Goal: Task Accomplishment & Management: Use online tool/utility

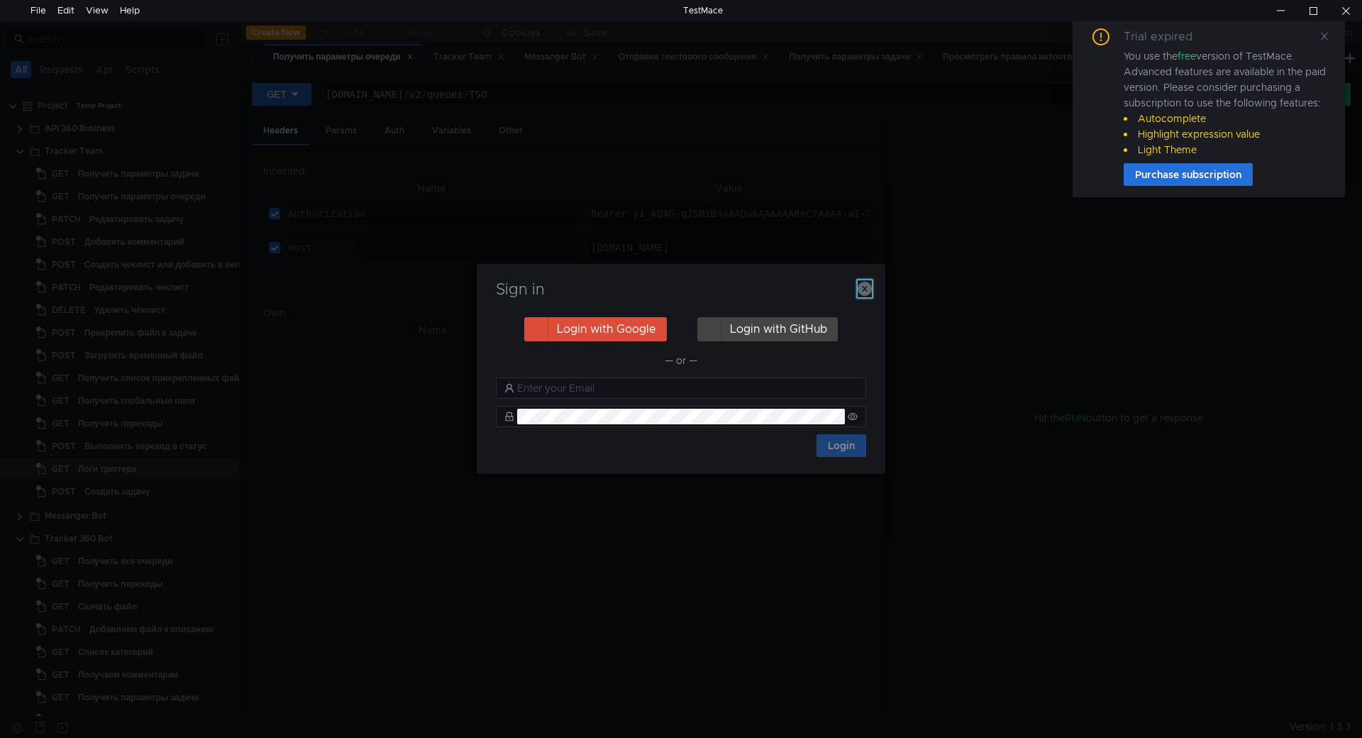
click at [865, 292] on icon "button" at bounding box center [864, 289] width 14 height 14
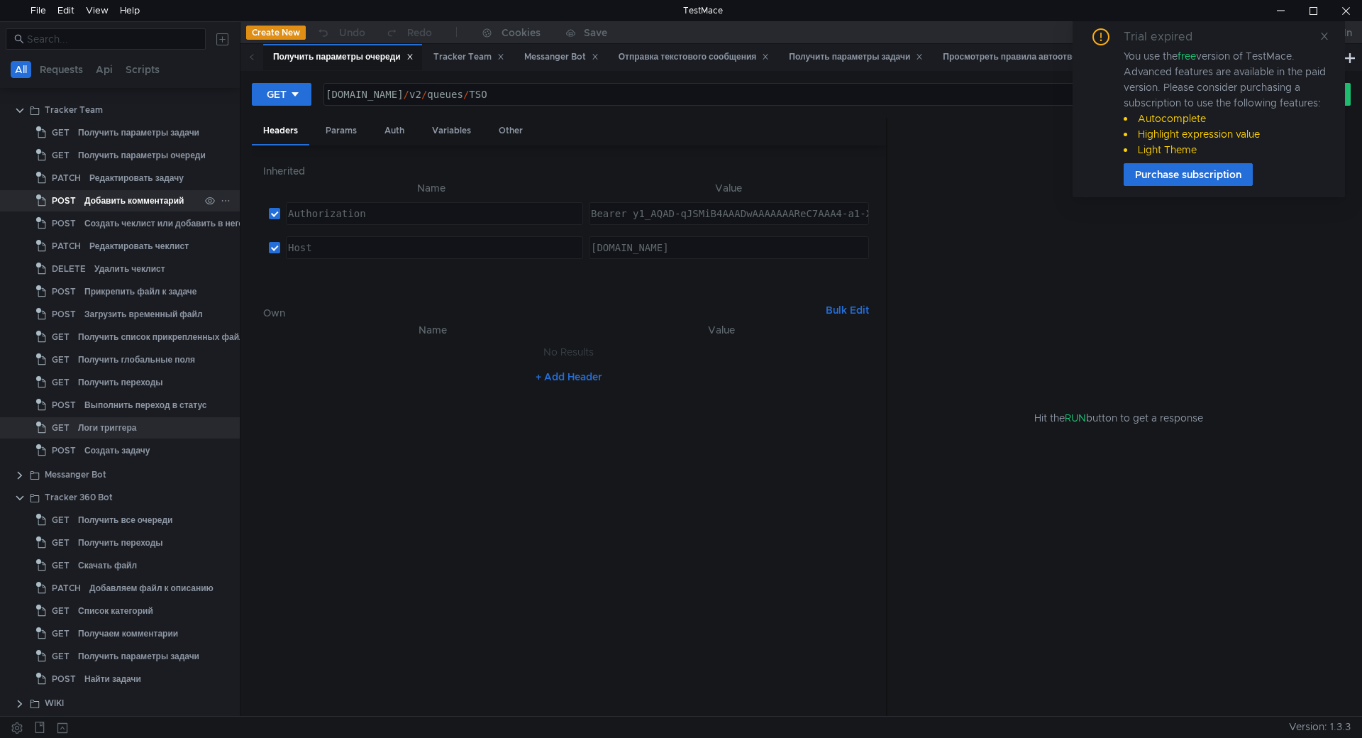
scroll to position [110, 0]
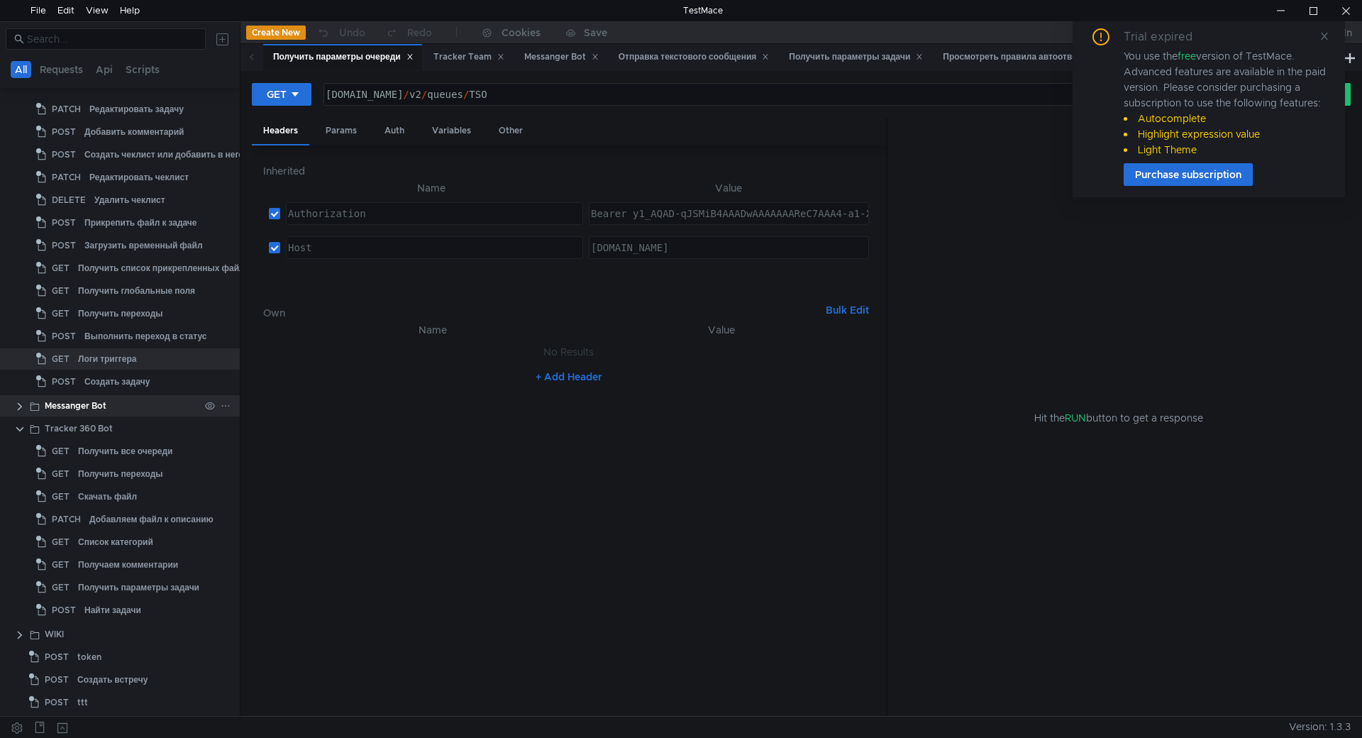
click at [20, 408] on clr-icon at bounding box center [19, 406] width 11 height 11
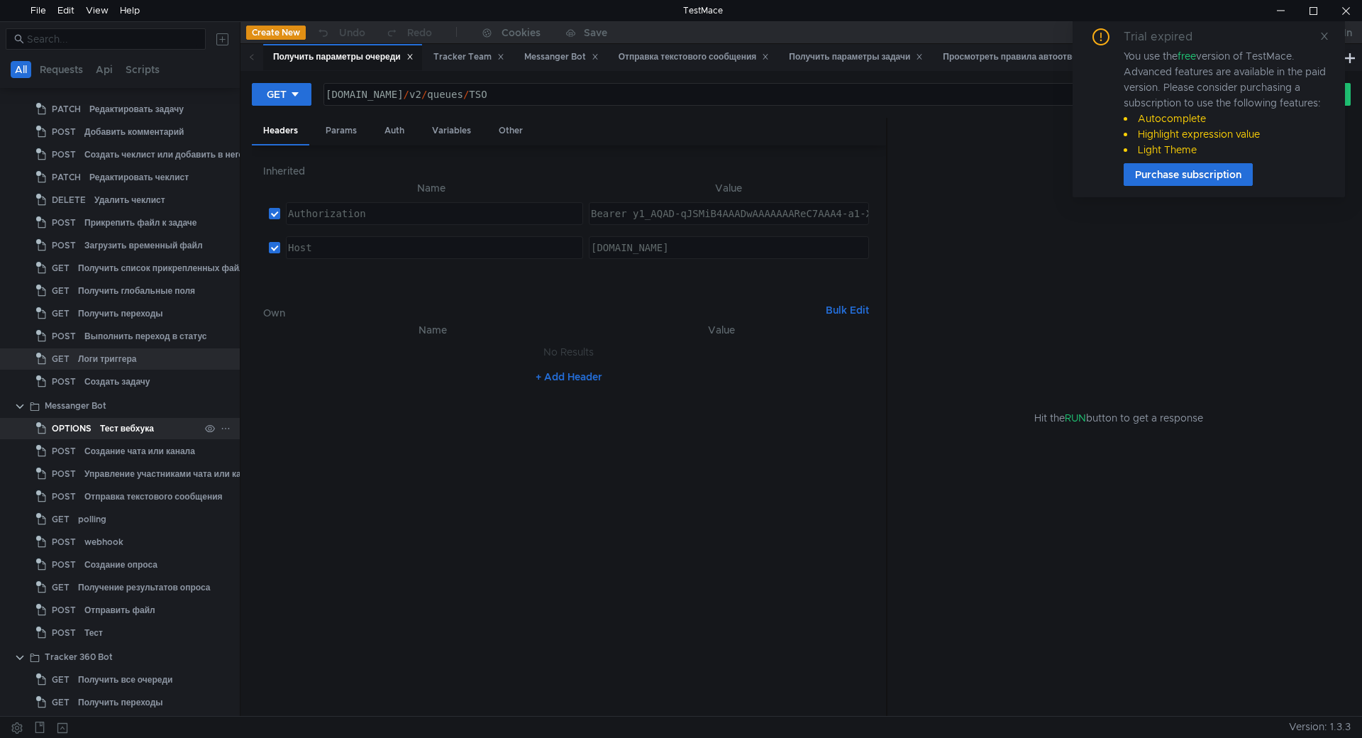
click at [107, 428] on div "Тест вебхука" at bounding box center [127, 428] width 54 height 21
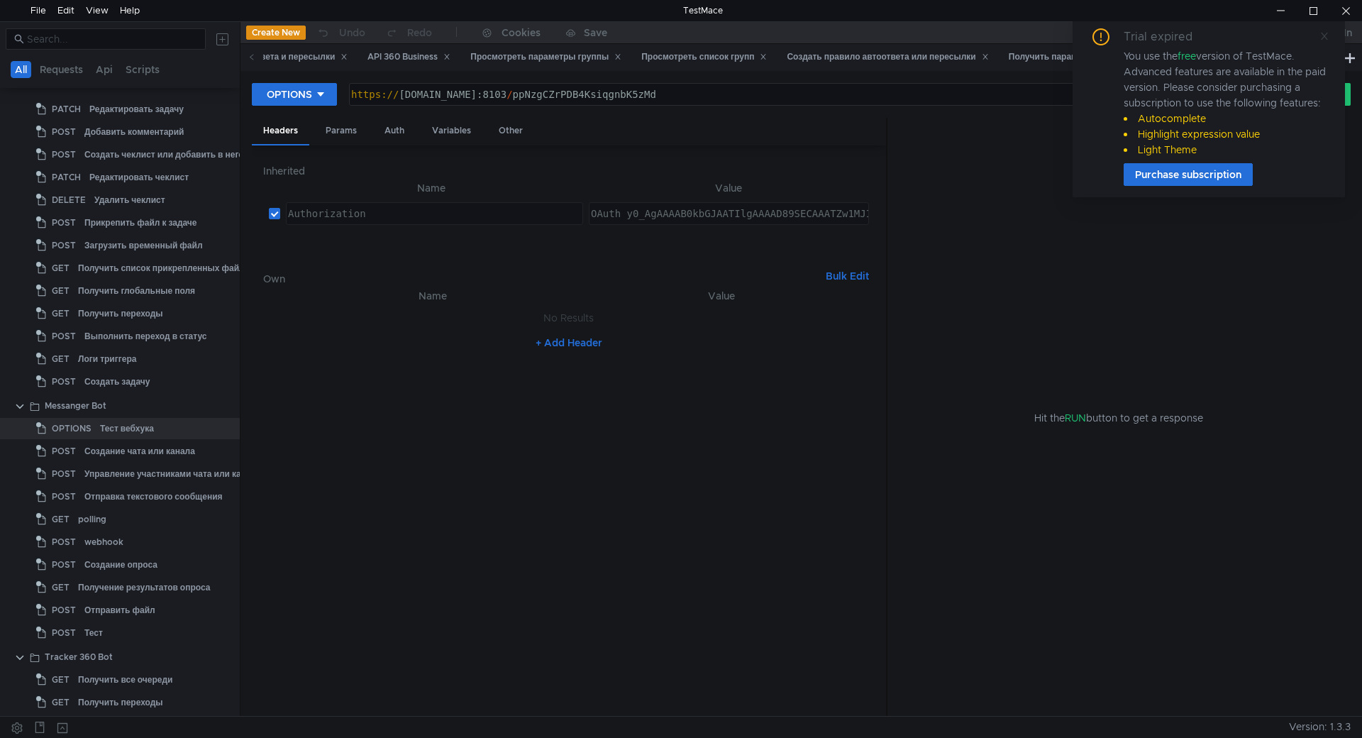
click at [1322, 31] on icon at bounding box center [1324, 36] width 10 height 10
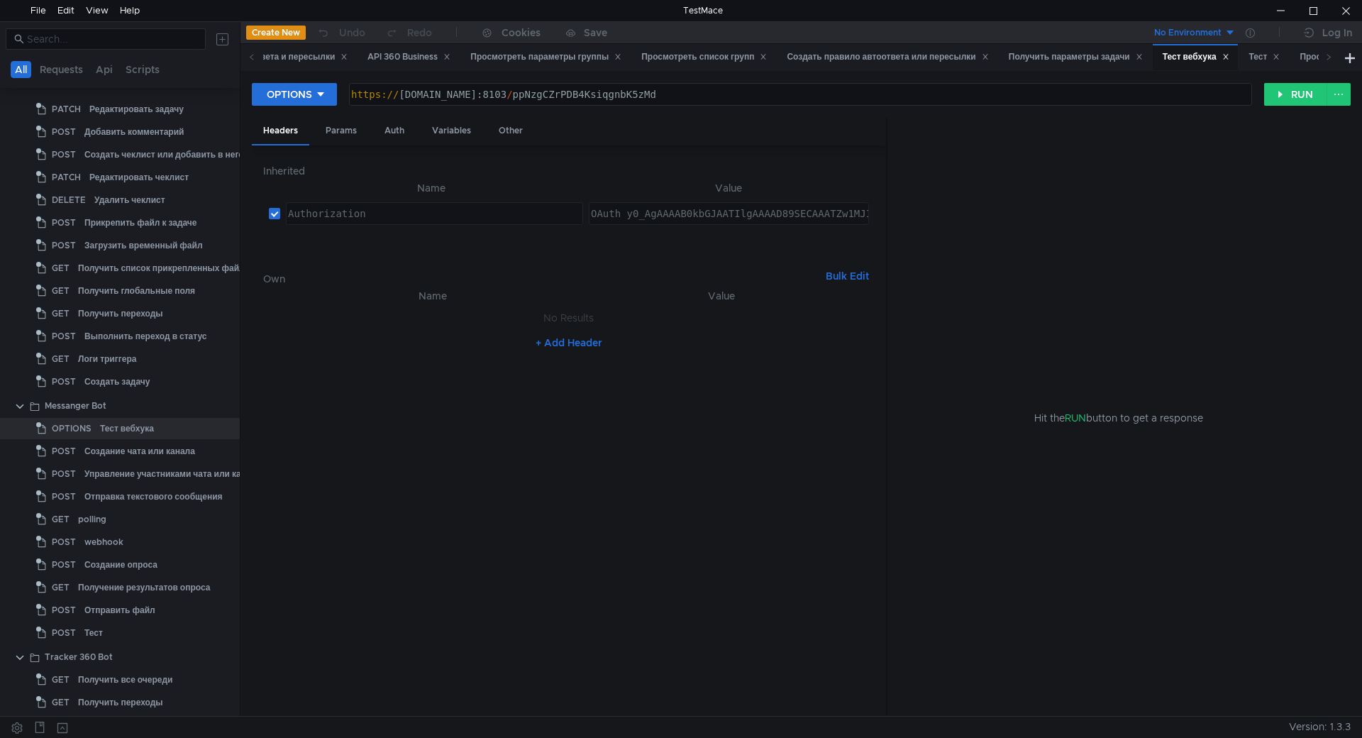
type textarea "[URL][DOMAIN_NAME]"
drag, startPoint x: 871, startPoint y: 102, endPoint x: 317, endPoint y: 99, distance: 553.9
click at [317, 99] on div "OPTIONS [URL][DOMAIN_NAME] https:// [DOMAIN_NAME]:8103 / ppNzgCZrPDB4KsiqgnbK5z…" at bounding box center [758, 94] width 1012 height 24
click at [301, 89] on div "OPTIONS" at bounding box center [289, 95] width 45 height 16
click at [286, 129] on li "GET" at bounding box center [294, 124] width 85 height 23
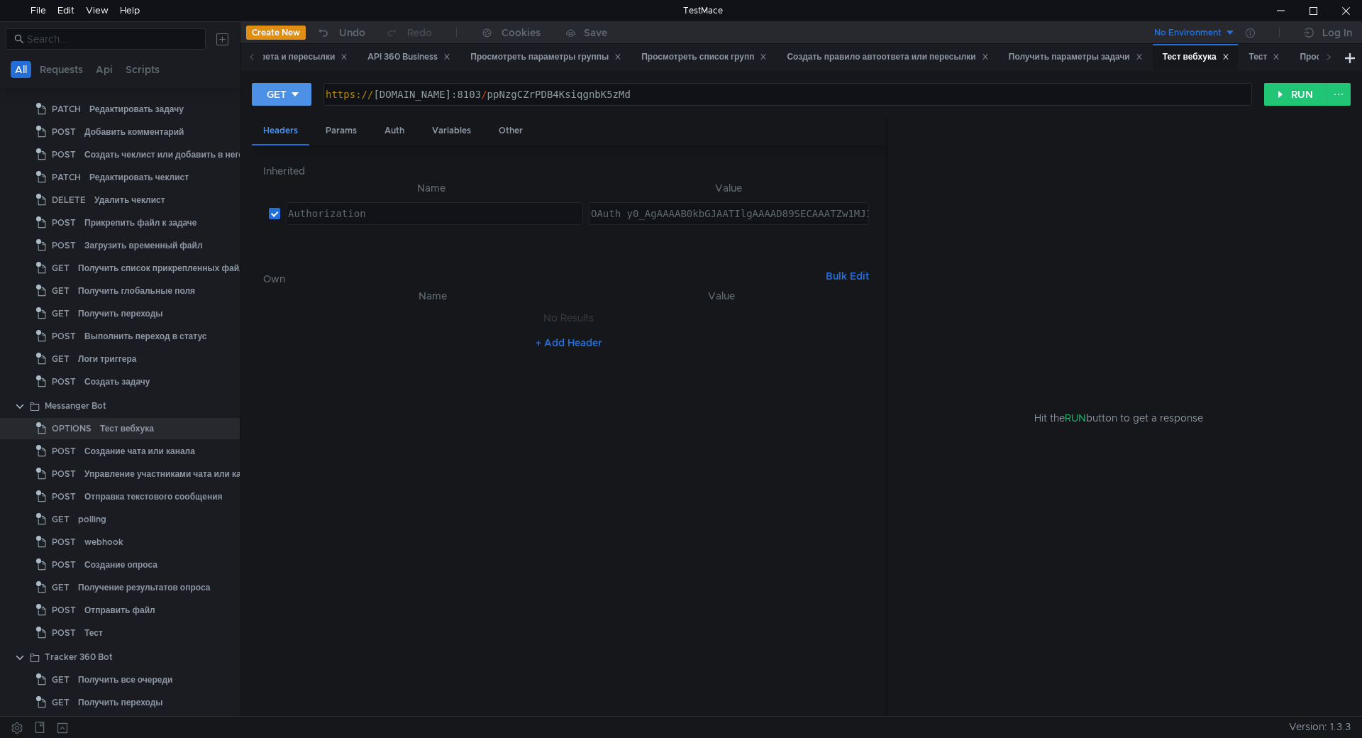
click at [290, 92] on icon at bounding box center [295, 94] width 10 height 10
click at [284, 145] on li "POST" at bounding box center [283, 146] width 62 height 23
click at [274, 213] on input "checkbox" at bounding box center [274, 213] width 11 height 11
checkbox input "false"
click at [403, 135] on div "Body" at bounding box center [395, 131] width 45 height 26
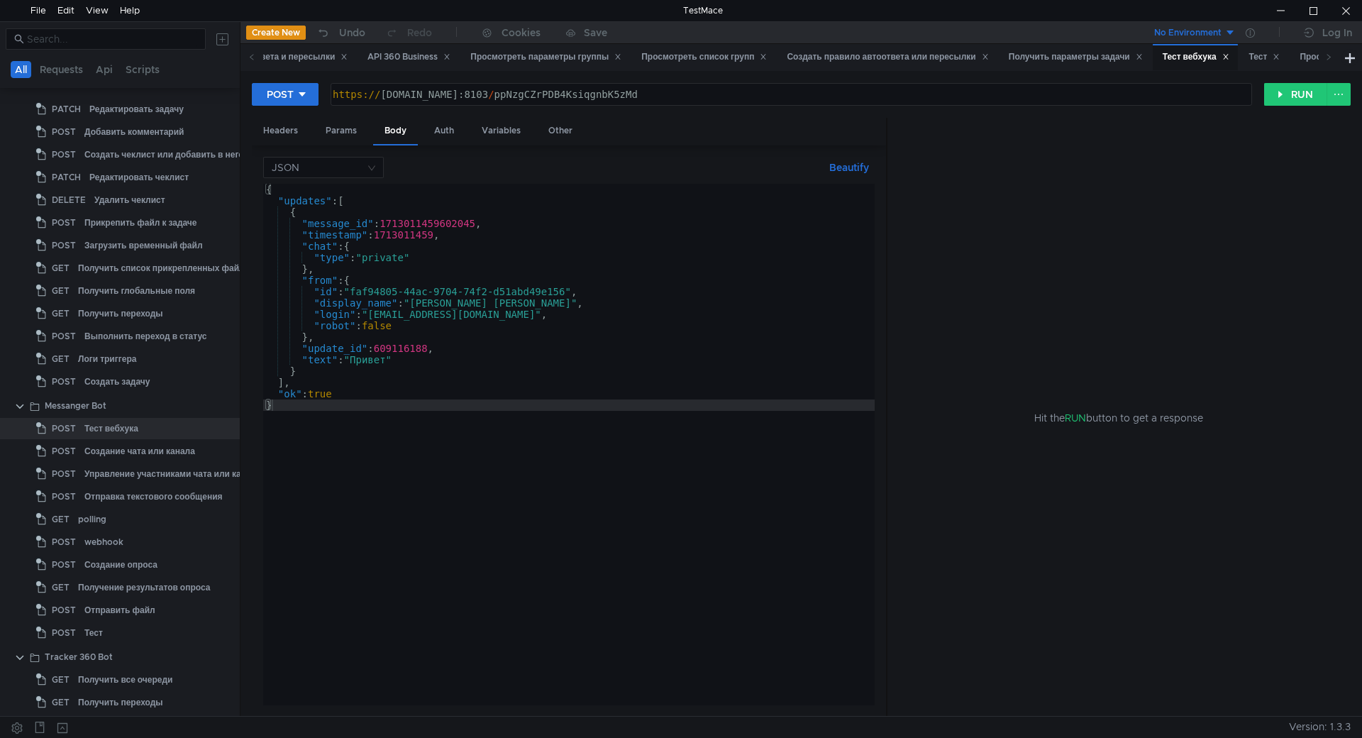
click at [433, 360] on div "{ "updates" : [ { "message_id" : 1713011459602045 , "timestamp" : 1713011459 , …" at bounding box center [568, 456] width 611 height 544
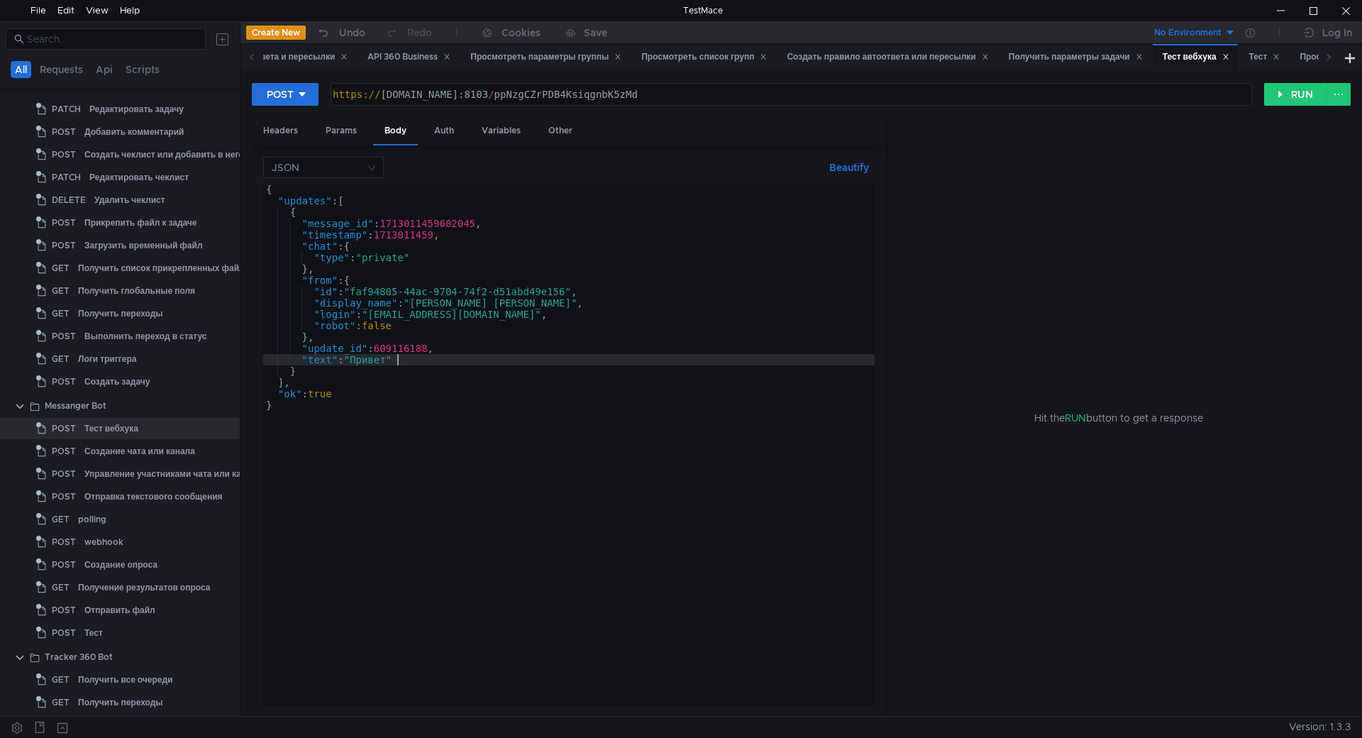
click at [415, 465] on div "{ "updates" : [ { "message_id" : 1713011459602045 , "timestamp" : 1713011459 , …" at bounding box center [568, 456] width 611 height 544
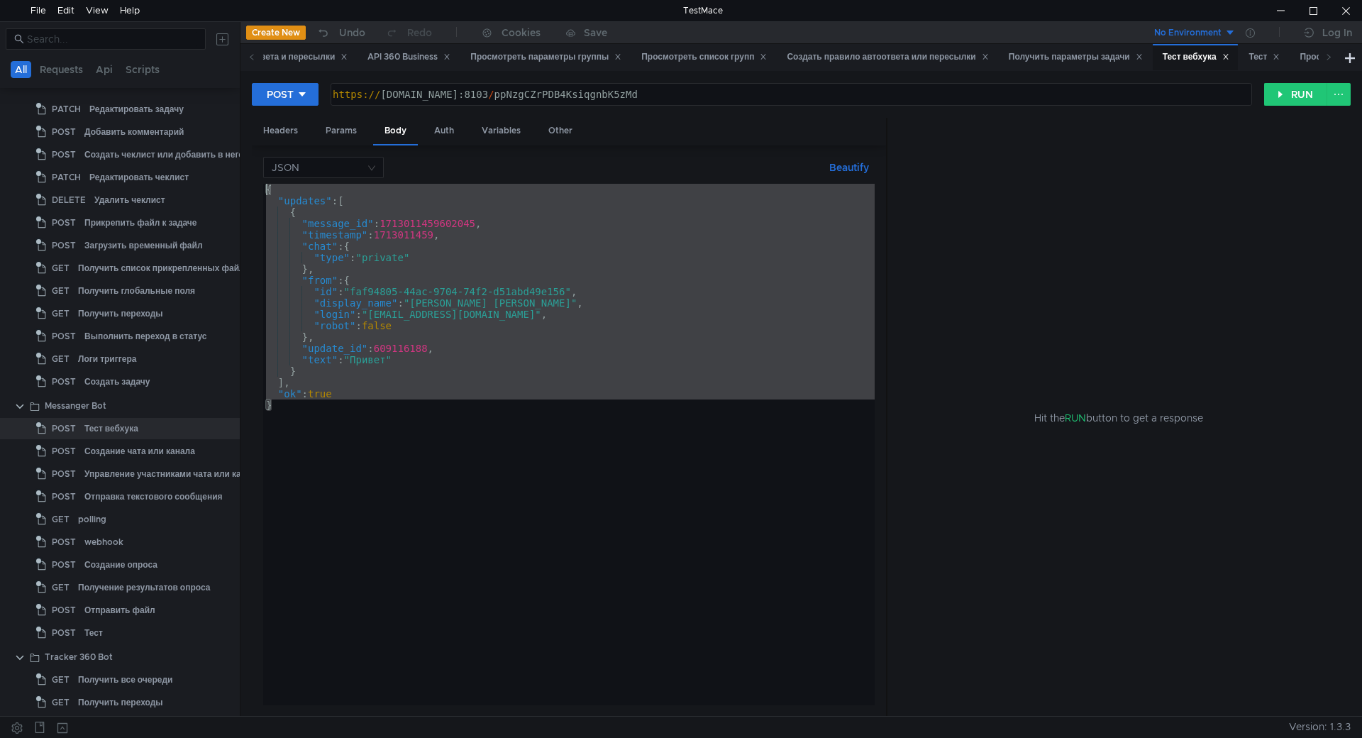
drag, startPoint x: 340, startPoint y: 457, endPoint x: 244, endPoint y: 117, distance: 353.6
click at [244, 117] on div "POST [URL][DOMAIN_NAME] https:// [DOMAIN_NAME]:8103 / ppNzgCZrPDB4KsiqgnbK5zMd …" at bounding box center [800, 393] width 1121 height 645
click at [348, 263] on div "{ "updates" : [ { "message_id" : 1713011459602045 , "timestamp" : 1713011459 , …" at bounding box center [568, 444] width 611 height 521
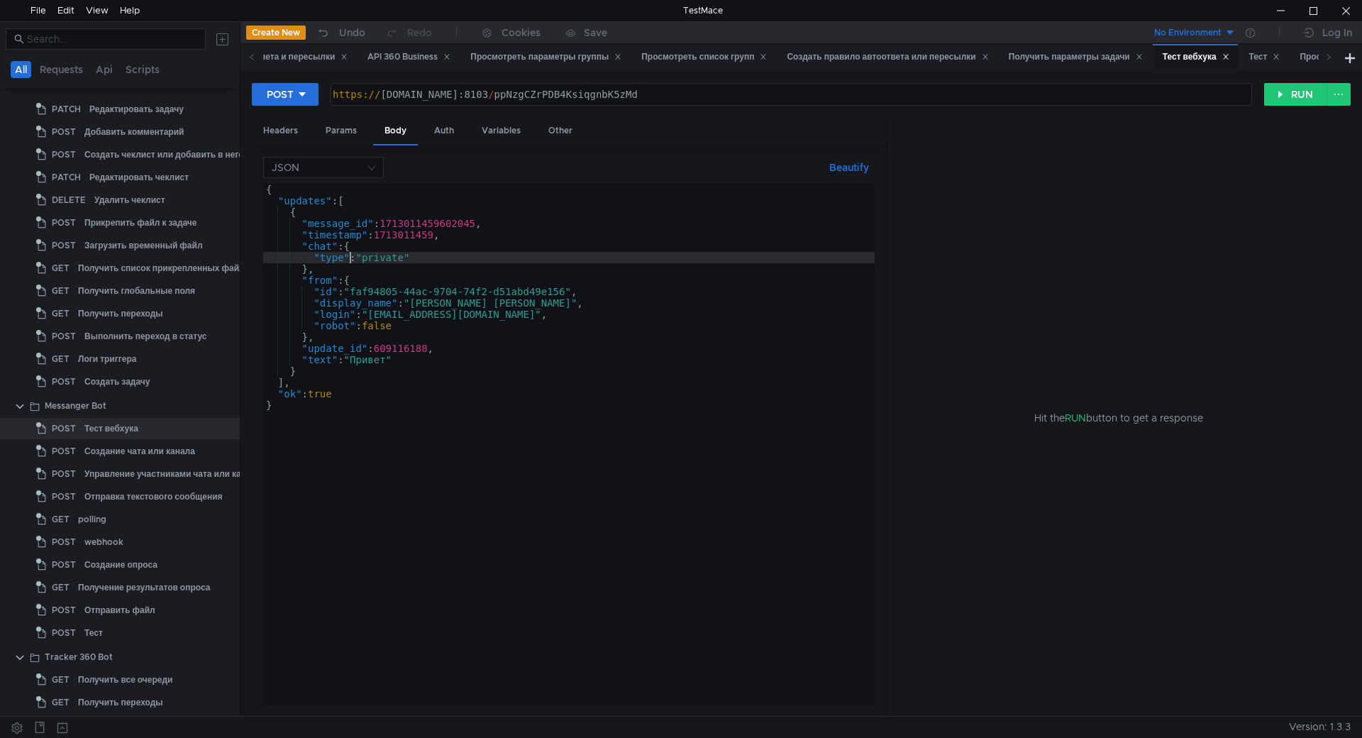
click at [262, 196] on div "JSON Beautify "type": "private" { "updates" : [ { "message_id" : 17130114596020…" at bounding box center [569, 430] width 634 height 571
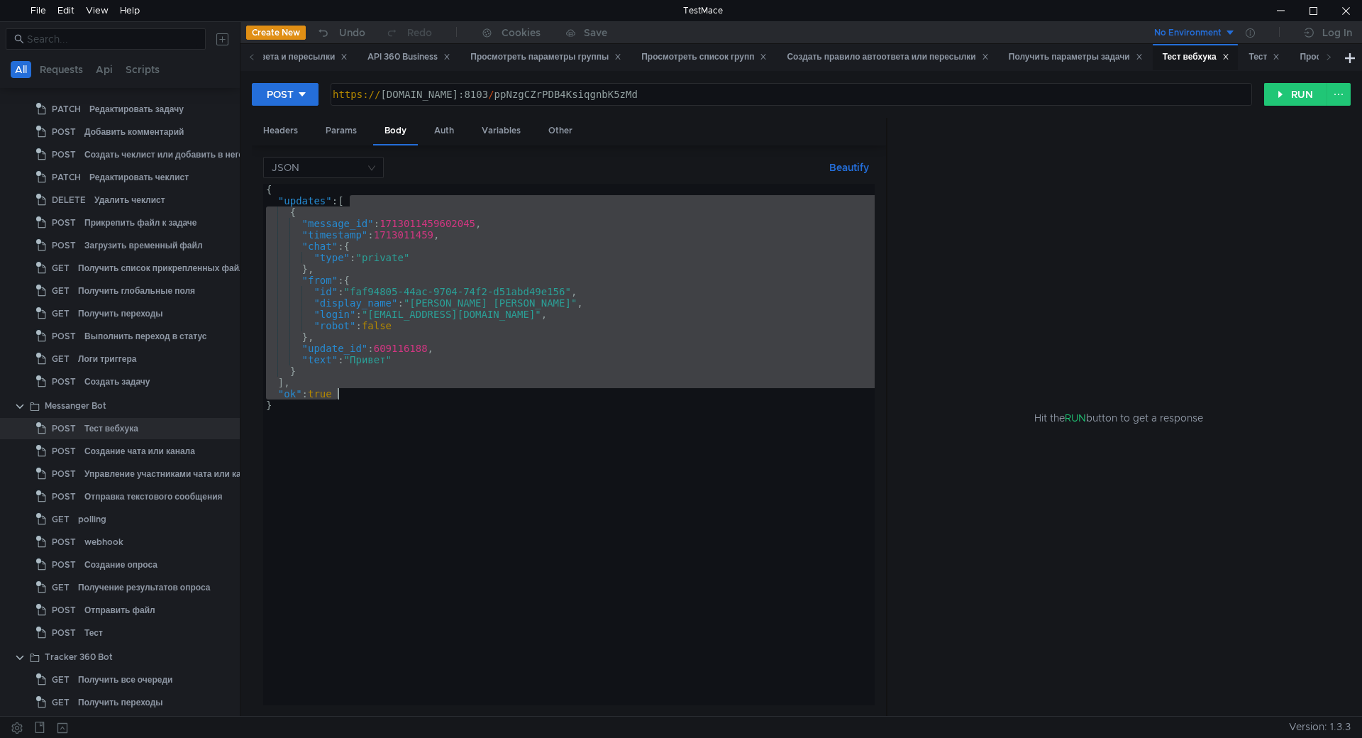
drag, startPoint x: 347, startPoint y: 201, endPoint x: 399, endPoint y: 396, distance: 202.0
click at [399, 396] on div "{ "updates" : [ { "message_id" : 1713011459602045 , "timestamp" : 1713011459 , …" at bounding box center [568, 456] width 611 height 544
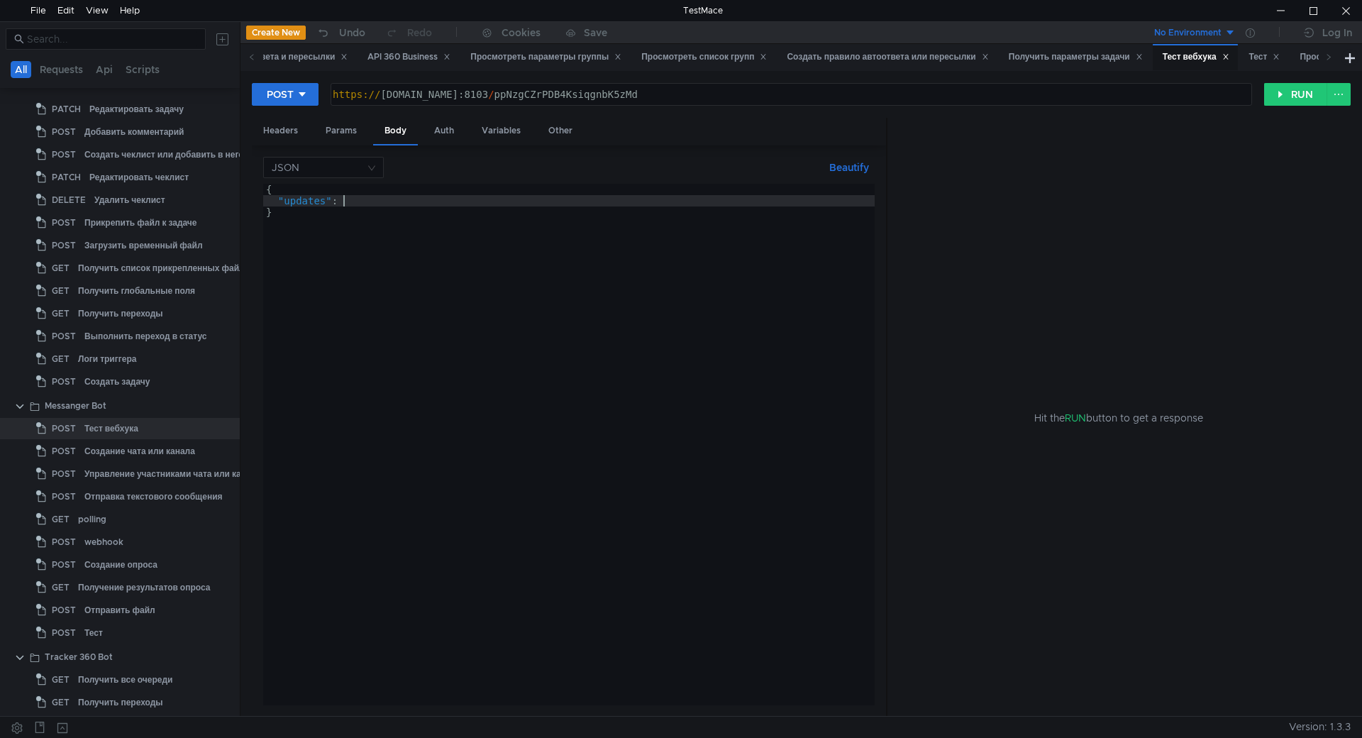
scroll to position [0, 5]
click at [352, 202] on div "{ "updates" : "" }" at bounding box center [568, 456] width 611 height 544
click at [389, 201] on div "{ "updates" : "Пи сюн" }" at bounding box center [568, 456] width 611 height 544
click at [363, 204] on div "{ "updates" : "Пи сюн" }" at bounding box center [568, 456] width 611 height 544
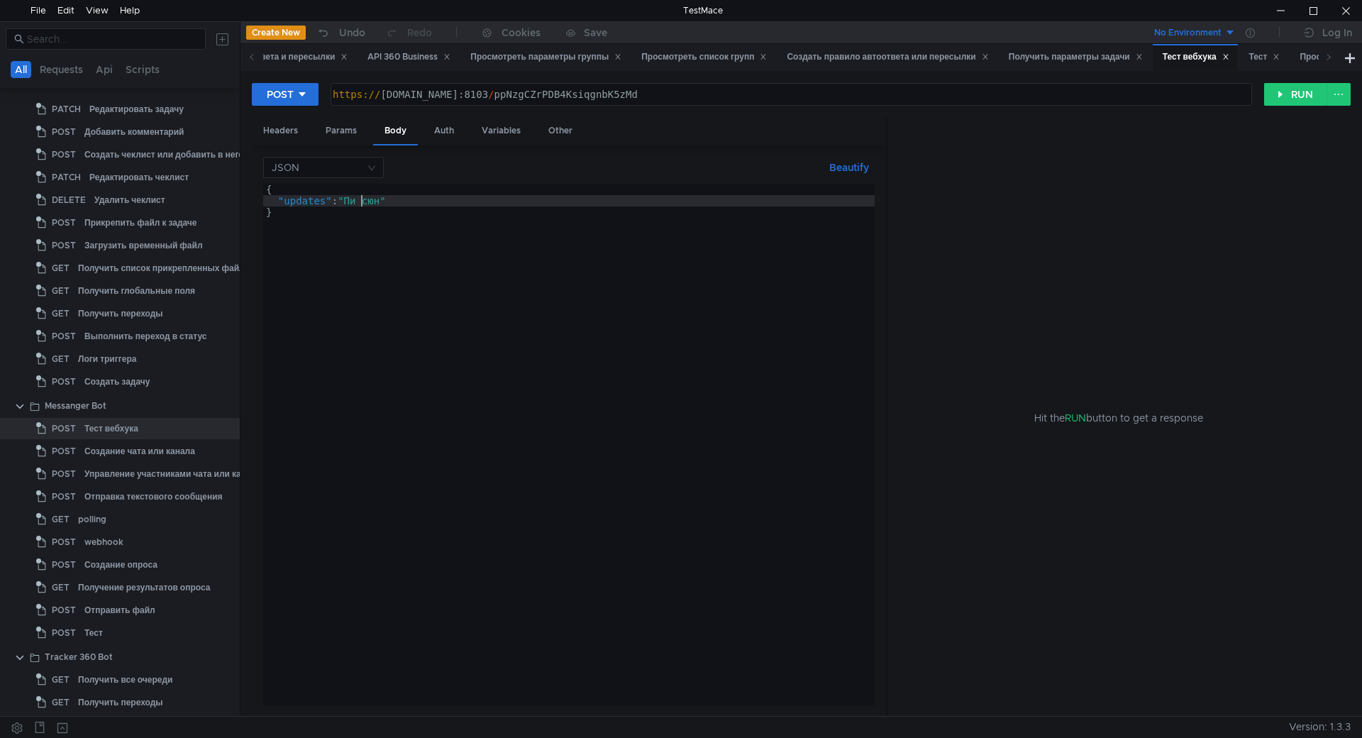
click at [366, 201] on div "{ "updates" : "Пи сюн" }" at bounding box center [568, 456] width 611 height 544
click at [370, 200] on div "{ "updates" : "Пи сюн" }" at bounding box center [568, 456] width 611 height 544
click at [372, 202] on div "{ "updates" : "Пи сюн" }" at bounding box center [568, 456] width 611 height 544
click at [369, 203] on div "{ "updates" : "Пи сюн" }" at bounding box center [568, 456] width 611 height 544
type textarea ""updates": "Писюн""
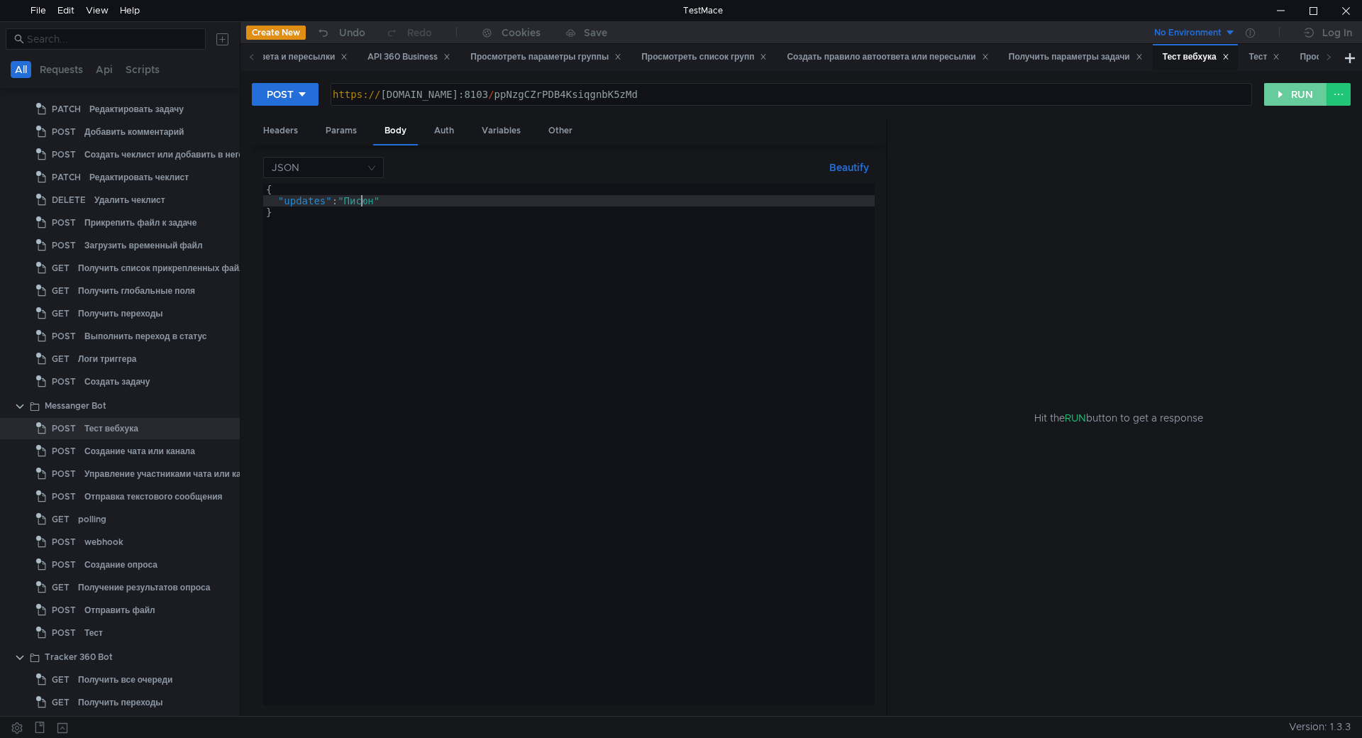
click at [1280, 96] on button "RUN" at bounding box center [1295, 94] width 63 height 23
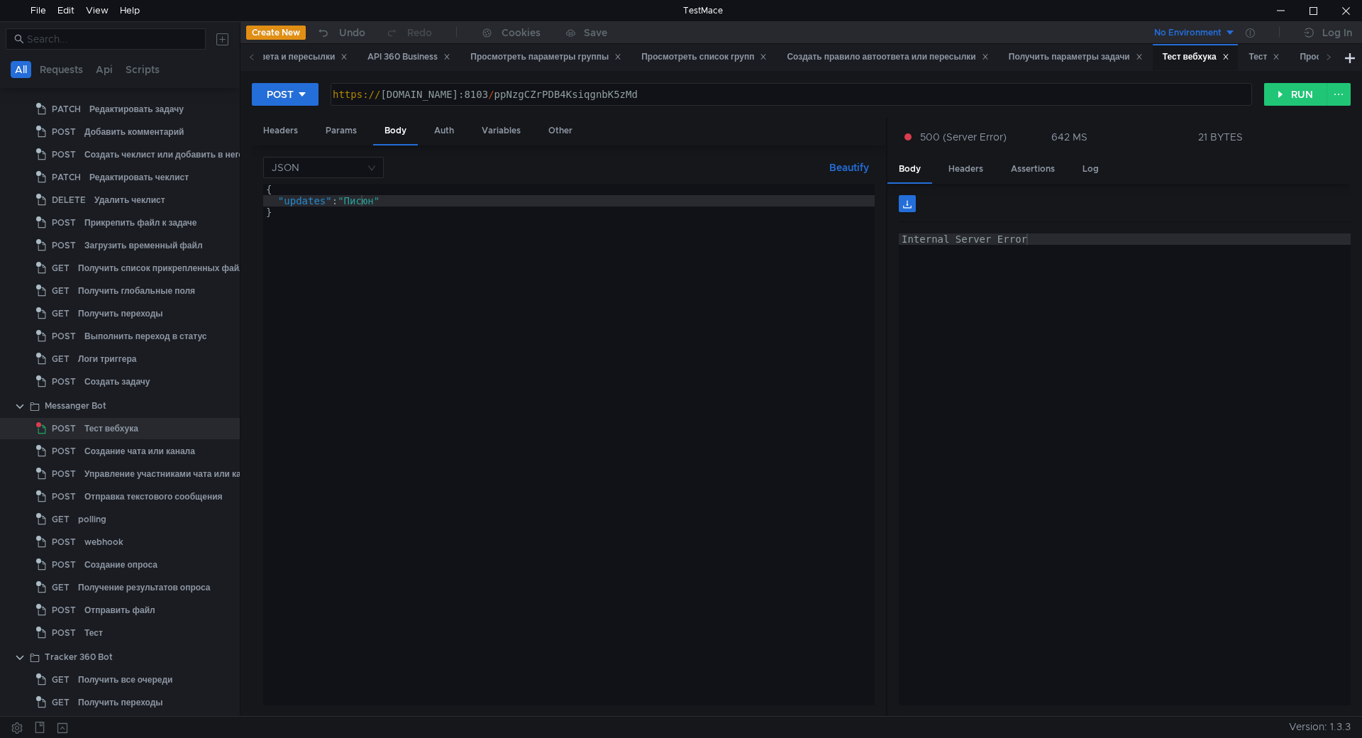
type textarea "Internal Server Error"
drag, startPoint x: 911, startPoint y: 243, endPoint x: 1062, endPoint y: 250, distance: 150.5
click at [1070, 238] on div "Internal Server Error" at bounding box center [1125, 480] width 452 height 494
click at [1040, 289] on div "Internal Server Error" at bounding box center [1125, 469] width 452 height 472
drag, startPoint x: 1045, startPoint y: 245, endPoint x: 892, endPoint y: 236, distance: 154.1
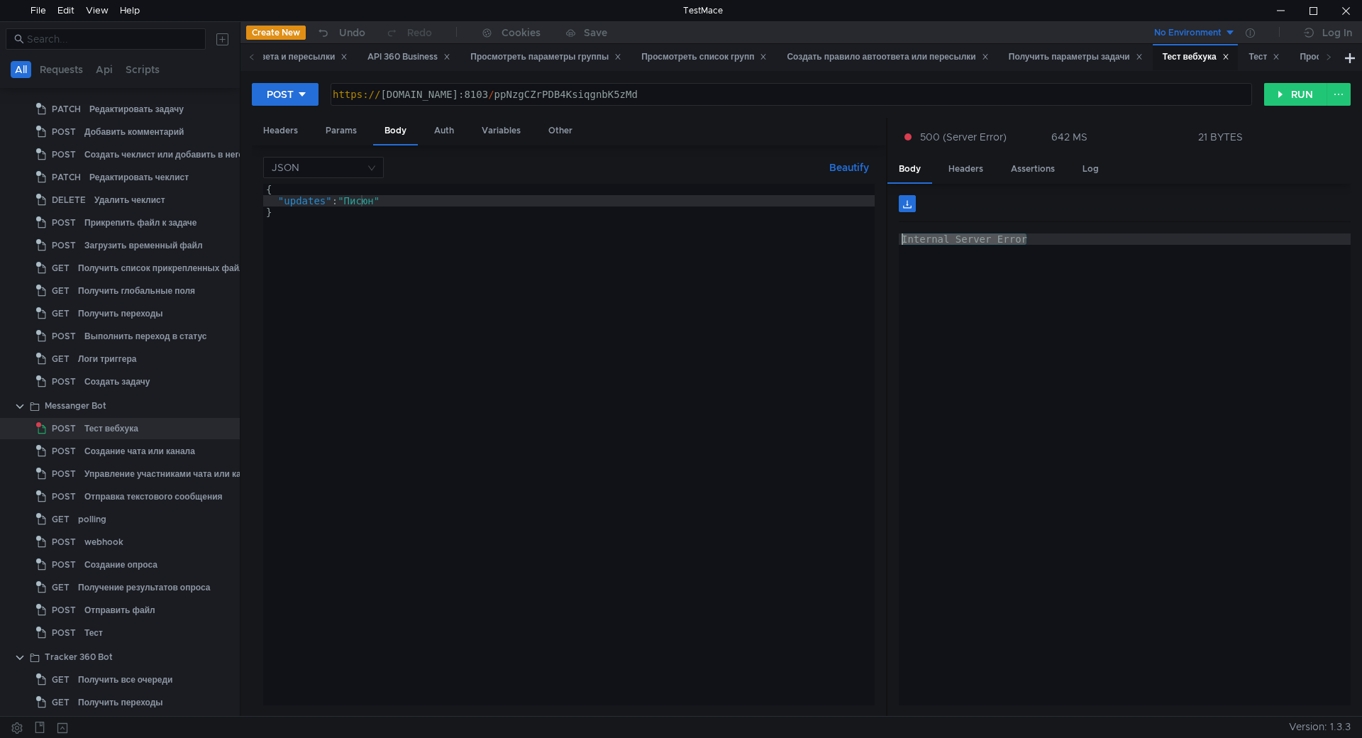
click at [892, 236] on div "Internal Server Error Internal Server Error ההההההההההההההההההההההההההההההההההה…" at bounding box center [1118, 450] width 463 height 533
click at [1018, 250] on div "Internal Server Error" at bounding box center [1125, 469] width 452 height 472
drag, startPoint x: 1066, startPoint y: 244, endPoint x: 915, endPoint y: 232, distance: 151.6
click at [915, 232] on div "Internal Server Error Internal Server Error ההההההההההההההההההההההההההההההההההה…" at bounding box center [1125, 450] width 452 height 510
click at [1003, 249] on div "Internal Server Error" at bounding box center [1125, 469] width 452 height 472
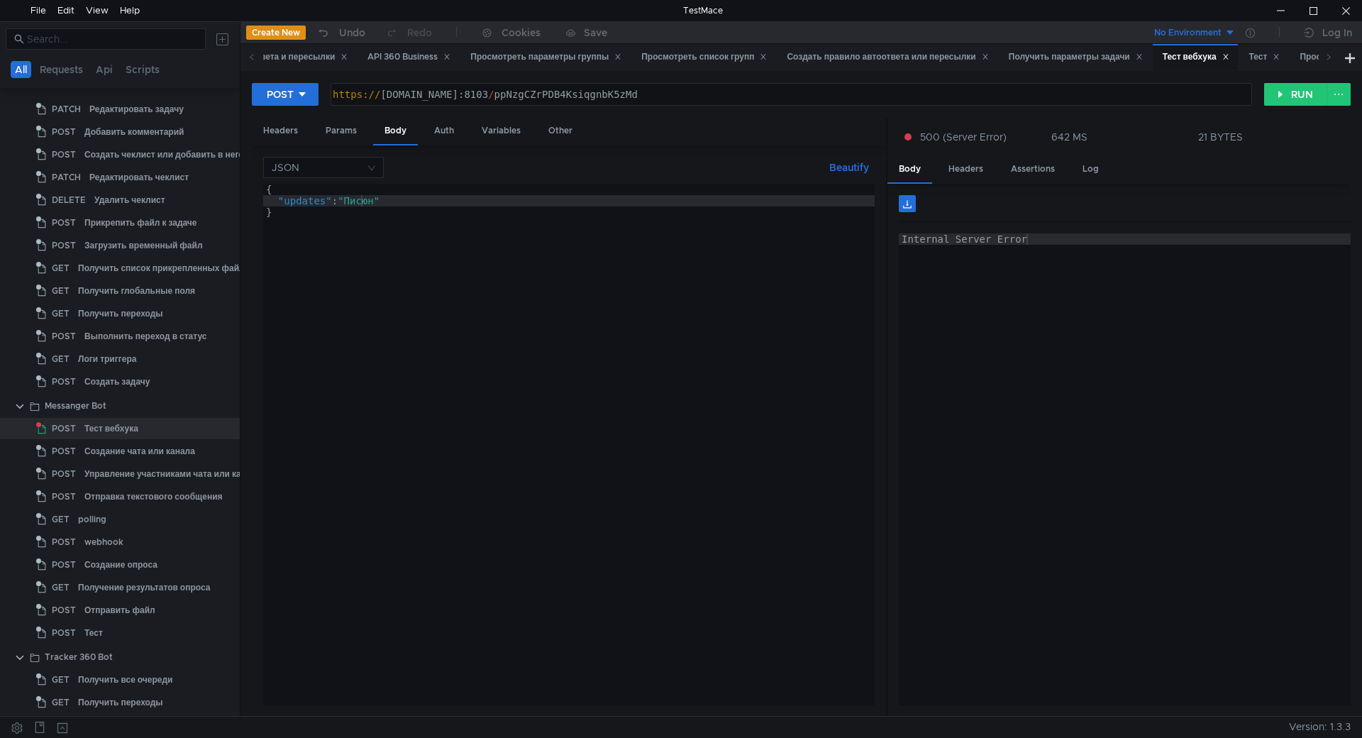
drag, startPoint x: 1043, startPoint y: 233, endPoint x: 892, endPoint y: 238, distance: 150.4
click at [892, 238] on div "Internal Server Error Internal Server Error ההההההההההההההההההההההההההההההההההה…" at bounding box center [1118, 450] width 463 height 533
click at [939, 236] on div "Internal Server Error" at bounding box center [1125, 480] width 452 height 494
drag, startPoint x: 1026, startPoint y: 236, endPoint x: 859, endPoint y: 245, distance: 166.9
click at [859, 245] on as-split "Headers Params Body Auth Variables Other JSON Beautify "updates": "Писюн" { "up…" at bounding box center [801, 417] width 1099 height 599
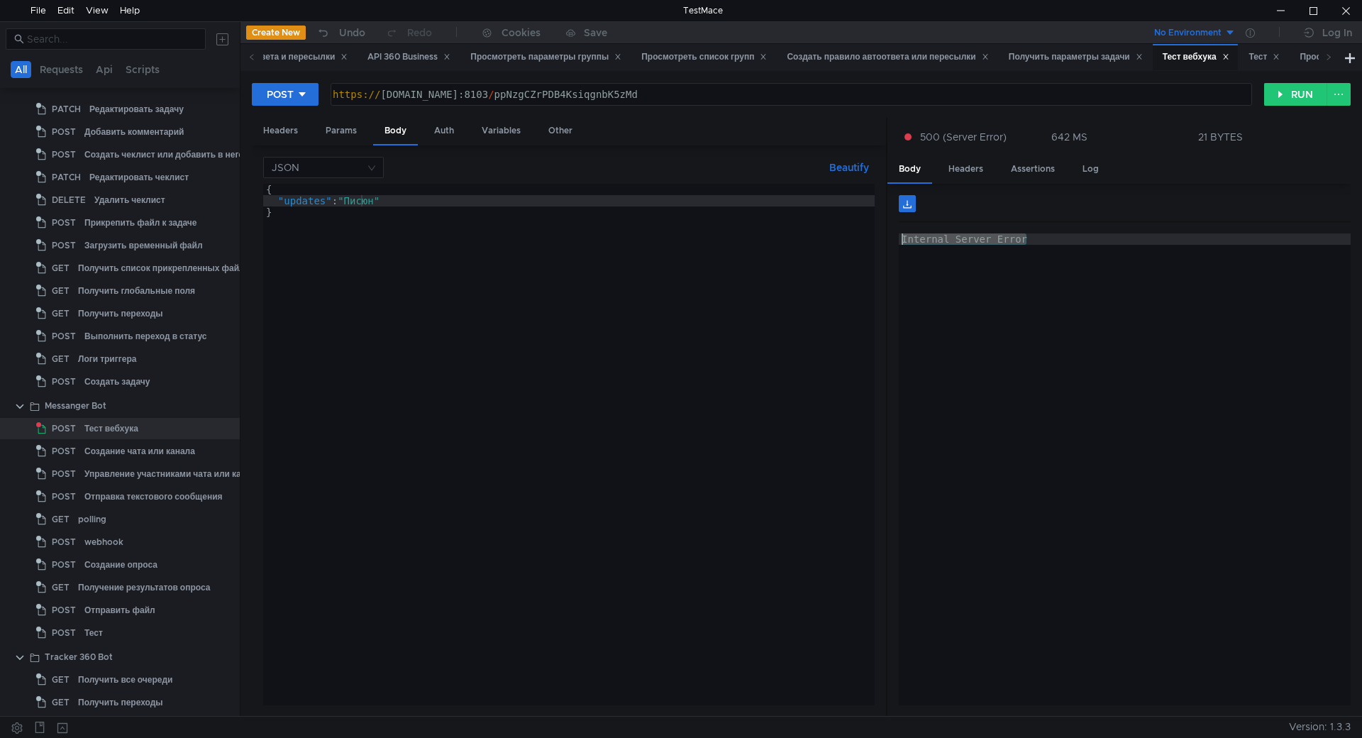
click at [1075, 250] on div "Internal Server Error" at bounding box center [1125, 469] width 452 height 472
drag, startPoint x: 1058, startPoint y: 233, endPoint x: 910, endPoint y: 221, distance: 148.7
click at [910, 221] on div "Internal Server Error Internal Server Error ההההההההההההההההההההההההההההההההההה…" at bounding box center [1125, 450] width 452 height 510
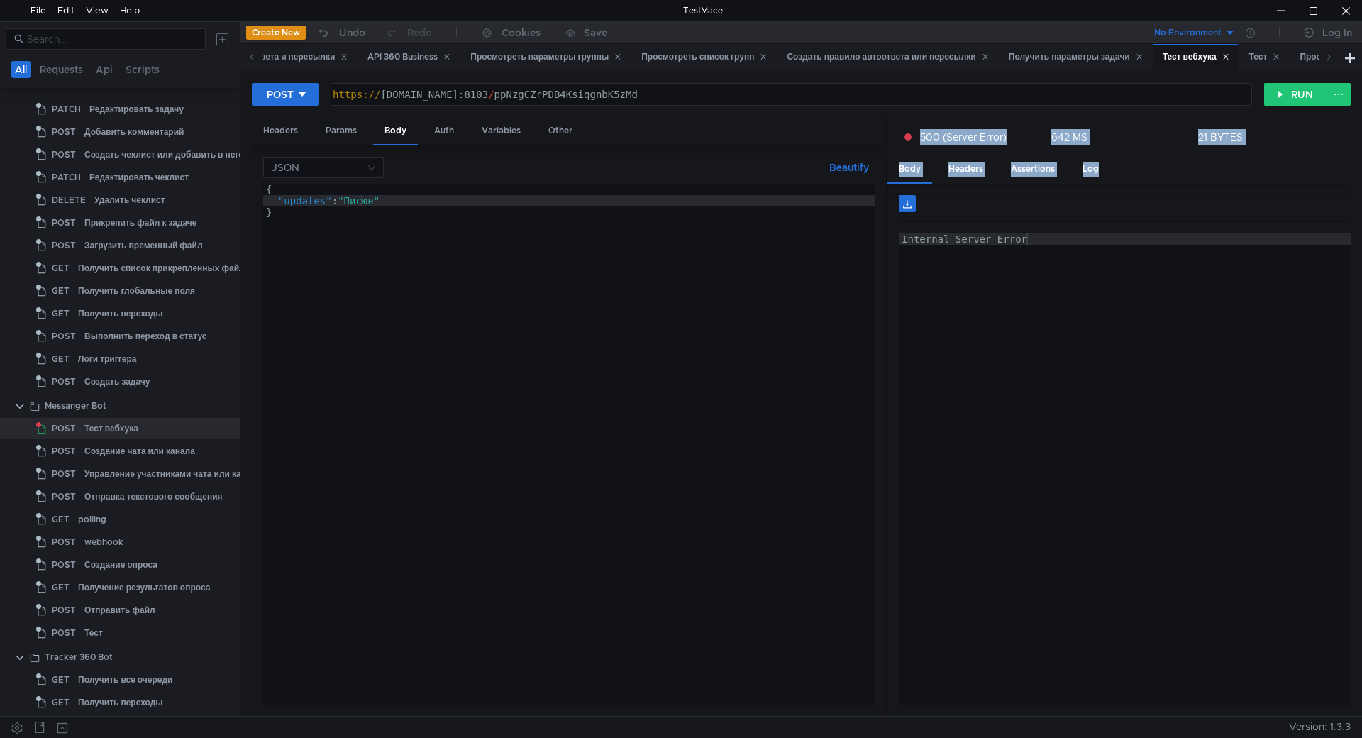
drag, startPoint x: 1023, startPoint y: 228, endPoint x: 879, endPoint y: 226, distance: 144.0
click at [875, 226] on as-split "Headers Params Body Auth Variables Other JSON Beautify "updates": "Писюн" { "up…" at bounding box center [801, 417] width 1099 height 599
click at [1055, 236] on div "Internal Server Error" at bounding box center [1125, 480] width 452 height 494
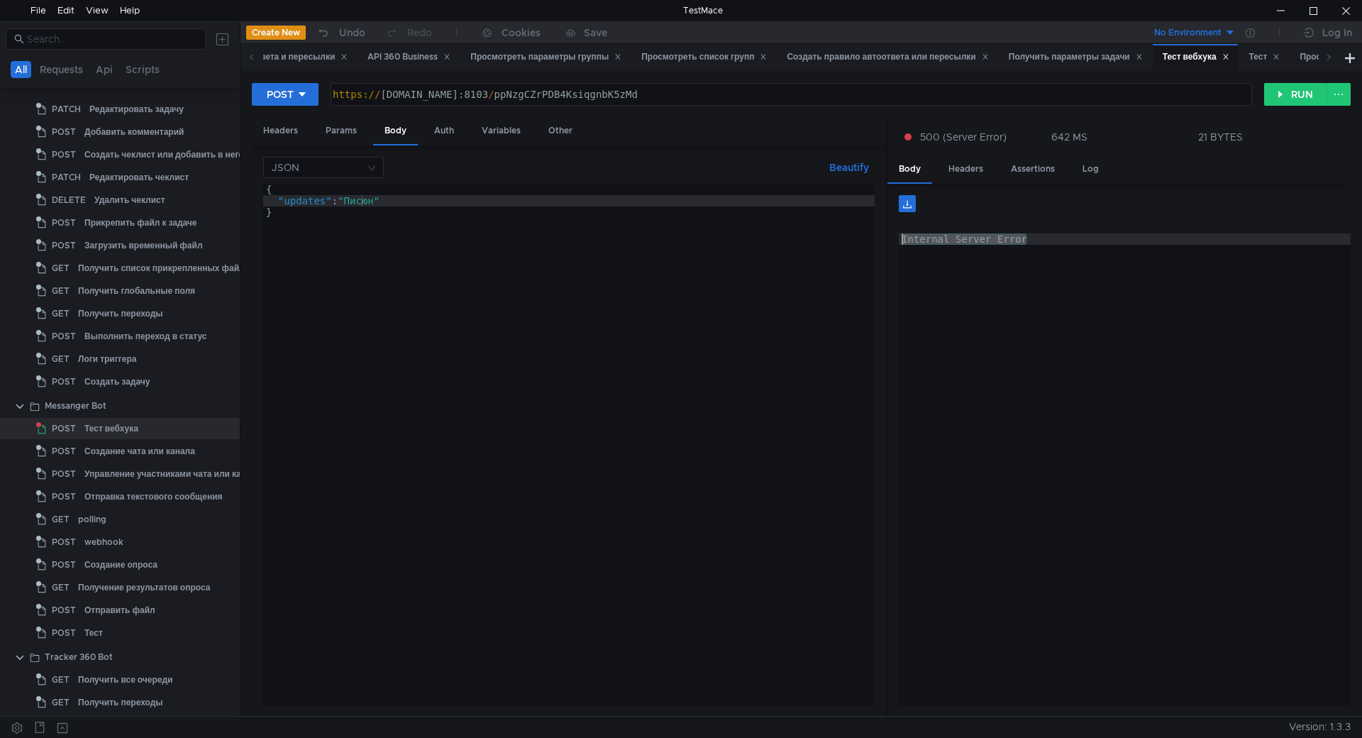
drag, startPoint x: 1072, startPoint y: 236, endPoint x: 872, endPoint y: 228, distance: 200.2
click at [872, 228] on as-split "Headers Params Body Auth Variables Other JSON Beautify "updates": "Писюн" { "up…" at bounding box center [801, 417] width 1099 height 599
drag, startPoint x: 1069, startPoint y: 248, endPoint x: 1289, endPoint y: 148, distance: 241.5
click at [1070, 248] on div "Internal Server Error" at bounding box center [1125, 469] width 452 height 472
click at [440, 359] on div "{ "updates" : "Писюн" }" at bounding box center [568, 456] width 611 height 544
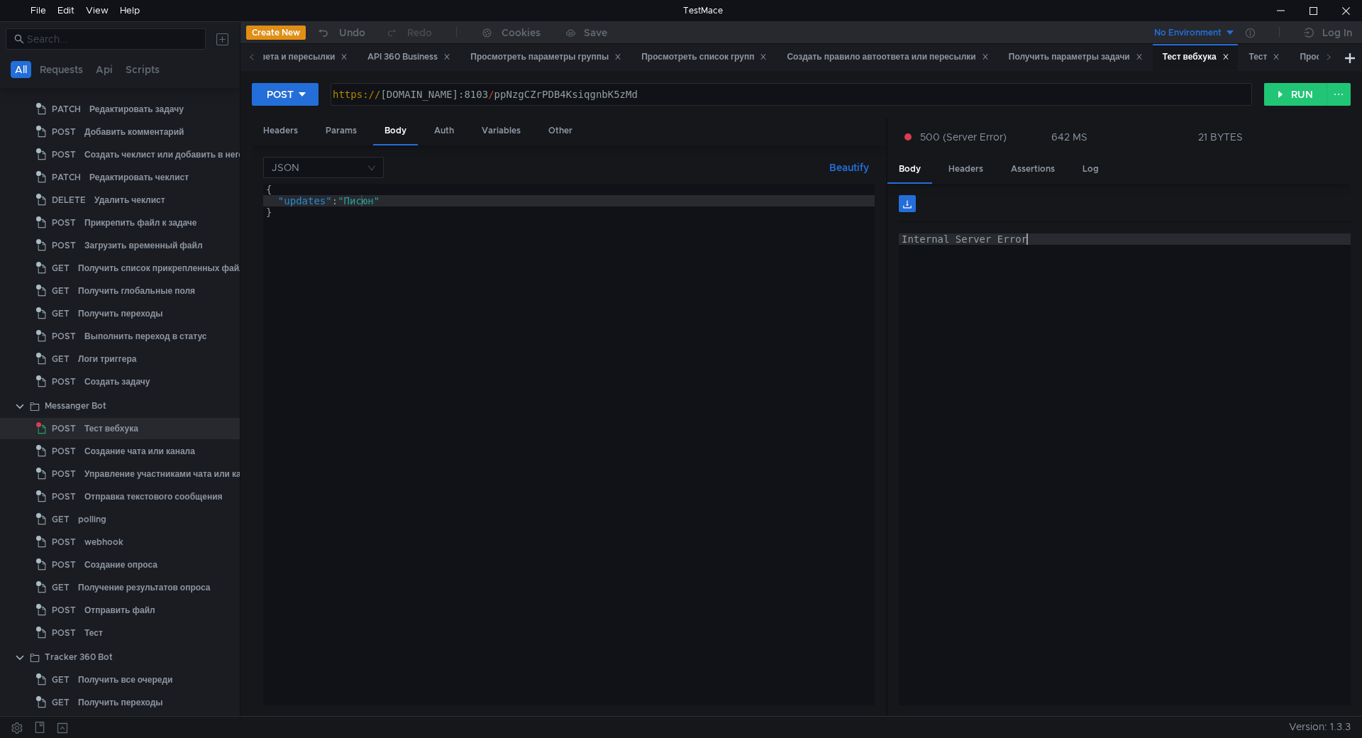
scroll to position [0, 0]
click at [618, 484] on div "{ "updates" : "Писюн" }" at bounding box center [568, 456] width 611 height 544
click at [961, 311] on div "Internal Server Error" at bounding box center [1125, 480] width 452 height 494
click at [1062, 252] on div "Internal Server Error" at bounding box center [1125, 480] width 452 height 494
click at [975, 239] on div "Internal Server Error" at bounding box center [1125, 480] width 452 height 494
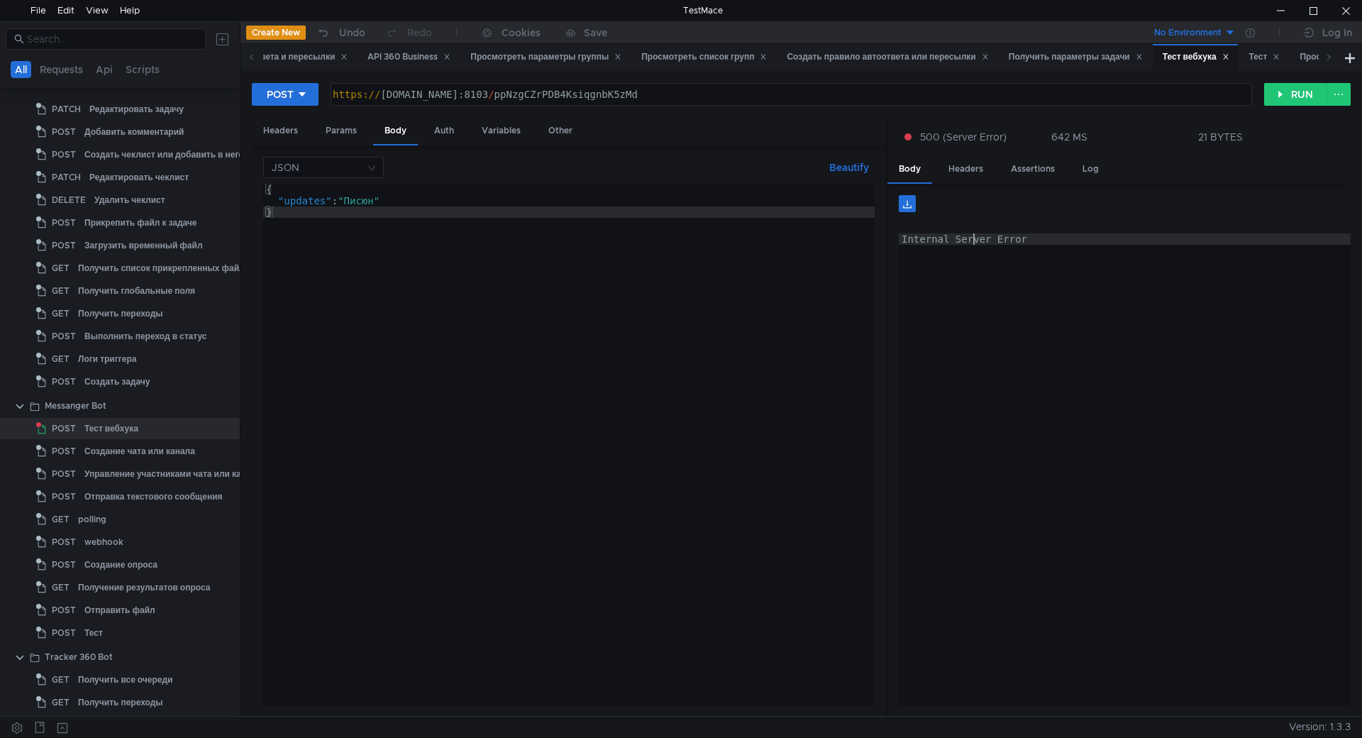
click at [1062, 244] on div "Internal Server Error" at bounding box center [1125, 480] width 452 height 494
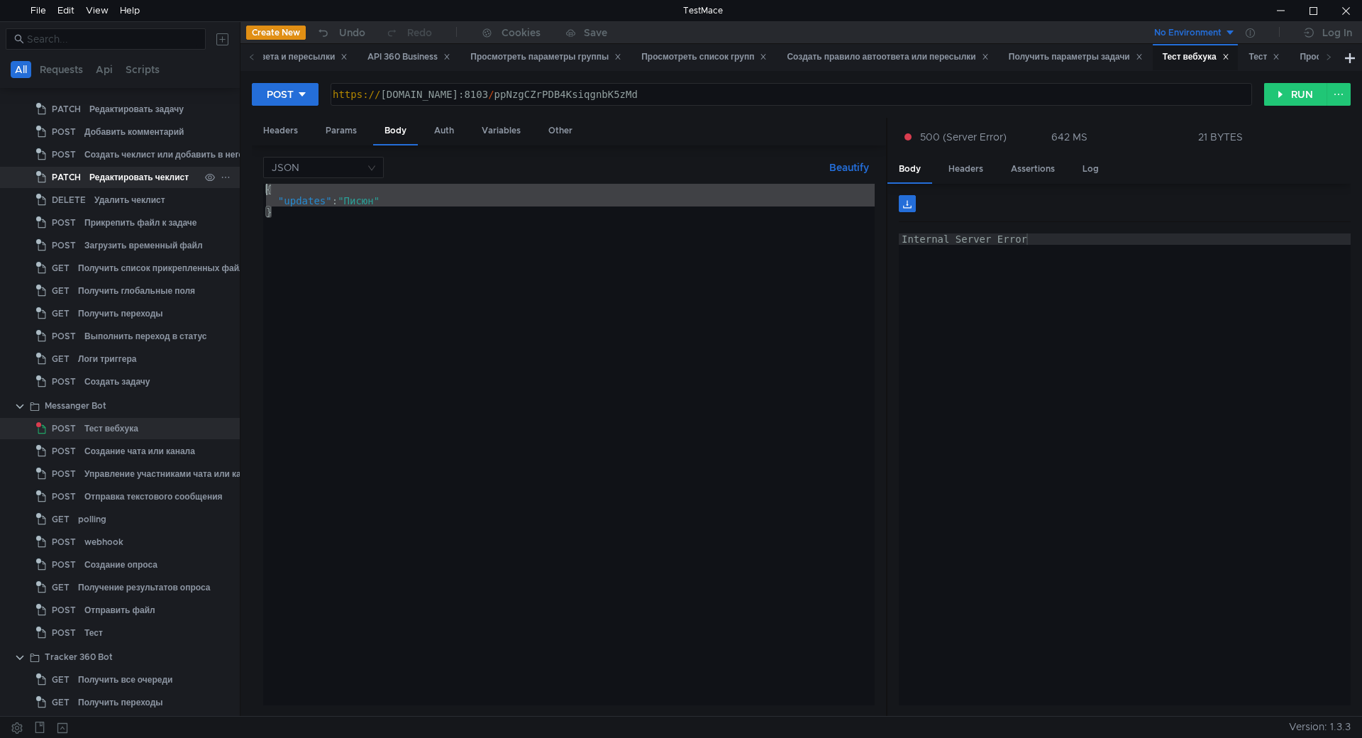
drag, startPoint x: 360, startPoint y: 221, endPoint x: 225, endPoint y: 176, distance: 142.2
click at [225, 176] on as-split "All Requests Api Scripts Project Temp Project API 360 Business Tracker Team GET…" at bounding box center [681, 368] width 1362 height 694
click at [409, 239] on div "{ "updates" : "Писюн" }" at bounding box center [568, 444] width 611 height 521
drag, startPoint x: 361, startPoint y: 221, endPoint x: 265, endPoint y: 177, distance: 106.0
click at [265, 177] on div "JSON Beautify } { "updates" : "Писюн" } ההההההההההההההההההההההההההההההההההההההה…" at bounding box center [568, 431] width 611 height 548
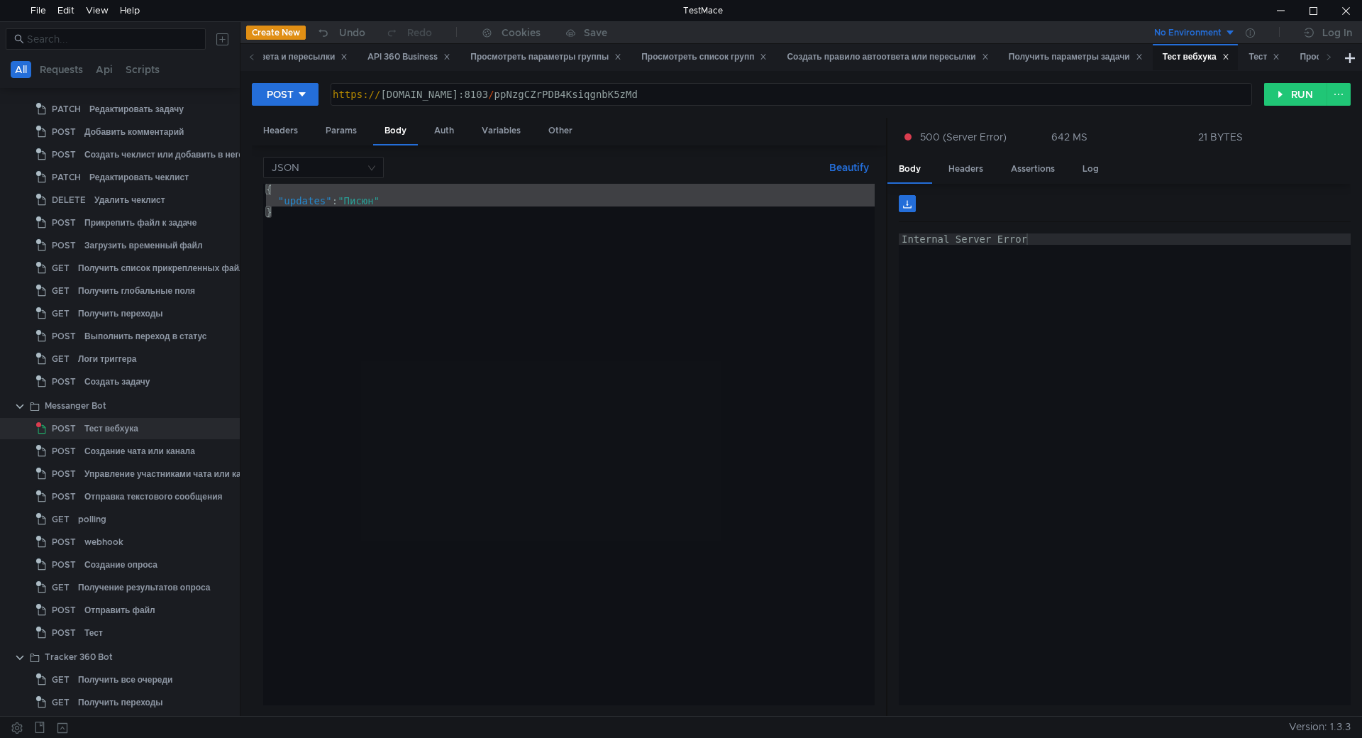
click at [392, 211] on div "{ "updates" : "Писюн" }" at bounding box center [568, 444] width 611 height 521
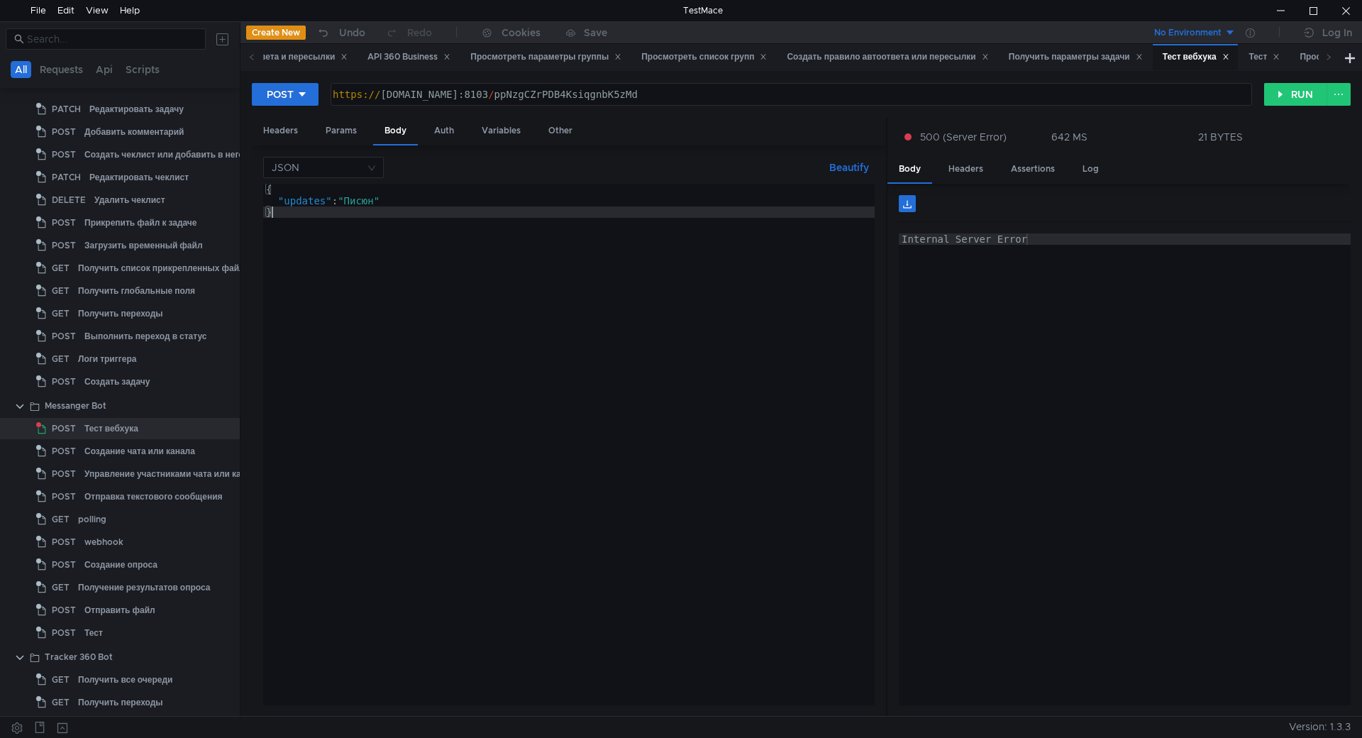
click at [591, 266] on div "{ "updates" : "Писюн" }" at bounding box center [568, 456] width 611 height 544
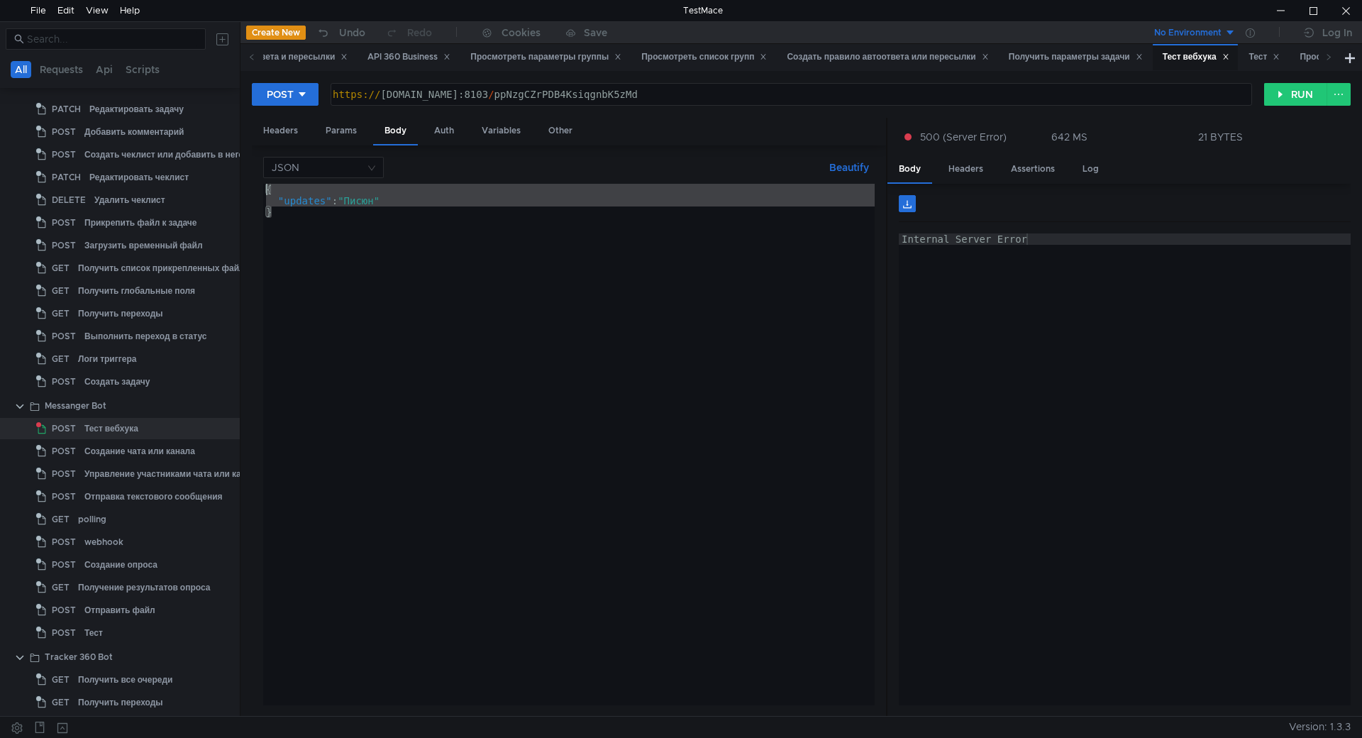
drag, startPoint x: 301, startPoint y: 213, endPoint x: 322, endPoint y: 222, distance: 22.9
click at [252, 182] on div "JSON Beautify } { "updates" : "Писюн" } ההההההההההההההההההההההההההההההההההההההה…" at bounding box center [569, 430] width 634 height 571
click at [335, 225] on div "{ "updates" : "Писюн" }" at bounding box center [568, 444] width 611 height 521
drag, startPoint x: 248, startPoint y: 166, endPoint x: 257, endPoint y: 167, distance: 8.6
click at [250, 164] on div "POST [URL][DOMAIN_NAME] https:// [DOMAIN_NAME]:8103 / ppNzgCZrPDB4KsiqgnbK5zMd …" at bounding box center [800, 393] width 1121 height 645
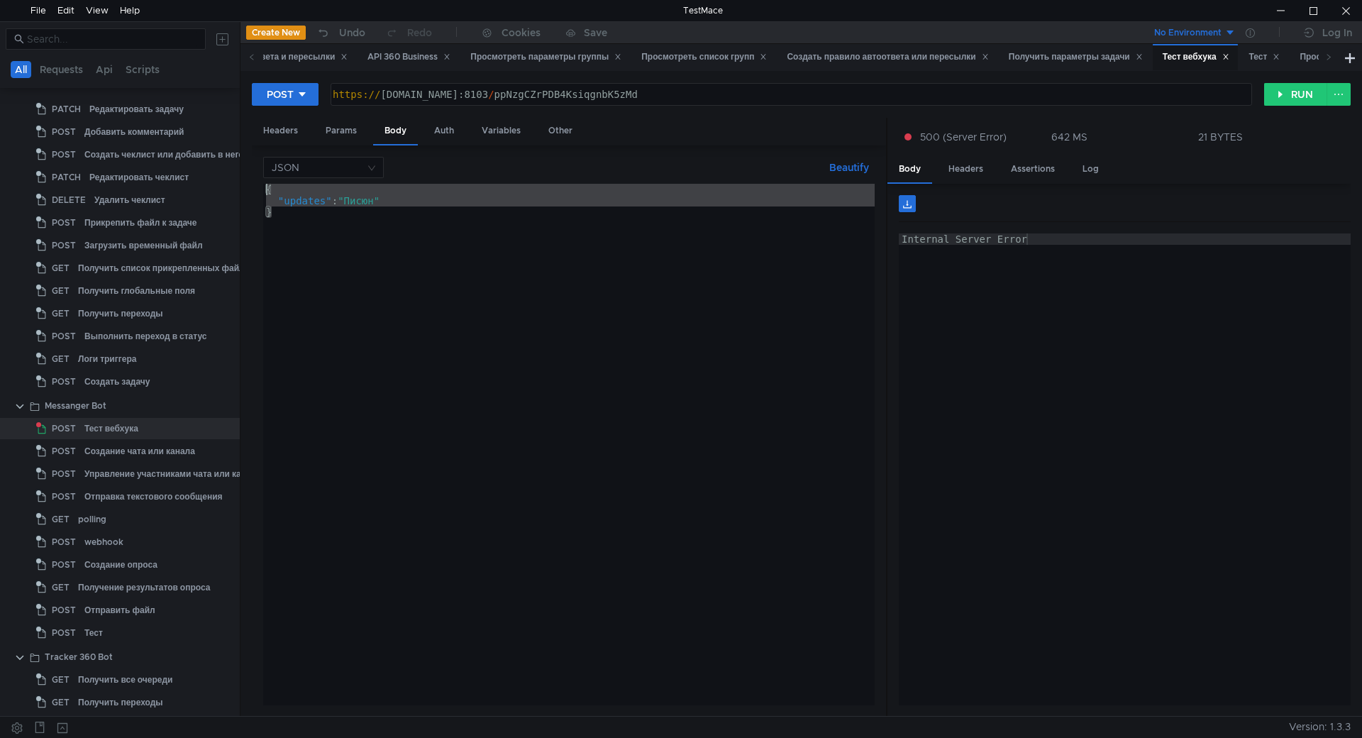
click at [337, 216] on div "{ "updates" : "Писюн" }" at bounding box center [568, 444] width 611 height 521
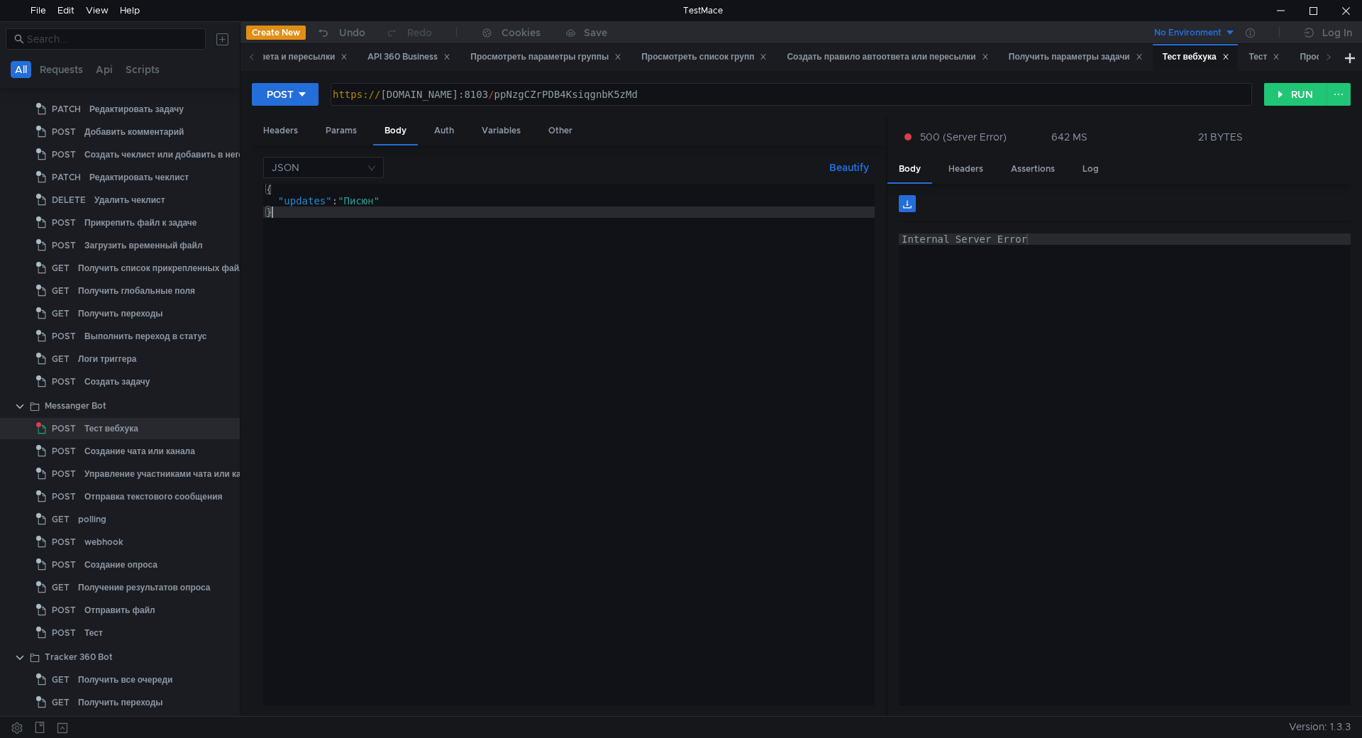
click at [440, 235] on div "{ "updates" : "Писюн" }" at bounding box center [568, 456] width 611 height 544
drag, startPoint x: 1061, startPoint y: 238, endPoint x: 946, endPoint y: 251, distance: 115.6
click at [923, 241] on div "Internal Server Error" at bounding box center [1125, 480] width 452 height 494
click at [1087, 267] on div "Internal Server Error" at bounding box center [1125, 469] width 452 height 472
drag, startPoint x: 425, startPoint y: 243, endPoint x: 304, endPoint y: 245, distance: 120.6
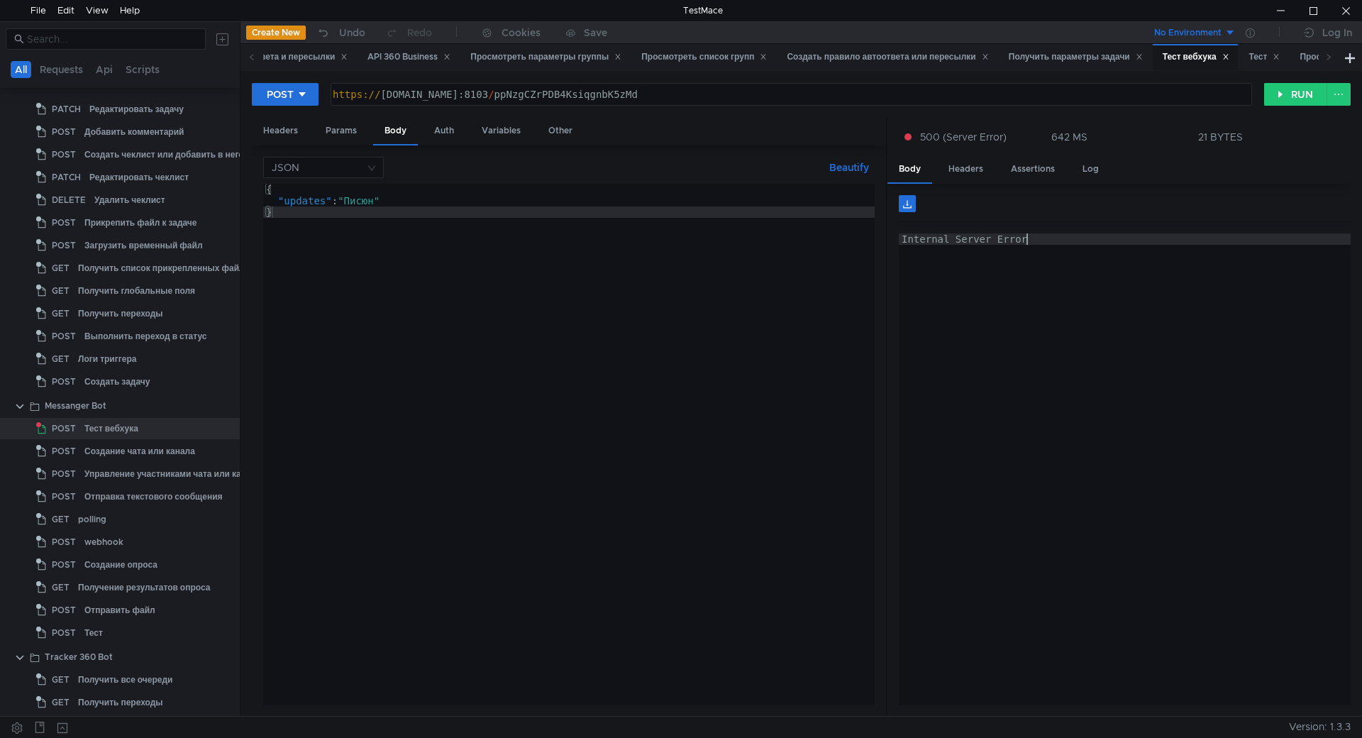
click at [424, 242] on div "{ "updates" : "Писюн" }" at bounding box center [568, 456] width 611 height 544
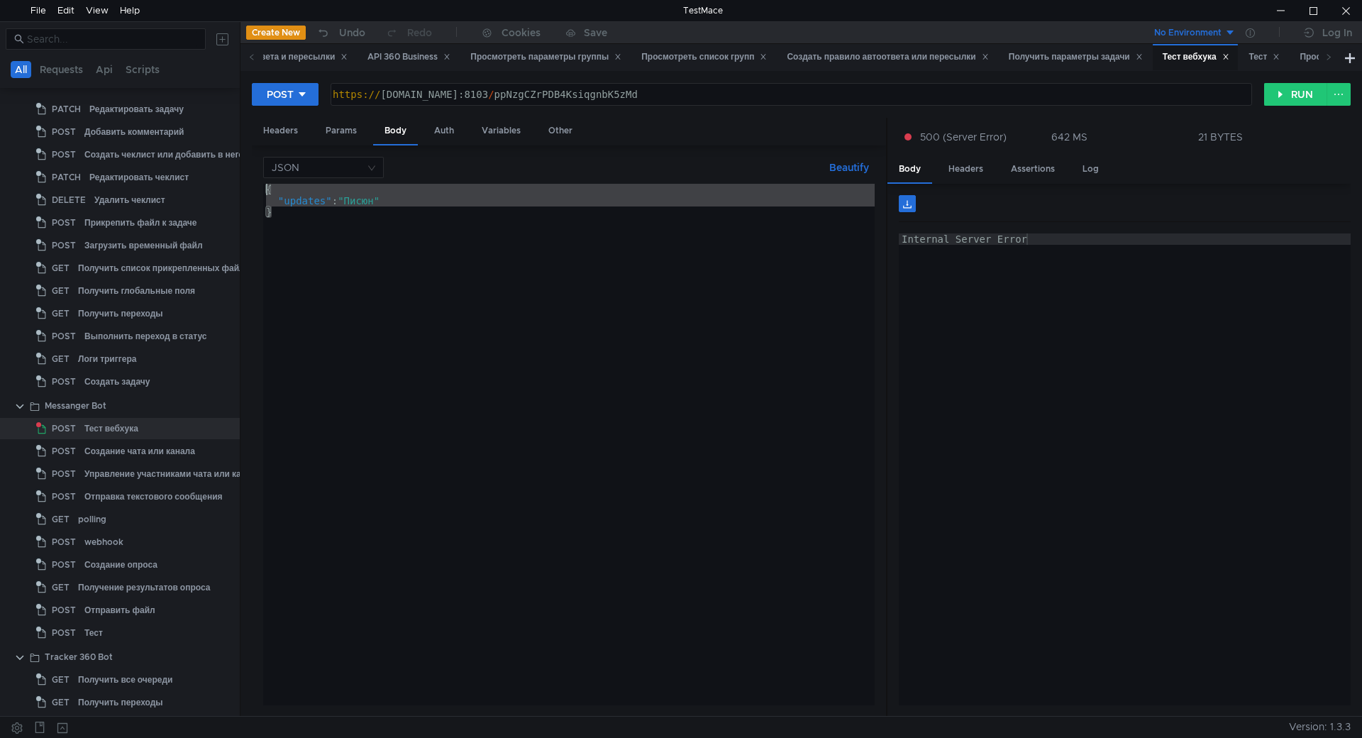
drag, startPoint x: 294, startPoint y: 226, endPoint x: 267, endPoint y: 186, distance: 48.0
click at [267, 186] on div "{ "updates" : "Писюн" }" at bounding box center [568, 456] width 611 height 544
click at [317, 233] on div "{ "updates" : "Писюн" }" at bounding box center [568, 444] width 611 height 521
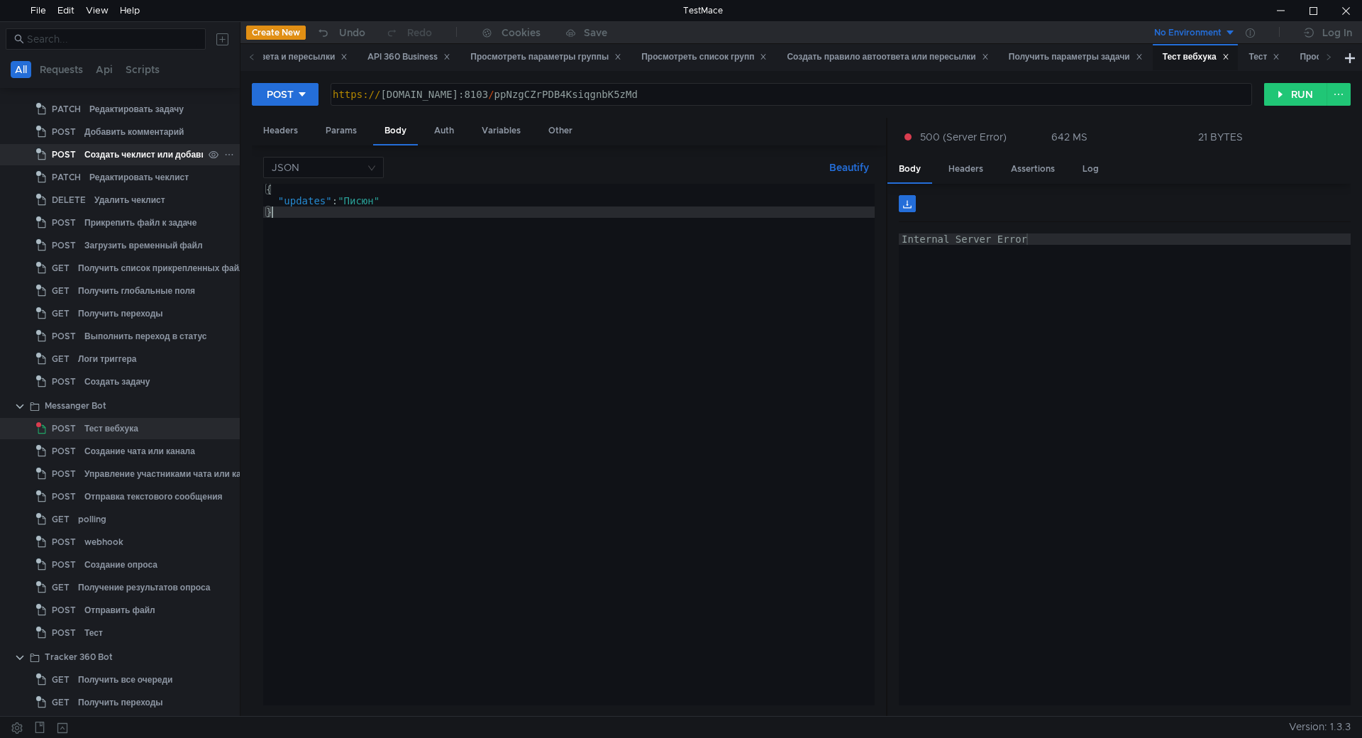
drag, startPoint x: 315, startPoint y: 235, endPoint x: 220, endPoint y: 155, distance: 124.3
click at [220, 155] on as-split "All Requests Api Scripts Project Temp Project API 360 Business Tracker Team GET…" at bounding box center [681, 368] width 1362 height 694
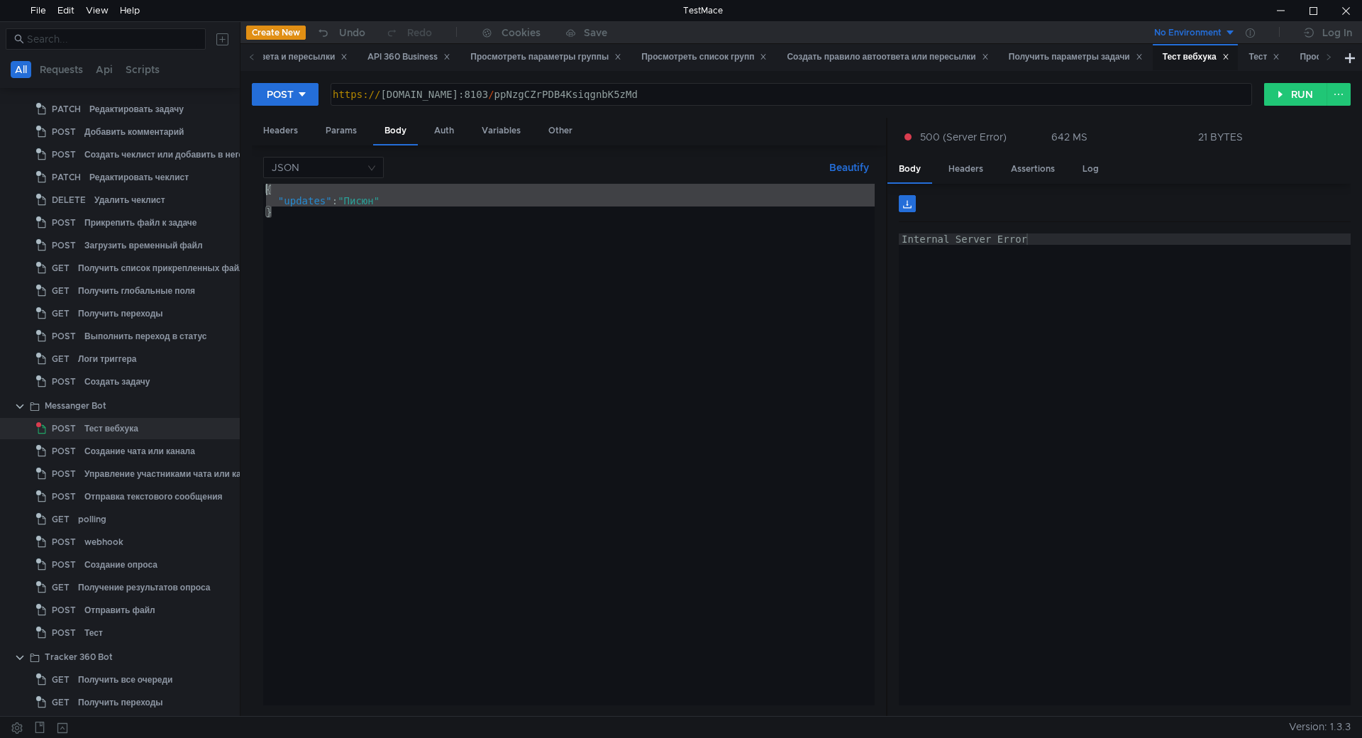
click at [362, 234] on div "{ "updates" : "Писюн" }" at bounding box center [568, 444] width 611 height 521
type textarea "}"
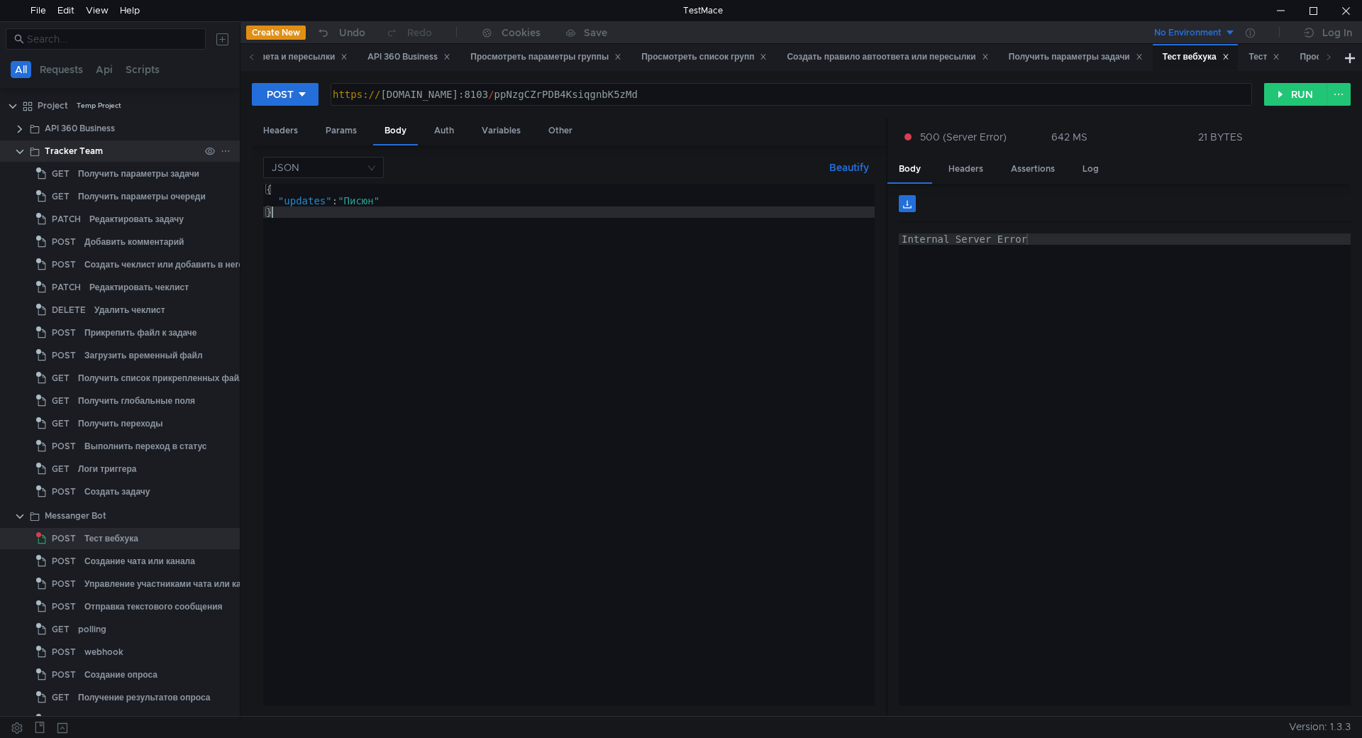
click at [11, 156] on div "Tracker Team" at bounding box center [120, 150] width 240 height 21
click at [19, 133] on clr-icon at bounding box center [19, 128] width 11 height 11
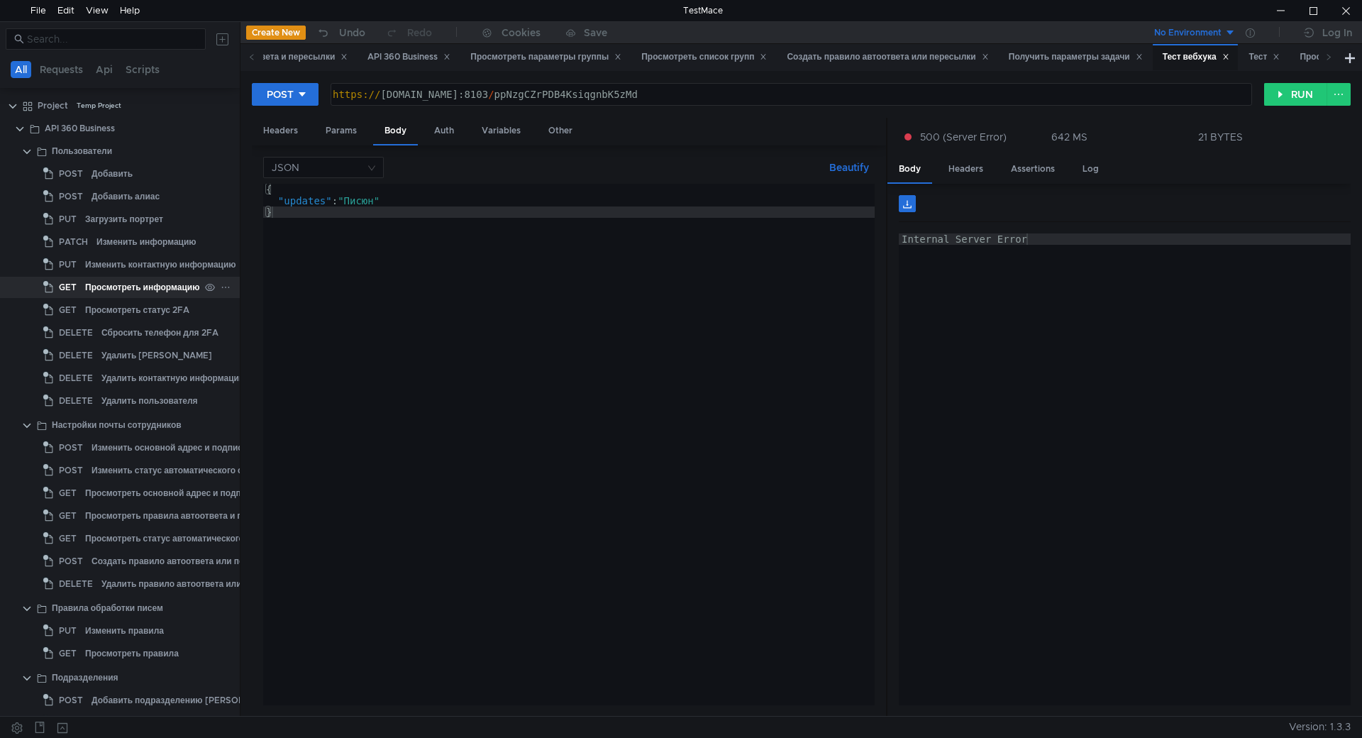
click at [127, 288] on div "Просмотреть информацию" at bounding box center [142, 287] width 114 height 21
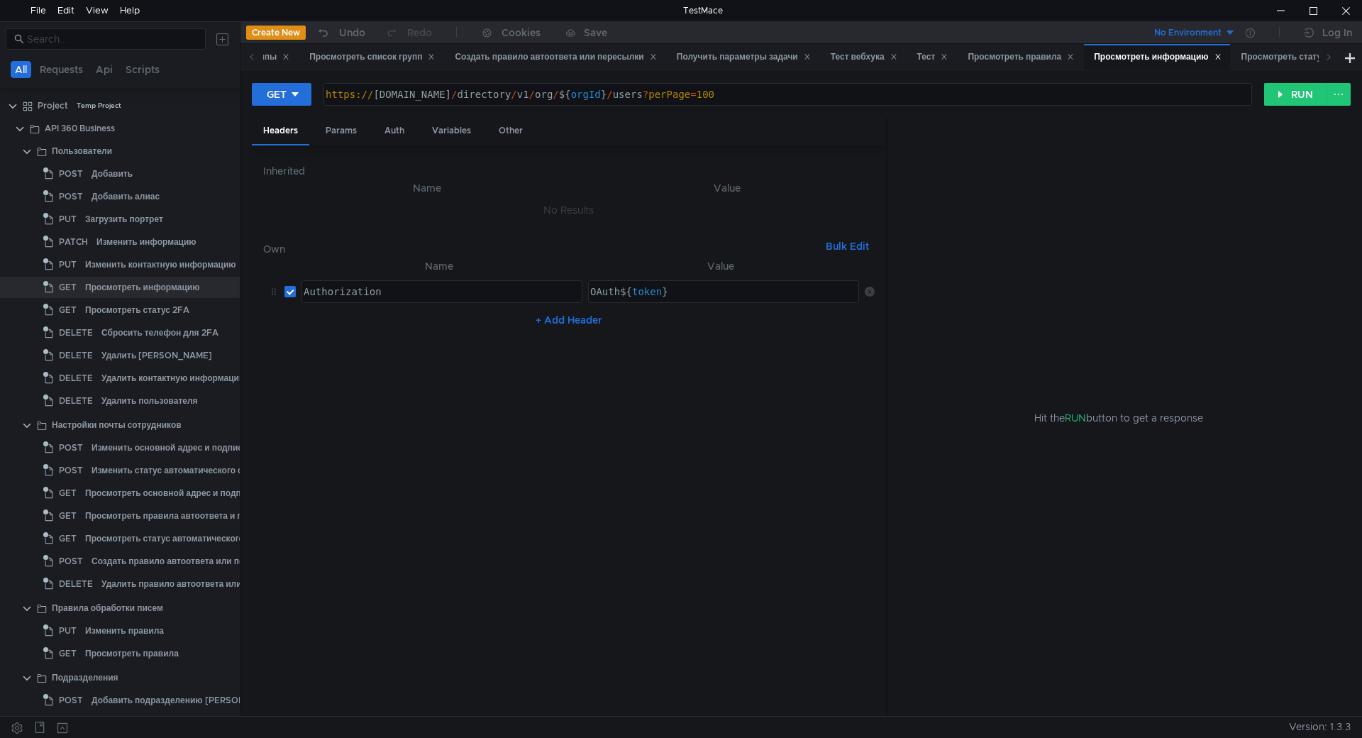
click at [292, 293] on input "checkbox" at bounding box center [289, 291] width 11 height 11
checkbox input "false"
click at [1291, 92] on button "RUN" at bounding box center [1295, 94] width 63 height 23
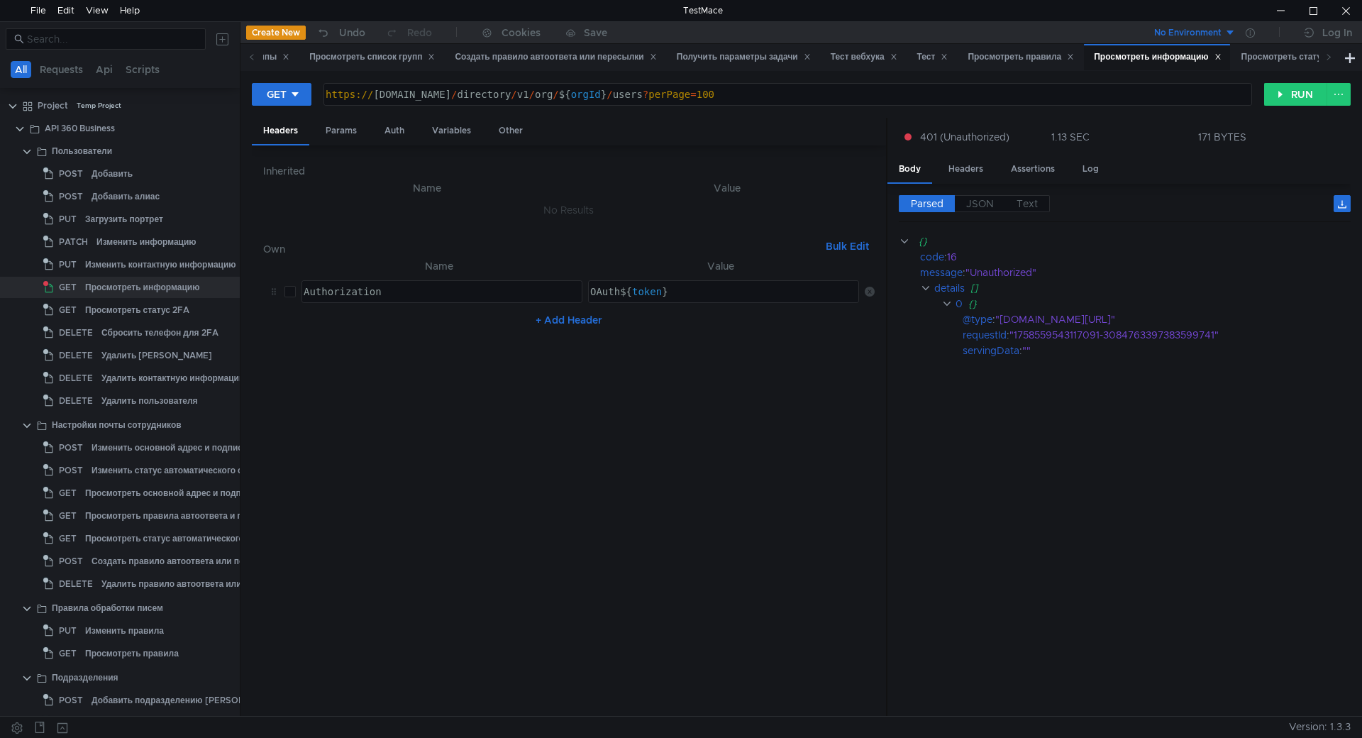
click at [943, 461] on cdk-virtual-scroll-viewport "{} code : 16 message : "Unauthorized" details [] 0 {} @type : "[DOMAIN_NAME][UR…" at bounding box center [1125, 469] width 452 height 472
type textarea "OAuth ${token}"
drag, startPoint x: 595, startPoint y: 301, endPoint x: 582, endPoint y: 298, distance: 13.1
click at [582, 298] on td "OAuth ${token} OAuth ${ token } ההההההההההההההההההההההההההההההההההההההההההההההה…" at bounding box center [720, 291] width 277 height 34
click at [408, 370] on nz-table "Name Value Authorization הההההההההההההההההההההההההההההההההההההההההההההההההההההה…" at bounding box center [568, 481] width 611 height 448
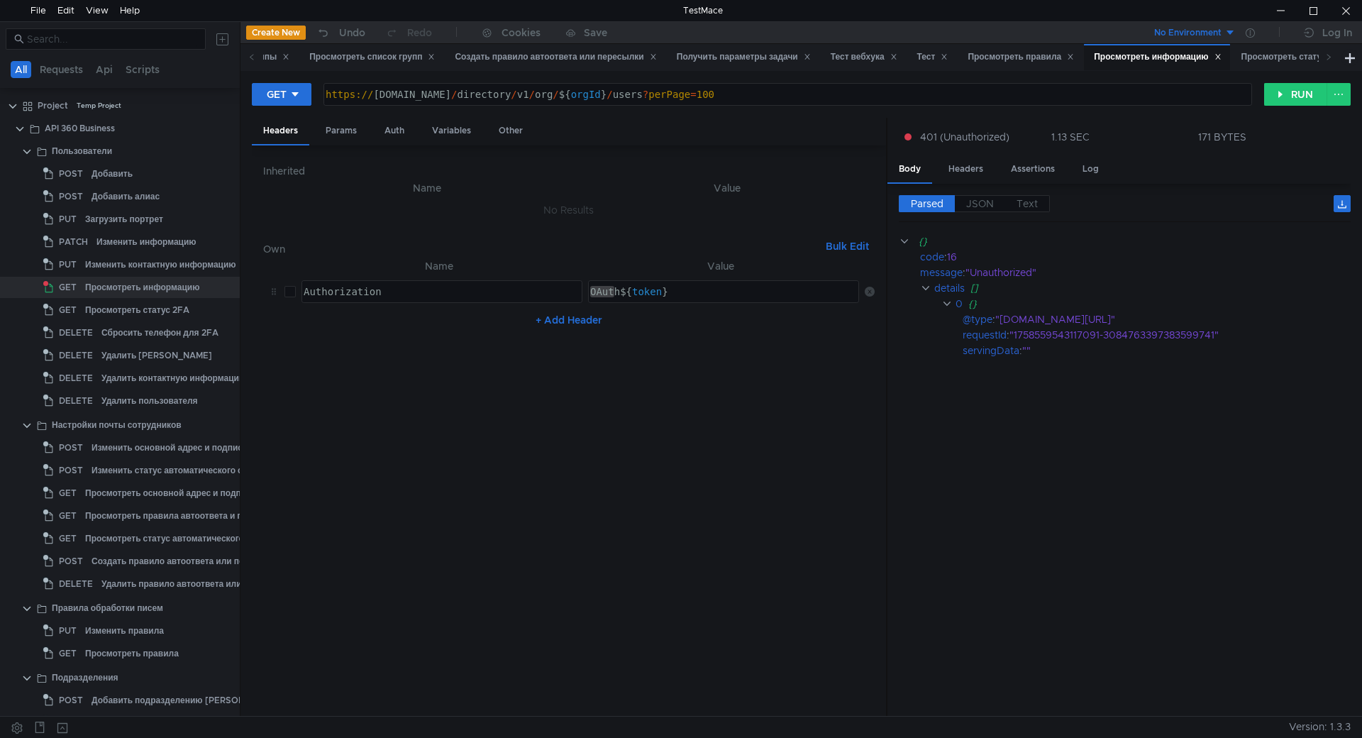
click at [290, 286] on input "checkbox" at bounding box center [289, 291] width 11 height 11
checkbox input "true"
click at [579, 547] on nz-table "Name Value Authorization הההההההההההההההההההההההההההההההההההההההההההההההההההההה…" at bounding box center [568, 481] width 611 height 448
drag, startPoint x: 1061, startPoint y: 475, endPoint x: 950, endPoint y: 436, distance: 118.0
click at [1062, 477] on cdk-virtual-scroll-viewport "{} code : 16 message : "Unauthorized" details [] 0 {} @type : "[DOMAIN_NAME][UR…" at bounding box center [1125, 469] width 452 height 472
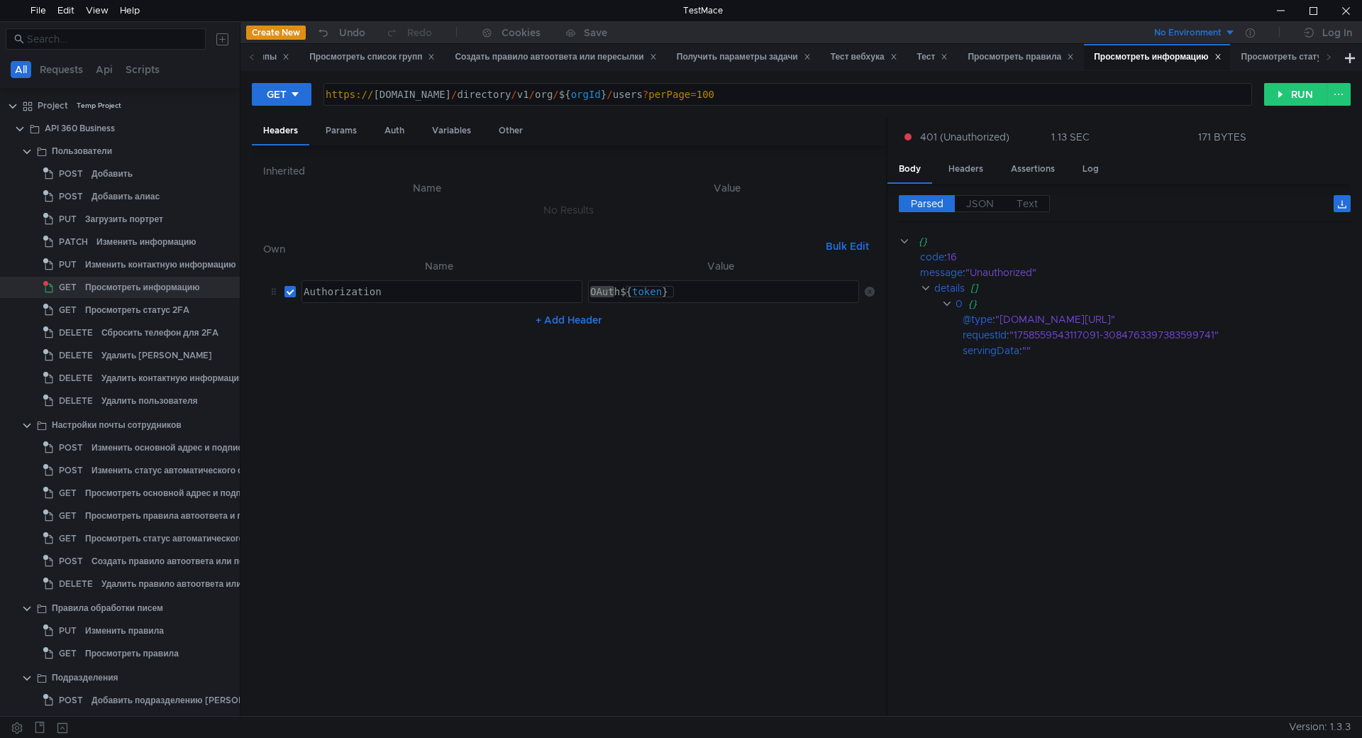
click at [710, 296] on div "OAuth ${ token }" at bounding box center [723, 303] width 272 height 34
click at [589, 427] on nz-table "Name Value Authorization הההההההההההההההההההההההההההההההההההההההההההההההההההההה…" at bounding box center [568, 481] width 611 height 448
click at [1347, 10] on div at bounding box center [1345, 10] width 33 height 21
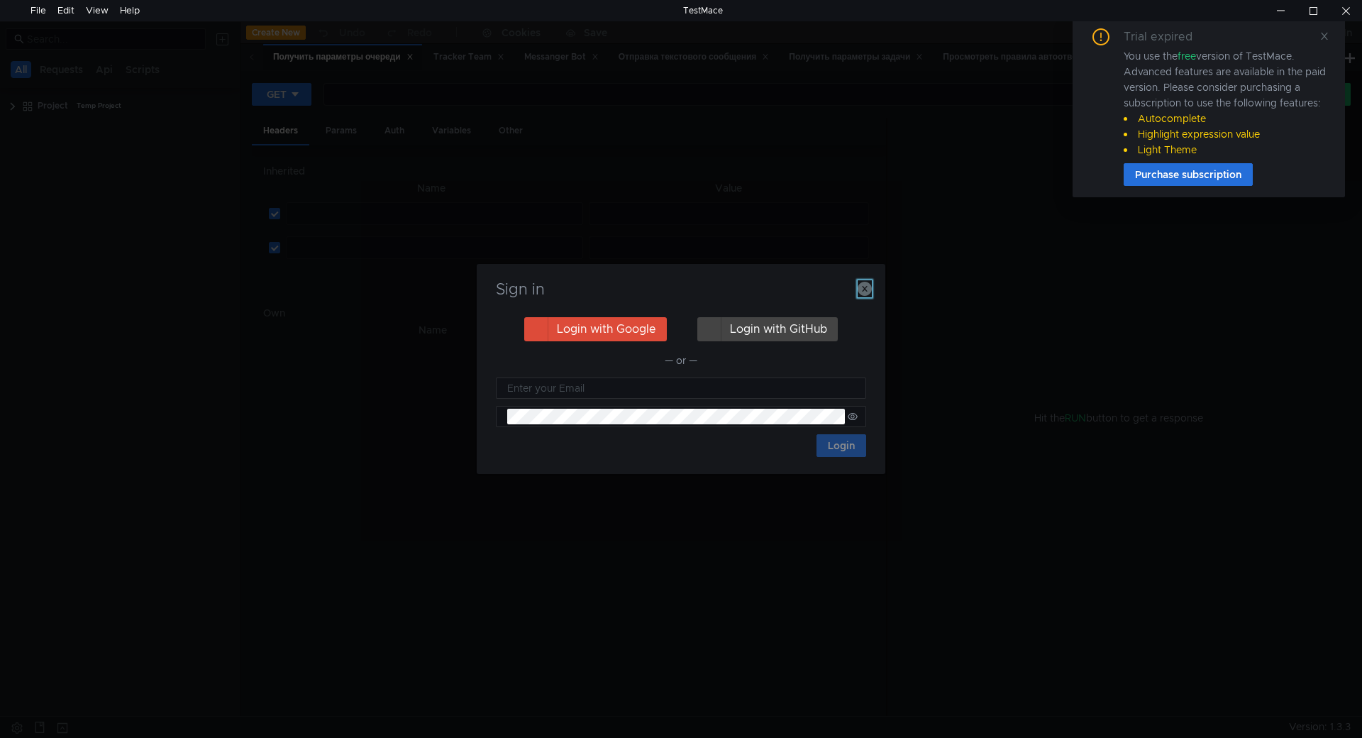
click at [863, 287] on icon "button" at bounding box center [864, 289] width 14 height 14
click at [1323, 42] on span at bounding box center [1324, 36] width 10 height 13
click at [865, 287] on icon "button" at bounding box center [864, 289] width 14 height 14
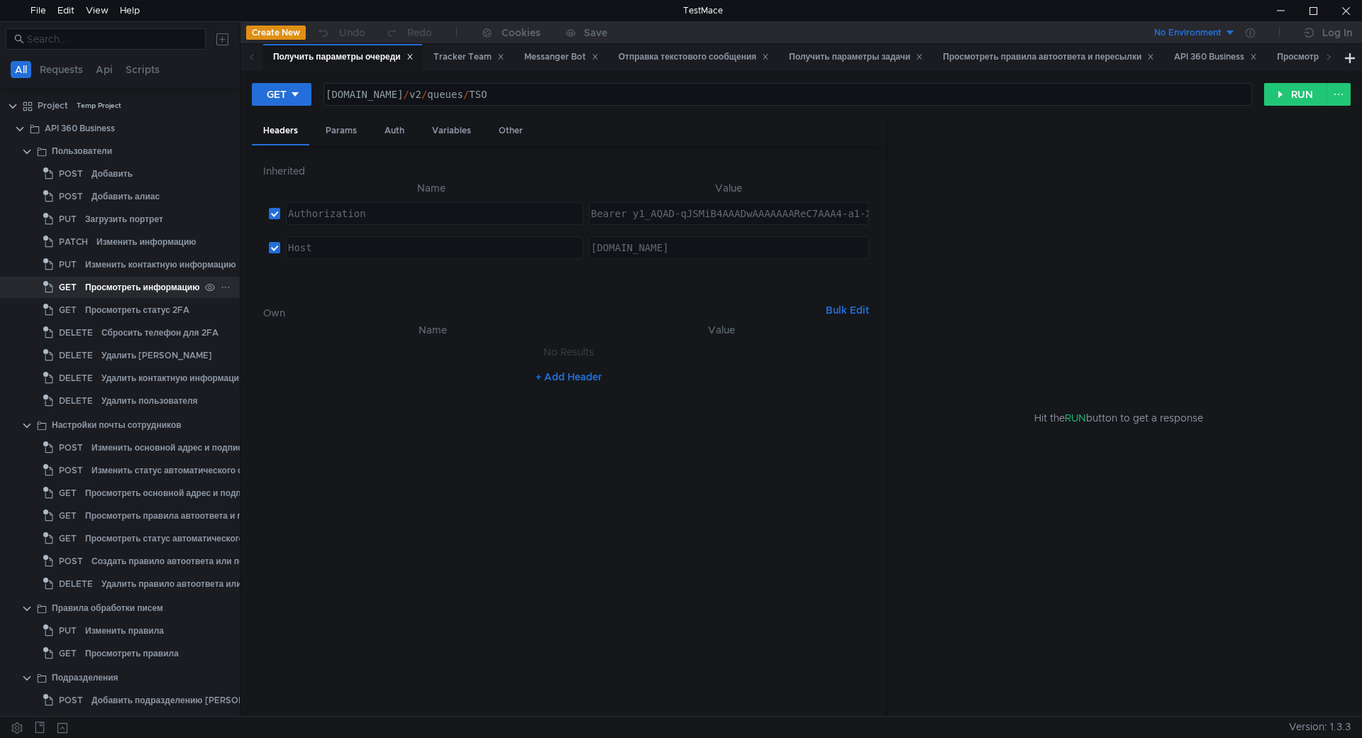
click at [74, 285] on span "GET" at bounding box center [68, 287] width 18 height 21
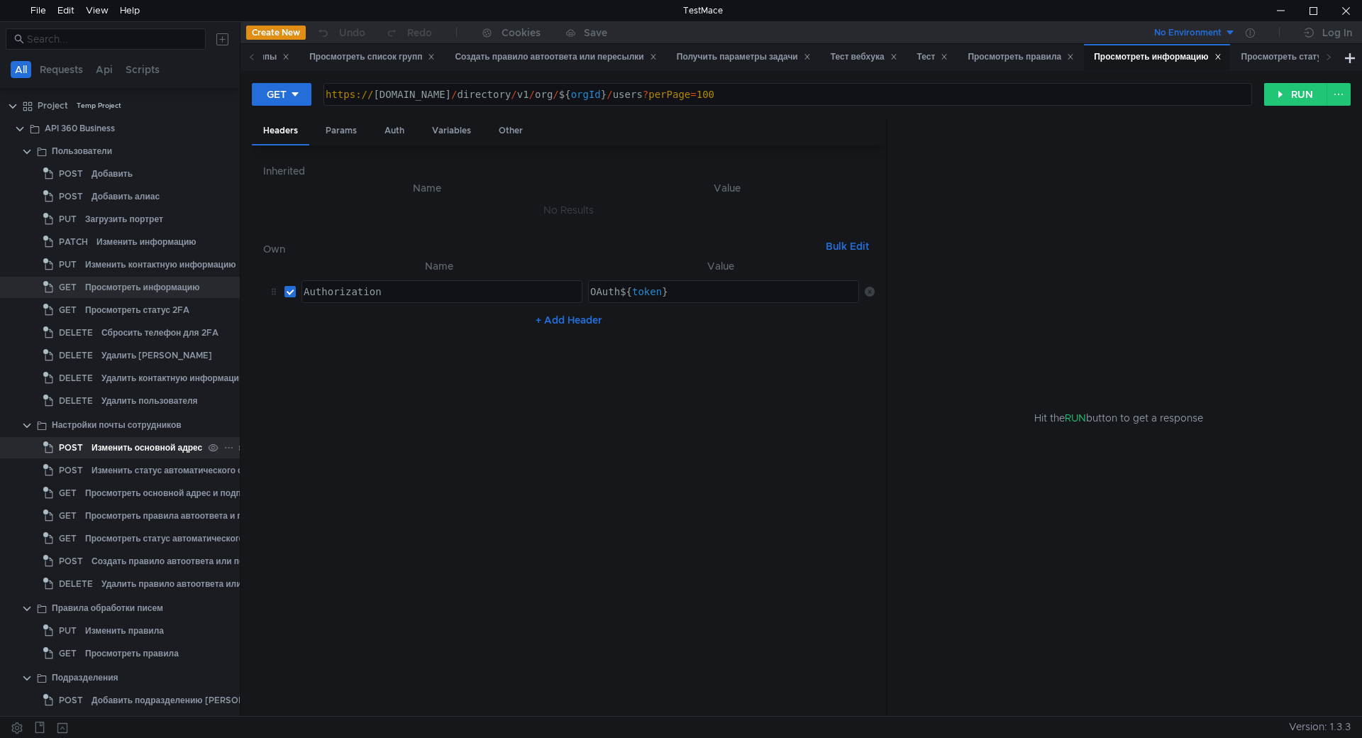
click at [167, 448] on div "Изменить основной адрес и подписи" at bounding box center [169, 447] width 156 height 21
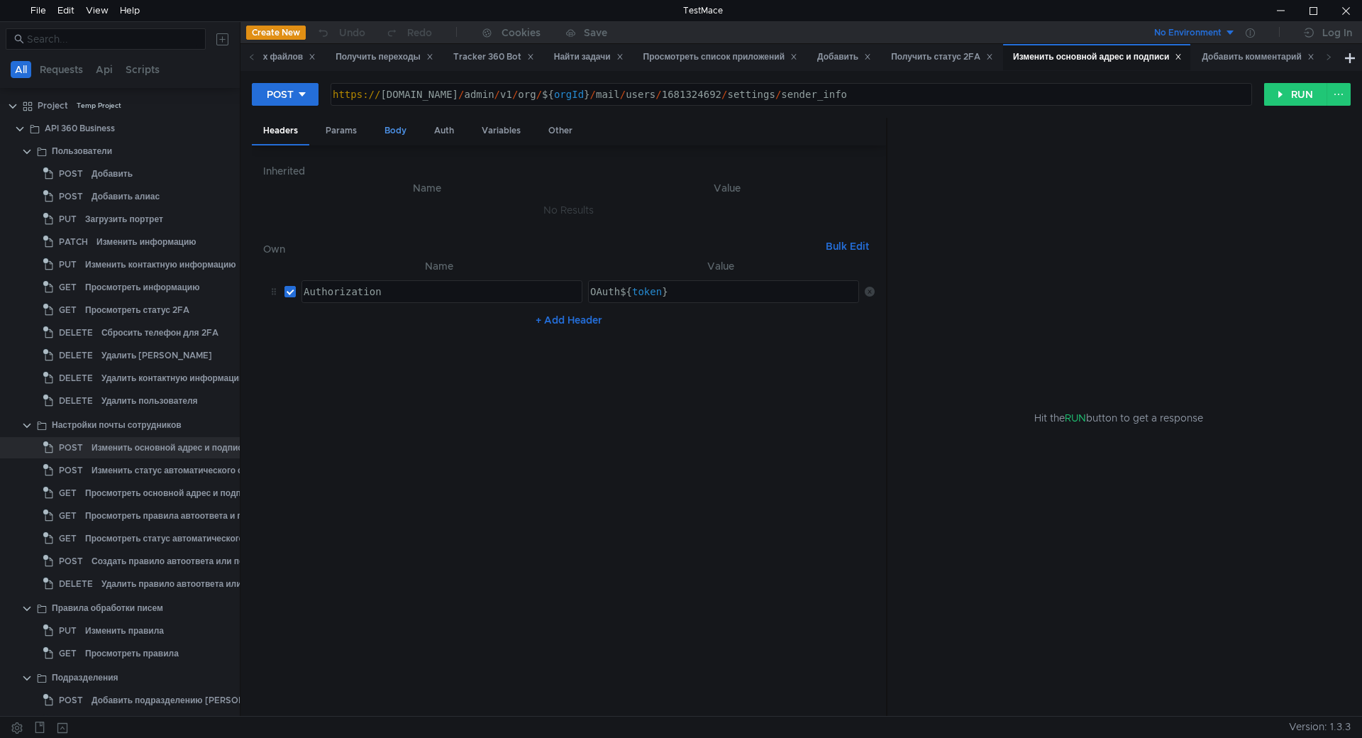
click at [391, 132] on div "Body" at bounding box center [395, 131] width 45 height 26
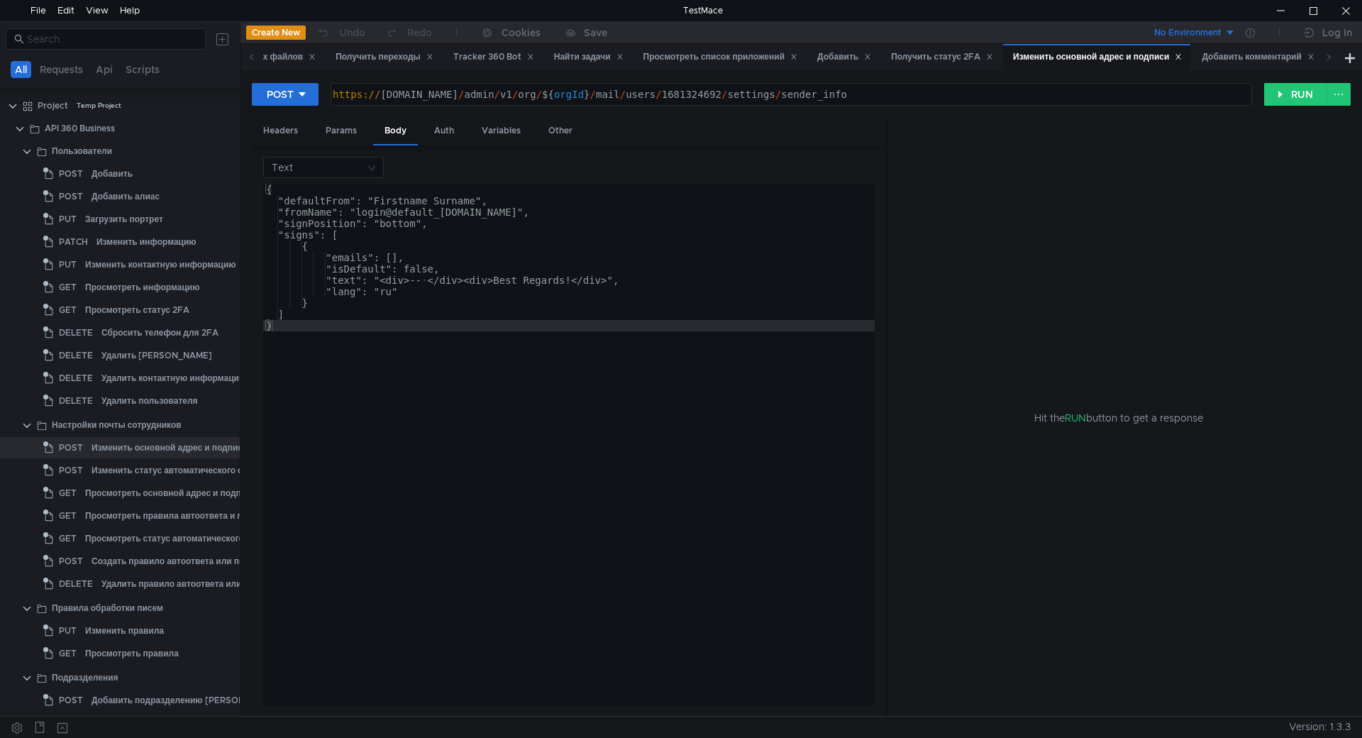
type textarea ""emails": [],"
click at [284, 259] on div "{ "defaultFrom": "Firstname Surname", "fromName": "login@default_email.ru", "si…" at bounding box center [568, 456] width 611 height 544
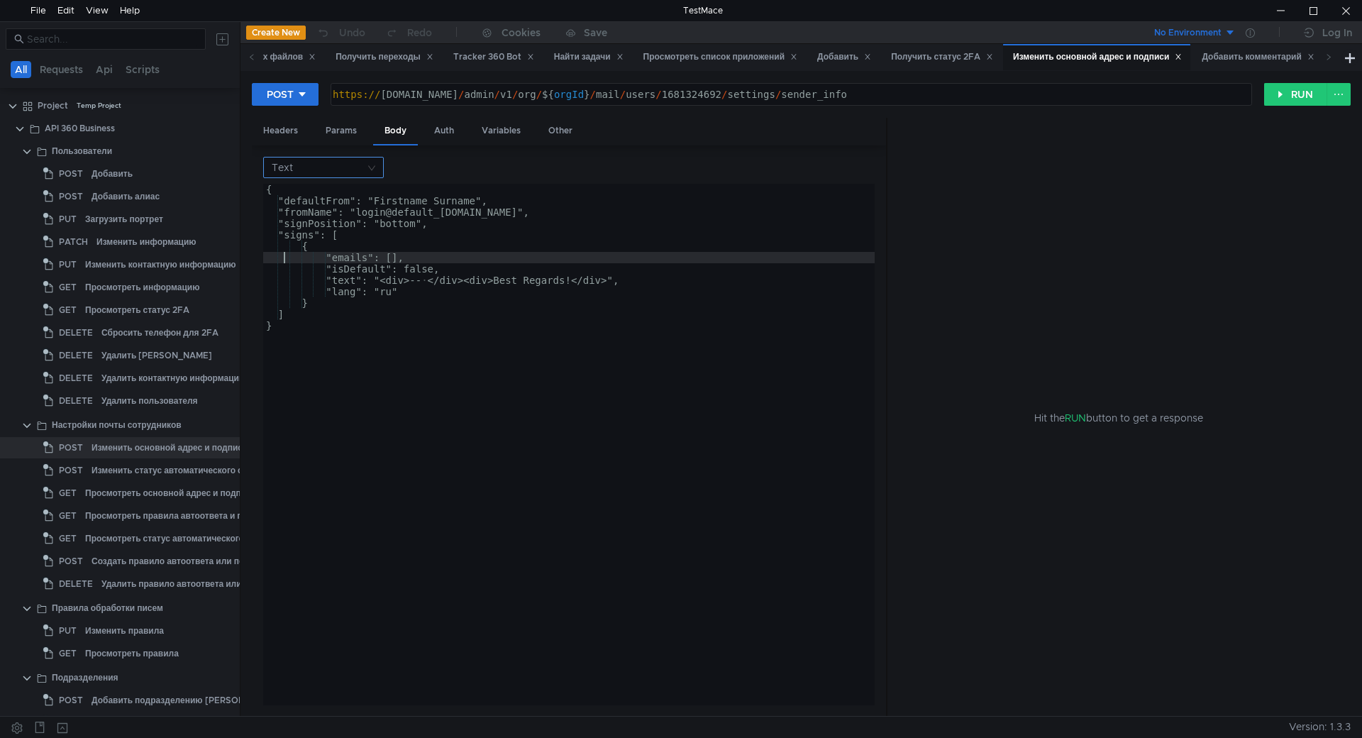
click at [350, 175] on input at bounding box center [319, 167] width 94 height 20
click at [321, 193] on div "JSON" at bounding box center [324, 195] width 104 height 16
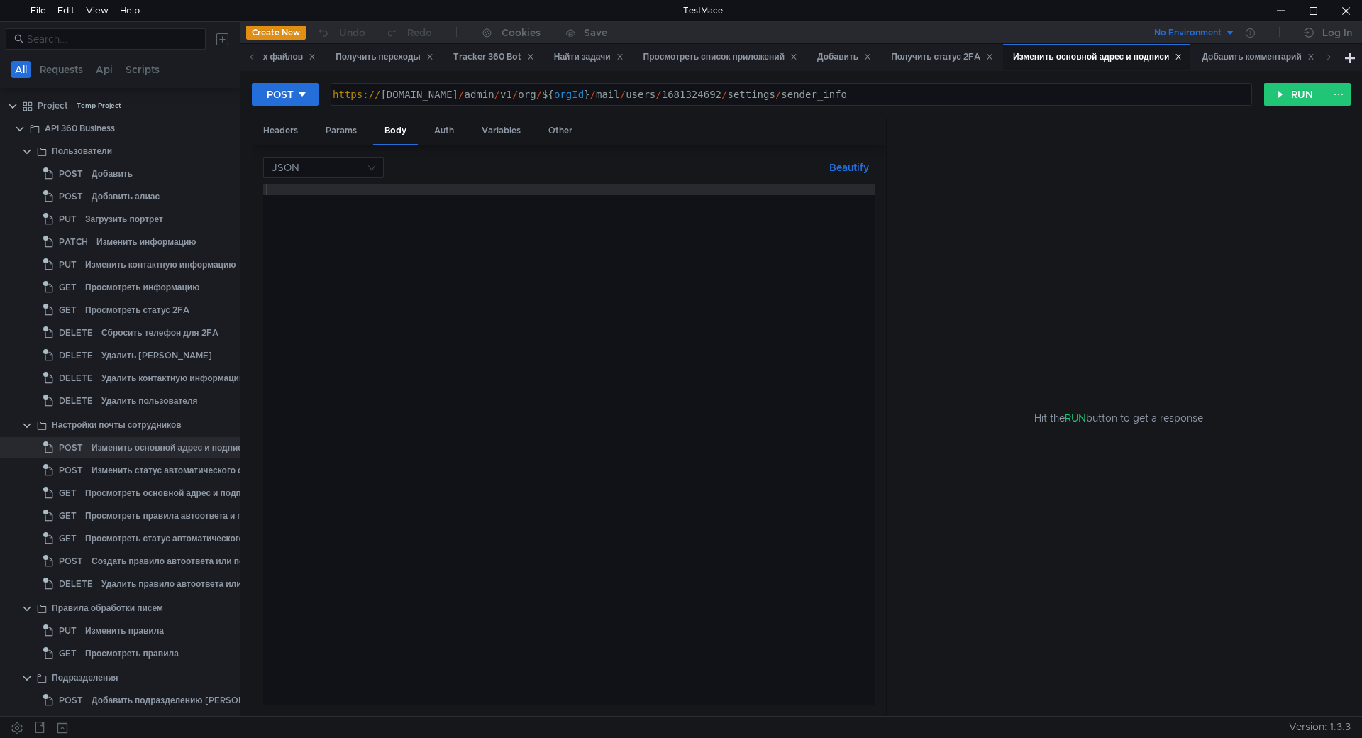
click at [382, 233] on div at bounding box center [568, 456] width 611 height 544
click at [340, 167] on input at bounding box center [319, 167] width 94 height 20
click at [301, 305] on div "Text" at bounding box center [324, 309] width 104 height 16
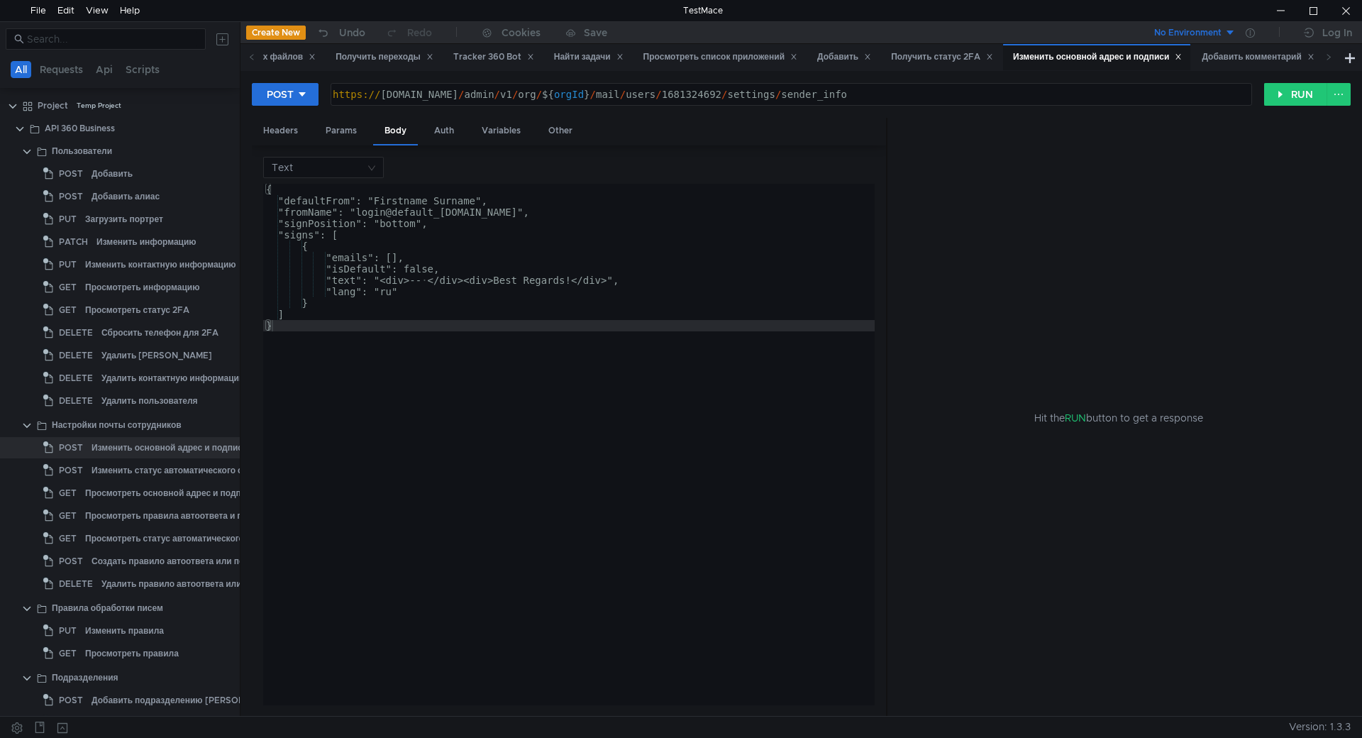
click at [433, 295] on div "{ "defaultFrom": "Firstname Surname", "fromName": "login@default_email.ru", "si…" at bounding box center [568, 456] width 611 height 544
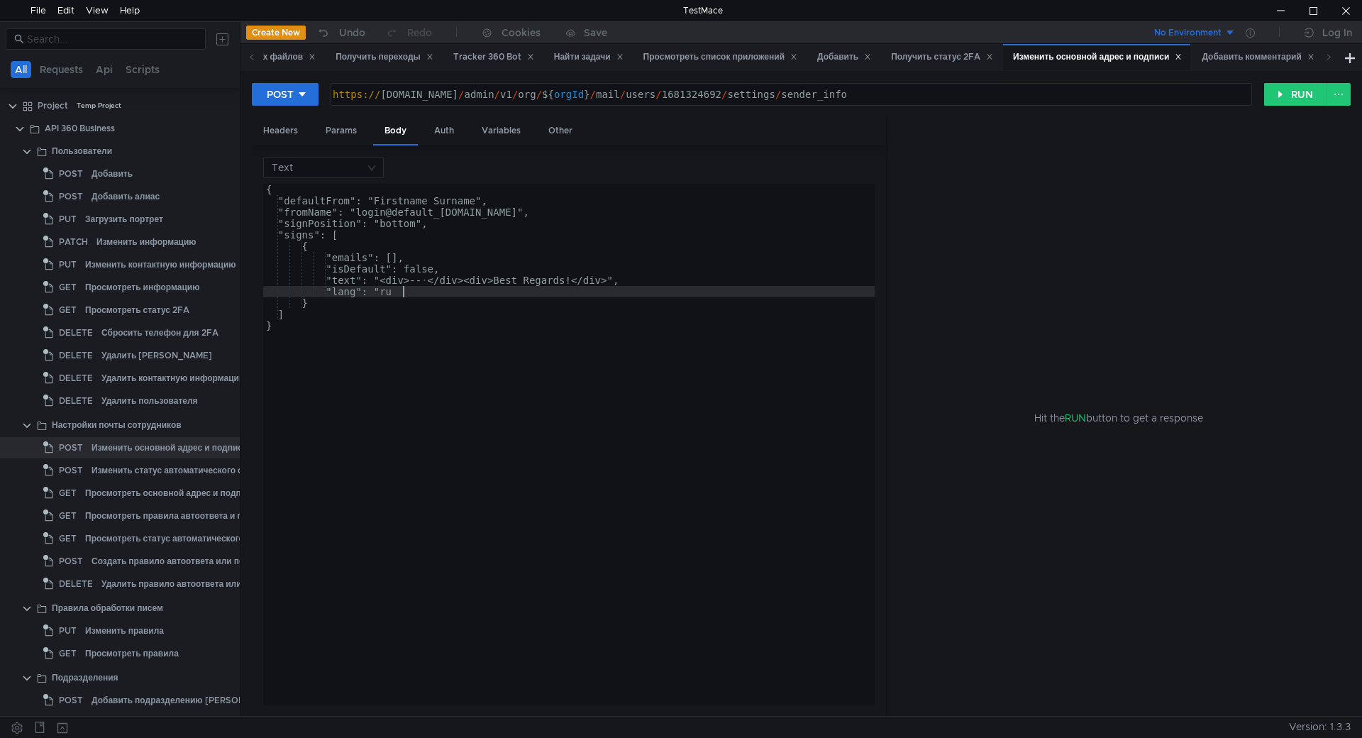
click at [682, 219] on div "{ "defaultFrom": "Firstname Surname", "fromName": "login@default_email.ru", "si…" at bounding box center [568, 456] width 611 height 544
type textarea ""signPosition": "bottom","
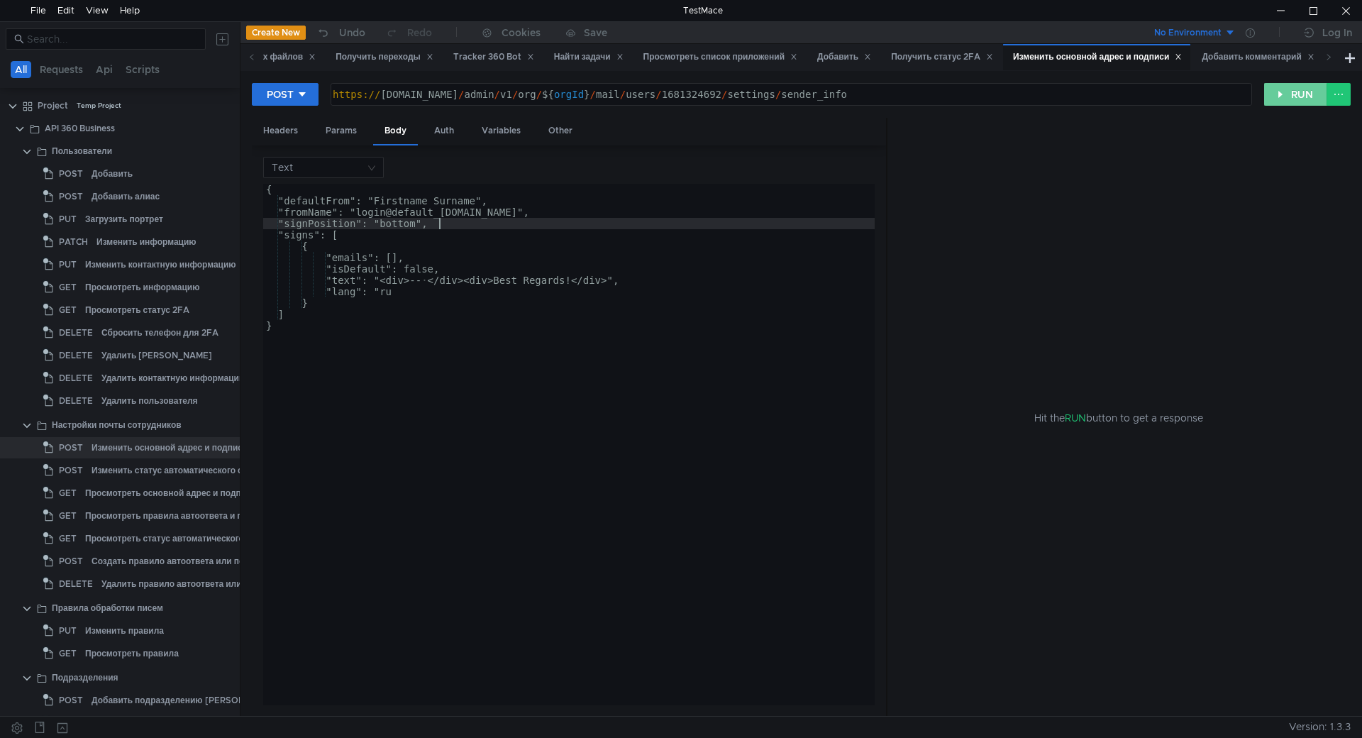
click at [1300, 93] on button "RUN" at bounding box center [1295, 94] width 63 height 23
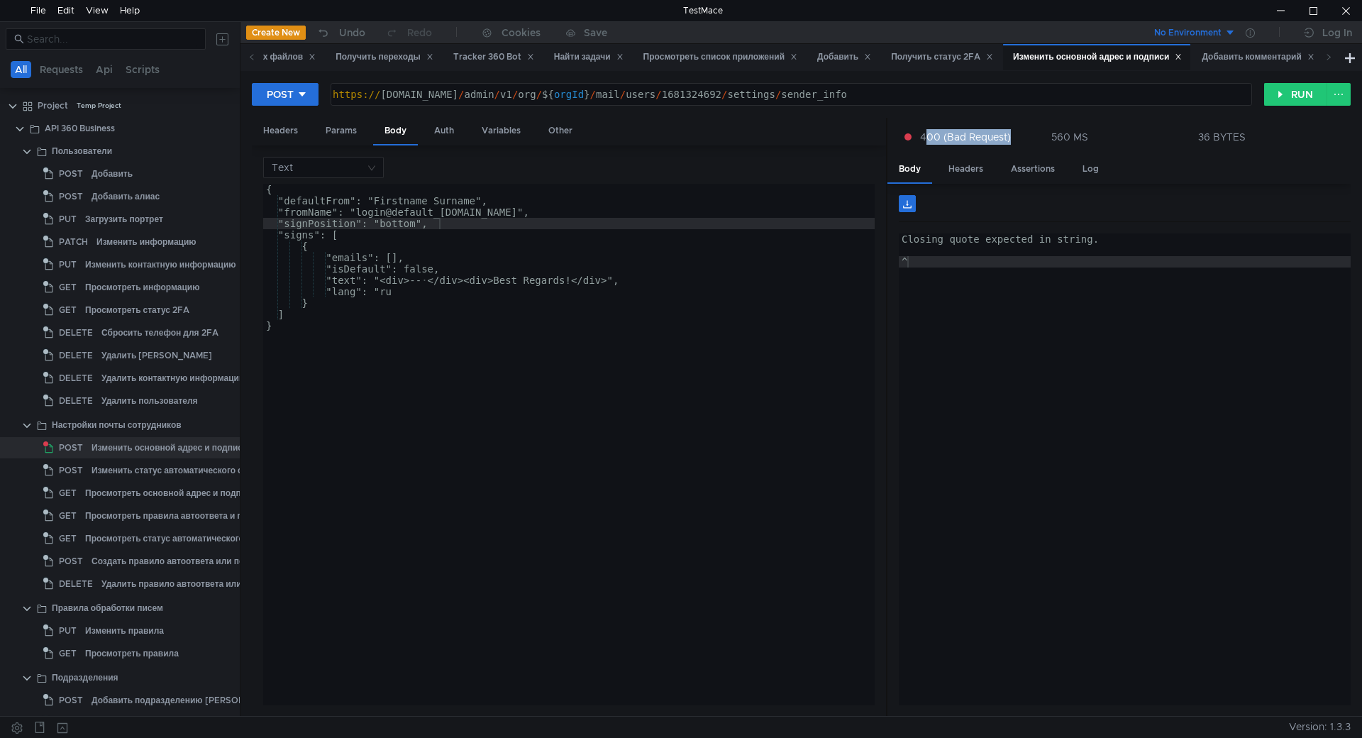
drag, startPoint x: 1014, startPoint y: 142, endPoint x: 929, endPoint y: 143, distance: 85.1
click at [929, 143] on div "400 (Bad Request)" at bounding box center [971, 137] width 135 height 16
click at [953, 257] on div at bounding box center [681, 369] width 1362 height 738
type textarea "Closing quote expected in string."
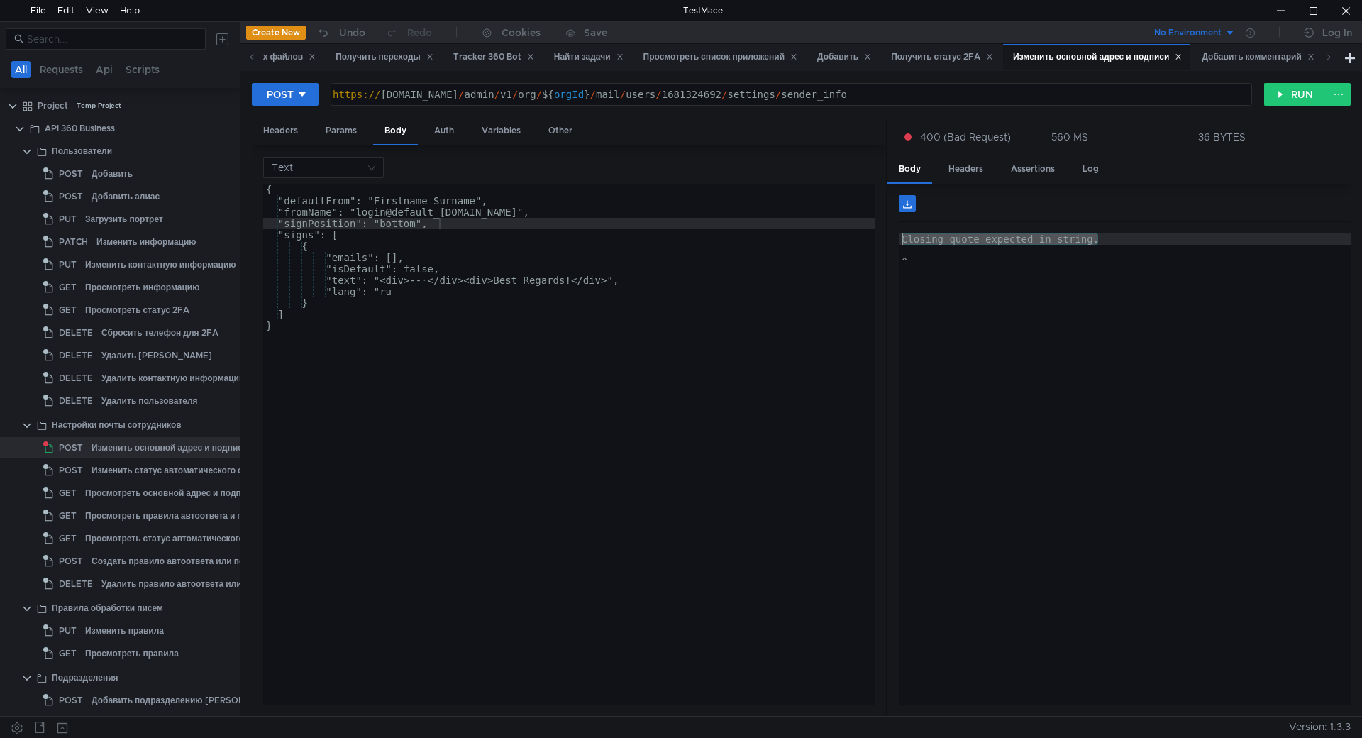
drag, startPoint x: 1130, startPoint y: 238, endPoint x: 897, endPoint y: 243, distance: 232.7
click at [897, 243] on div "Closing quote expected in string. Closing quote expected in string. ^ ההההההההה…" at bounding box center [1118, 450] width 463 height 533
click at [931, 246] on div "Closing quote expected in string. ^" at bounding box center [1125, 480] width 452 height 494
click at [959, 243] on div "Closing quote expected in string. ^" at bounding box center [1125, 480] width 452 height 494
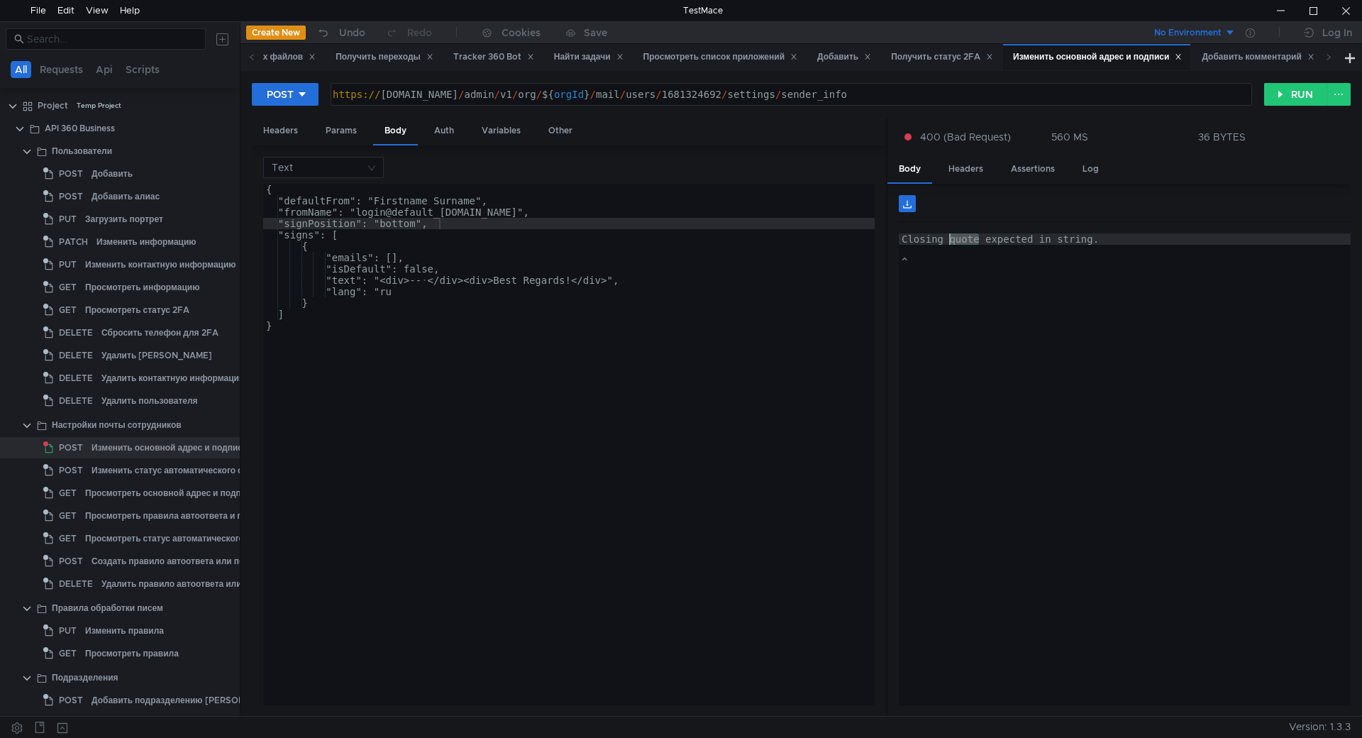
click at [1007, 240] on div "Closing quote expected in string. ^" at bounding box center [1125, 480] width 452 height 494
click at [1067, 239] on div "Closing quote expected in string. ^" at bounding box center [1125, 480] width 452 height 494
click at [1112, 236] on div "Closing quote expected in string. ^" at bounding box center [1125, 480] width 452 height 494
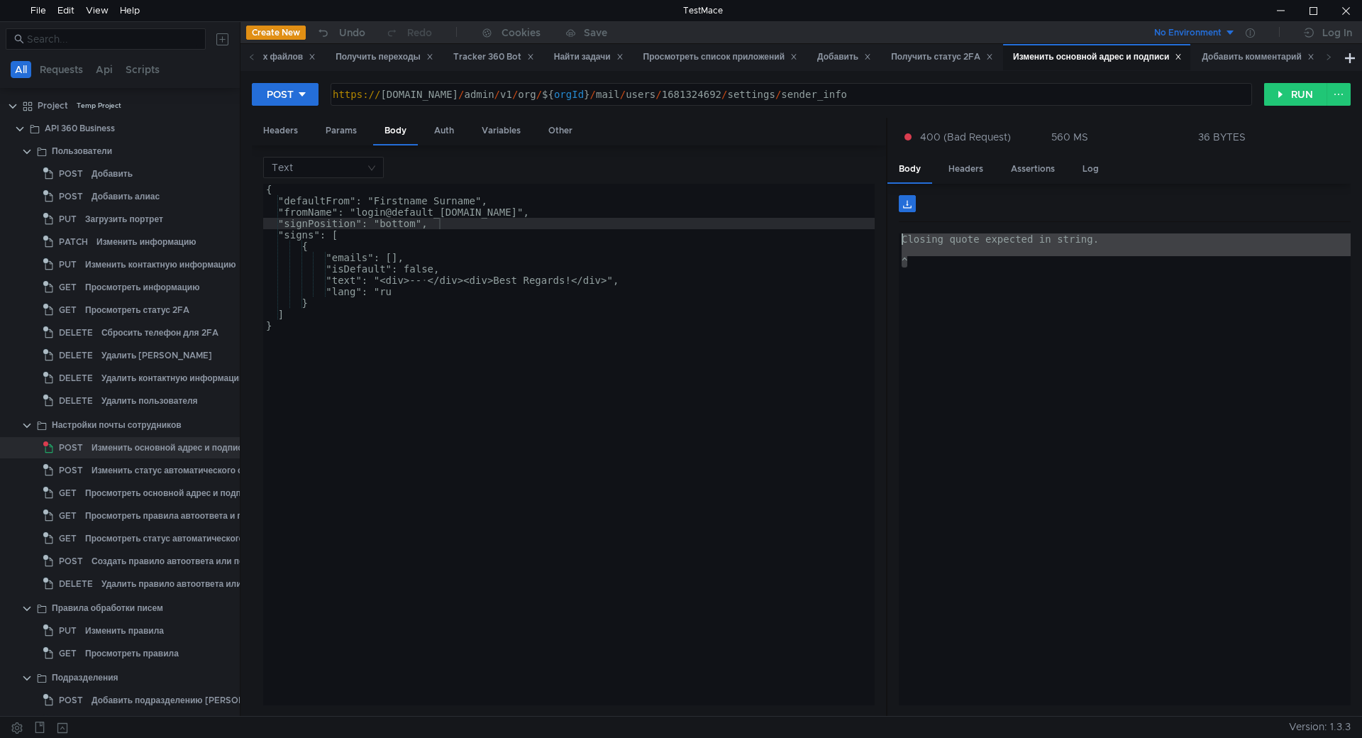
drag, startPoint x: 955, startPoint y: 267, endPoint x: 864, endPoint y: 237, distance: 95.5
click at [864, 237] on as-split "Headers Params Body Auth Variables Other Text "signPosition": "bottom", { "defa…" at bounding box center [801, 417] width 1099 height 599
click at [1006, 271] on div "Closing quote expected in string. ^" at bounding box center [1125, 469] width 452 height 472
type textarea "^"
type textarea "]"
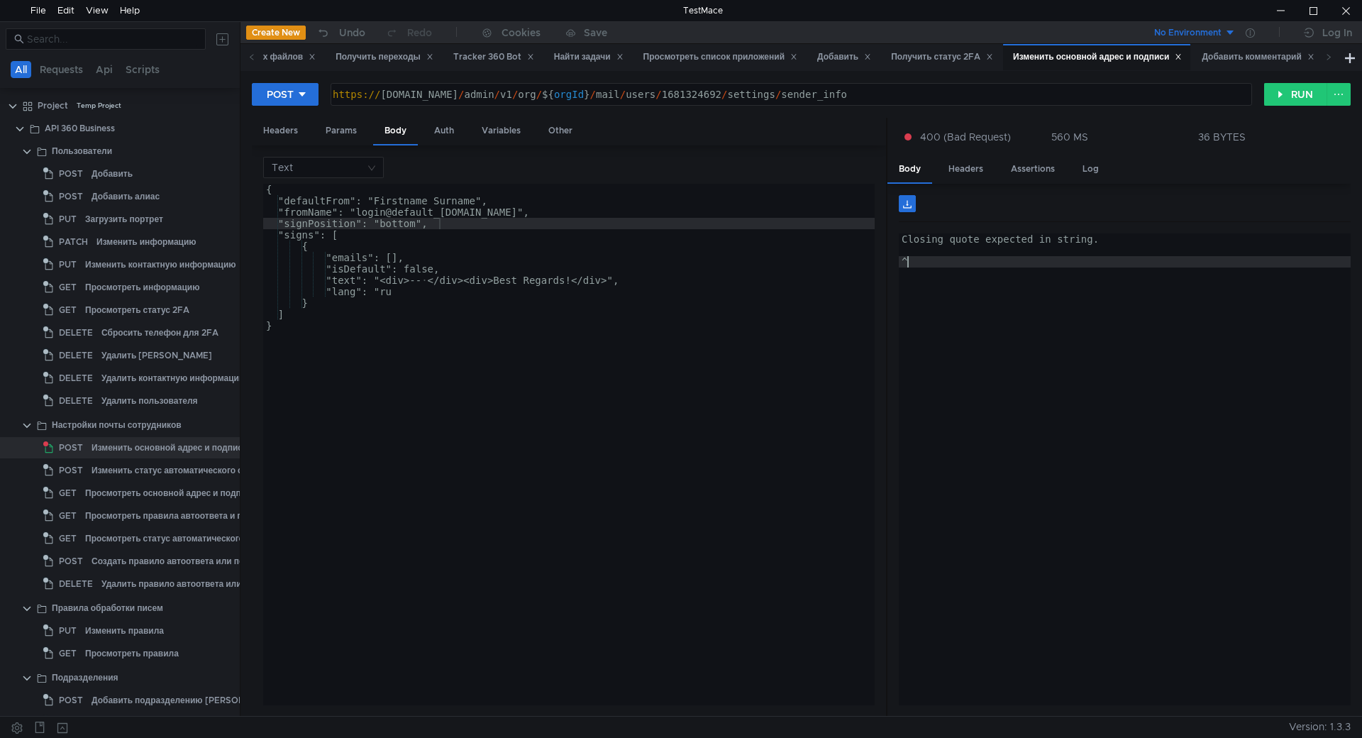
click at [499, 320] on div "{ "defaultFrom": "Firstname Surname", "fromName": "login@default_email.ru", "si…" at bounding box center [568, 456] width 611 height 544
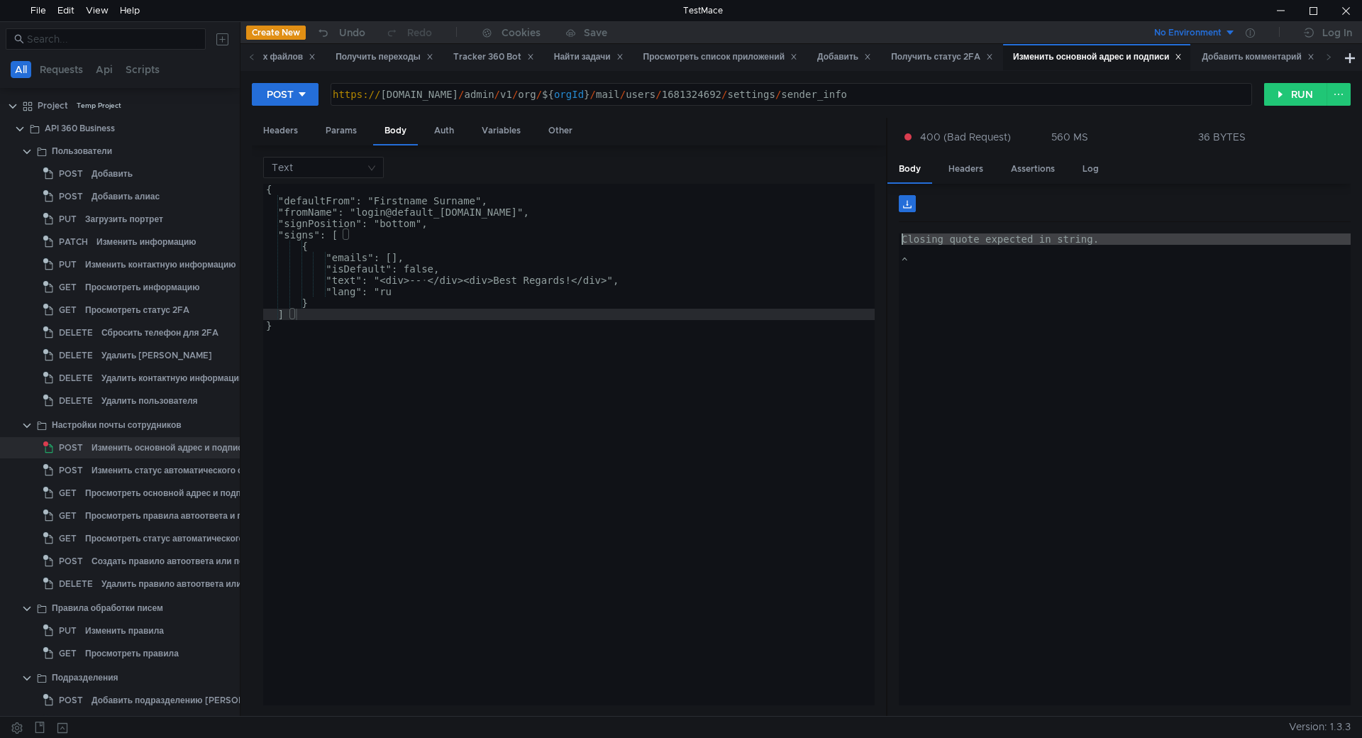
drag, startPoint x: 1161, startPoint y: 248, endPoint x: 845, endPoint y: 240, distance: 315.7
click at [845, 240] on as-split "Headers Params Body Auth Variables Other Text ] { "defaultFrom": "Firstname Sur…" at bounding box center [801, 417] width 1099 height 599
type textarea "Closing quote expected in string."
type textarea ""lang": "ru"
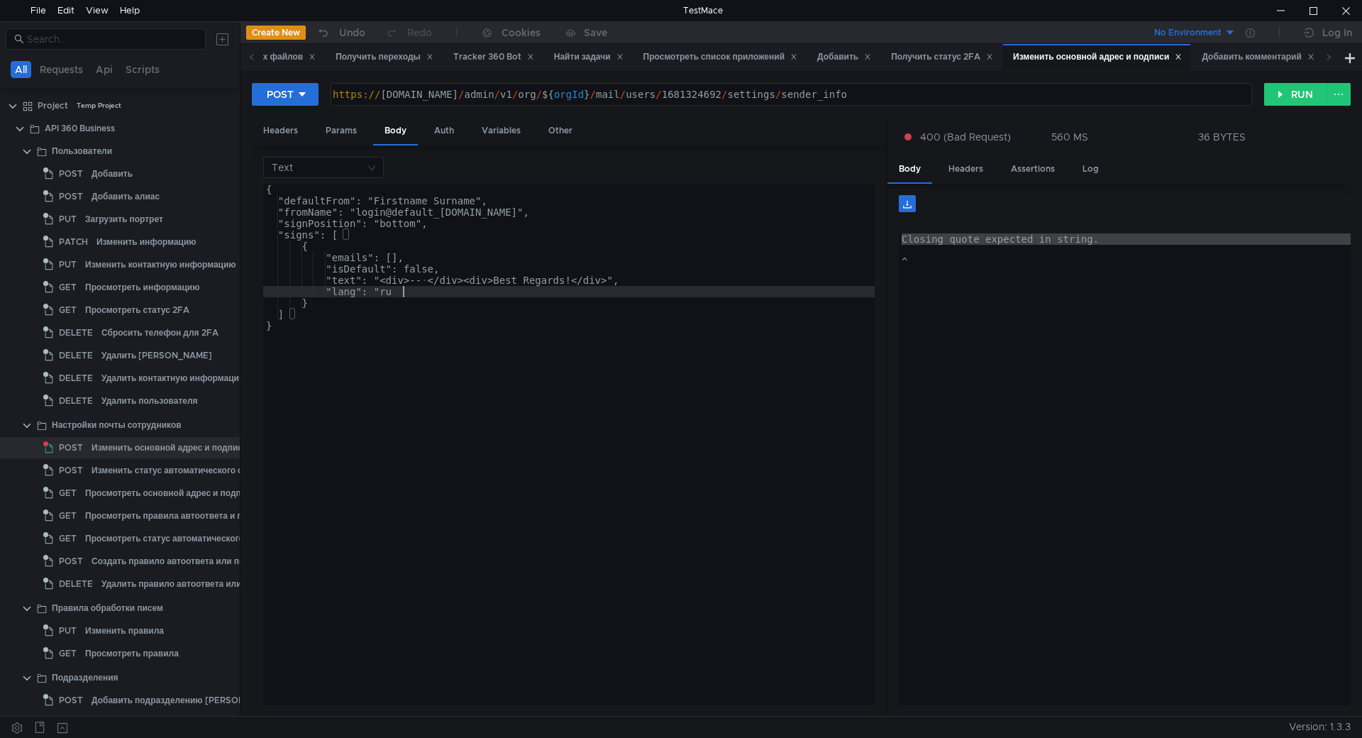
click at [412, 294] on div "{ "defaultFrom": "Firstname Surname", "fromName": "login@default_email.ru", "si…" at bounding box center [568, 456] width 611 height 544
drag, startPoint x: 1017, startPoint y: 135, endPoint x: 928, endPoint y: 132, distance: 88.7
click at [928, 132] on div "400 (Bad Request)" at bounding box center [971, 137] width 135 height 16
click at [1197, 296] on div at bounding box center [681, 369] width 1362 height 738
type textarea "^"
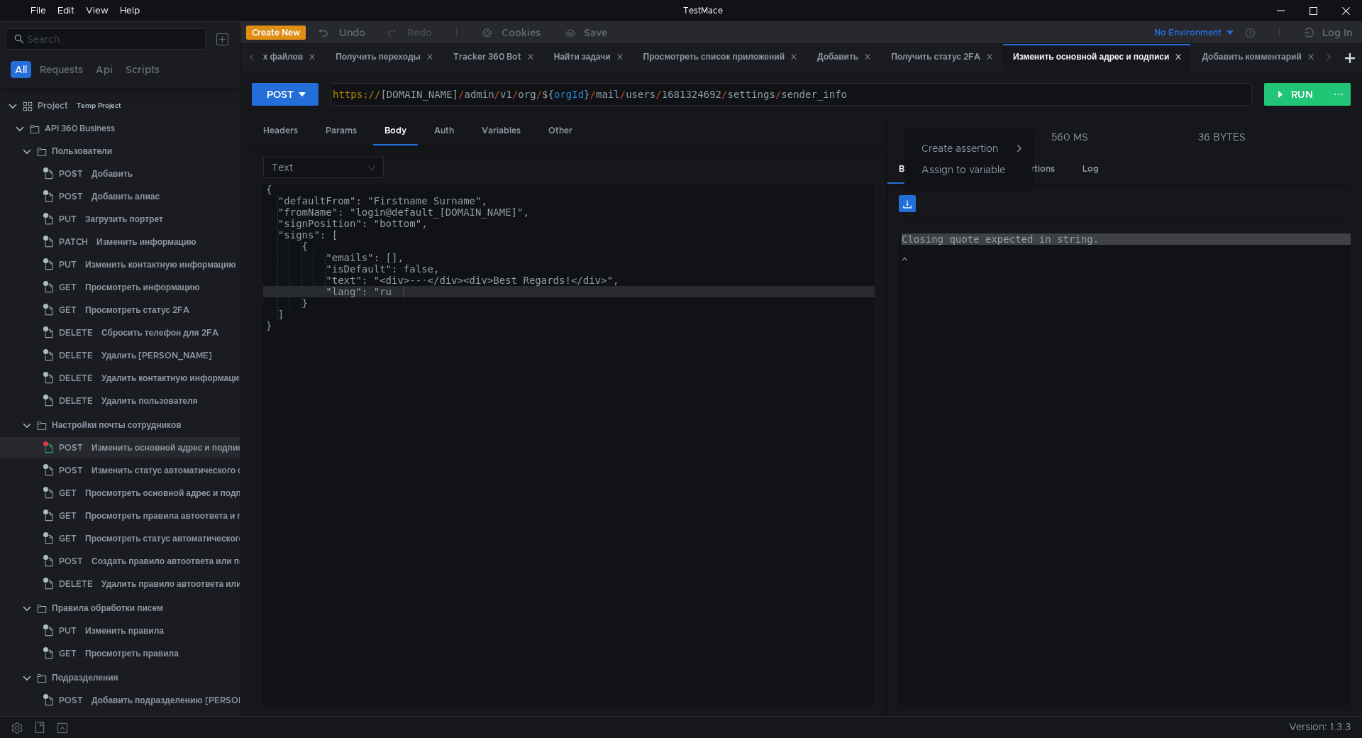
click at [1130, 262] on div "Closing quote expected in string. ^" at bounding box center [1125, 480] width 452 height 494
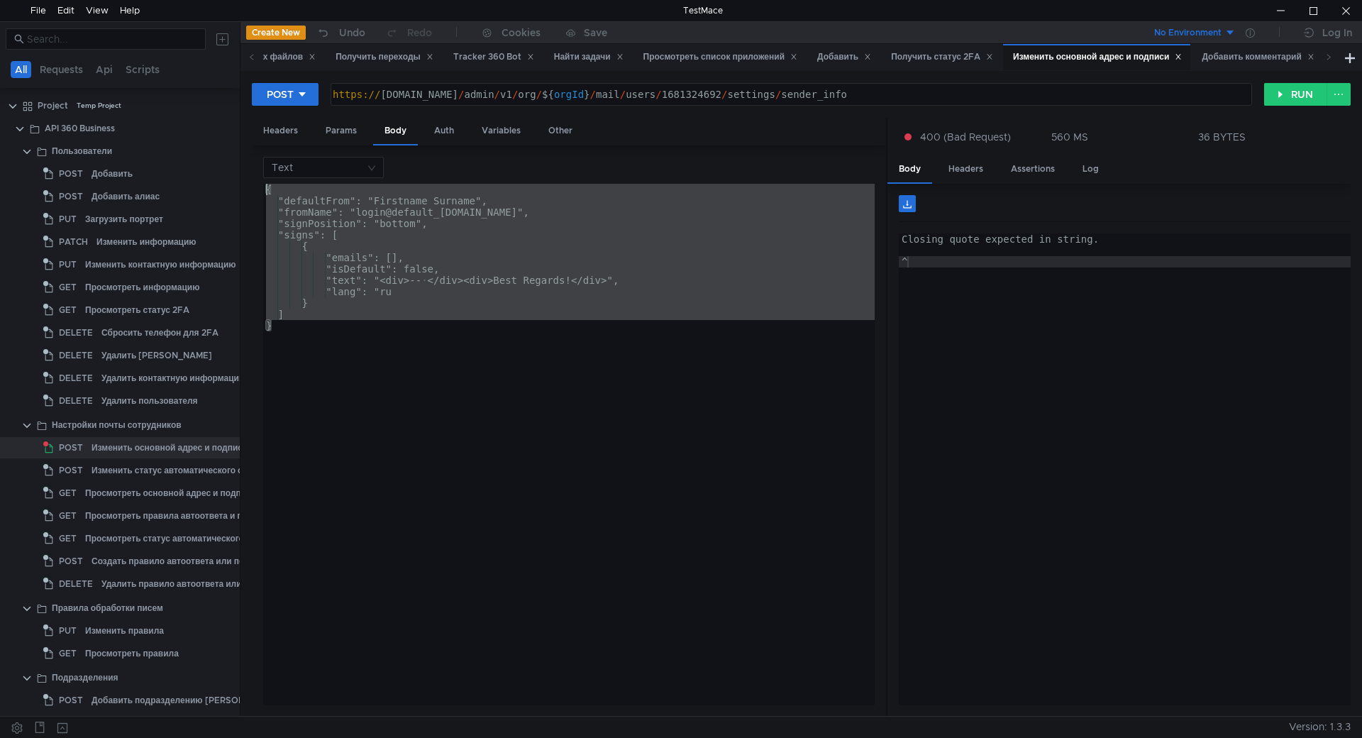
drag, startPoint x: 335, startPoint y: 350, endPoint x: 253, endPoint y: 173, distance: 194.5
click at [215, 130] on as-split "All Requests Api Scripts Project Temp Project API 360 Business Пользователи POS…" at bounding box center [681, 368] width 1362 height 694
click at [374, 342] on div "{ "defaultFrom": "Firstname Surname", "fromName": "login@default_email.ru", "si…" at bounding box center [568, 444] width 611 height 521
drag, startPoint x: 315, startPoint y: 294, endPoint x: 262, endPoint y: 165, distance: 139.6
click at [262, 165] on div "Text } { "defaultFrom": "Firstname Surname", "fromName": "login@default_email.r…" at bounding box center [569, 430] width 634 height 571
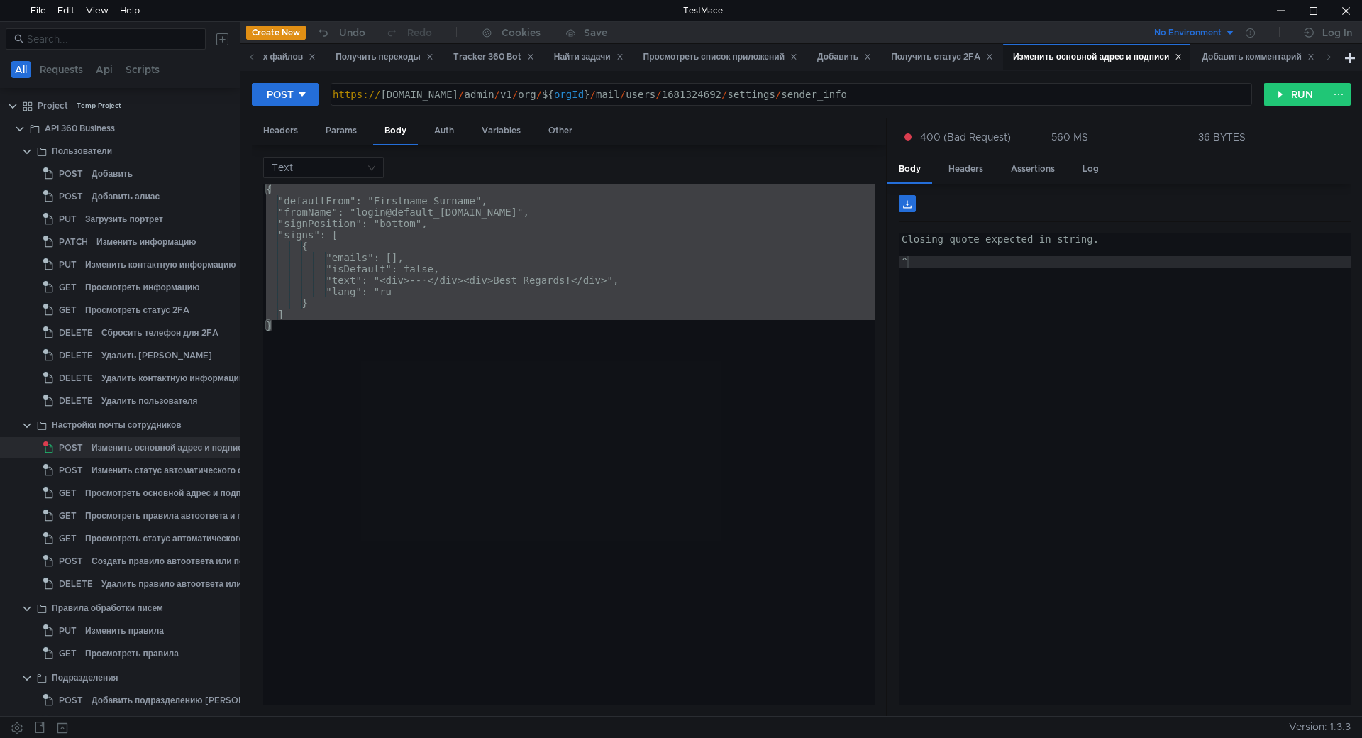
click at [458, 372] on div "{ "defaultFrom": "Firstname Surname", "fromName": "login@default_email.ru", "si…" at bounding box center [568, 444] width 611 height 521
type textarea "}"
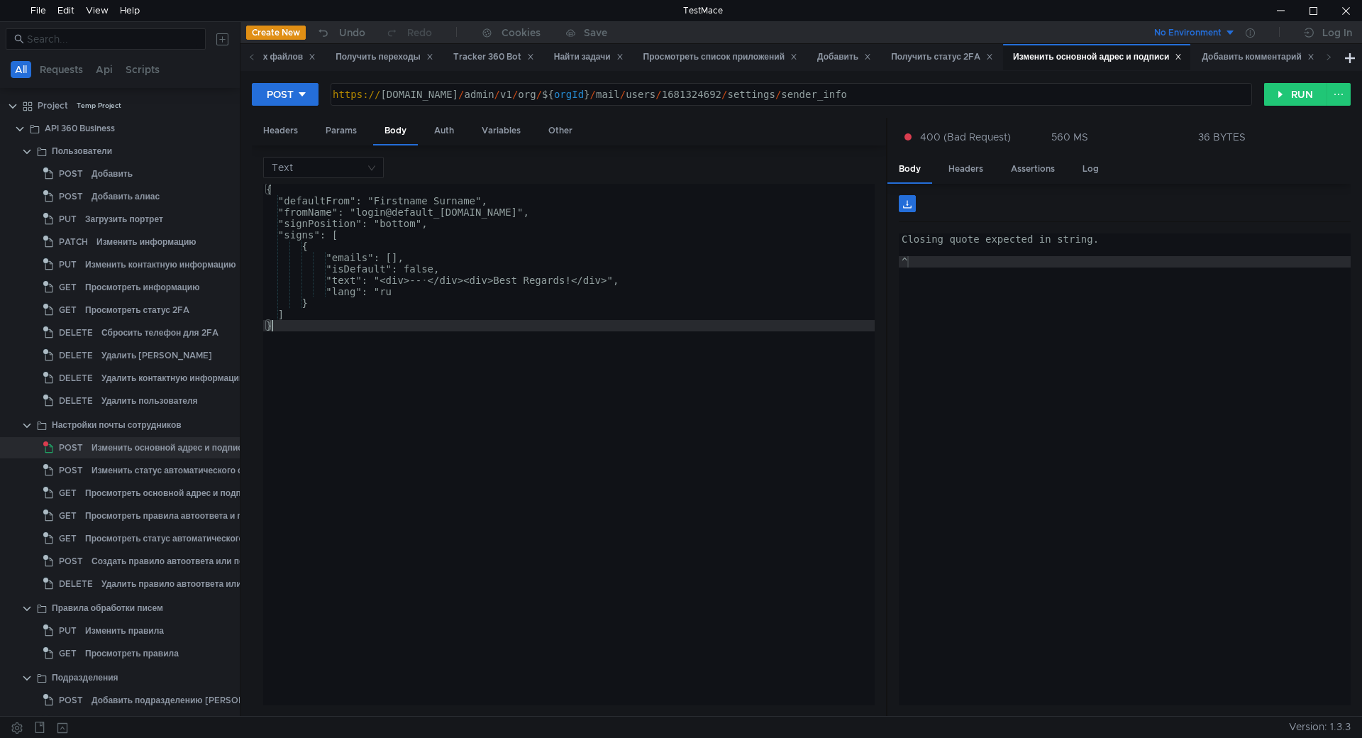
click at [482, 415] on div "{ "defaultFrom": "Firstname Surname", "fromName": "login@default_email.ru", "si…" at bounding box center [568, 456] width 611 height 544
click at [291, 133] on div "Headers" at bounding box center [280, 131] width 57 height 26
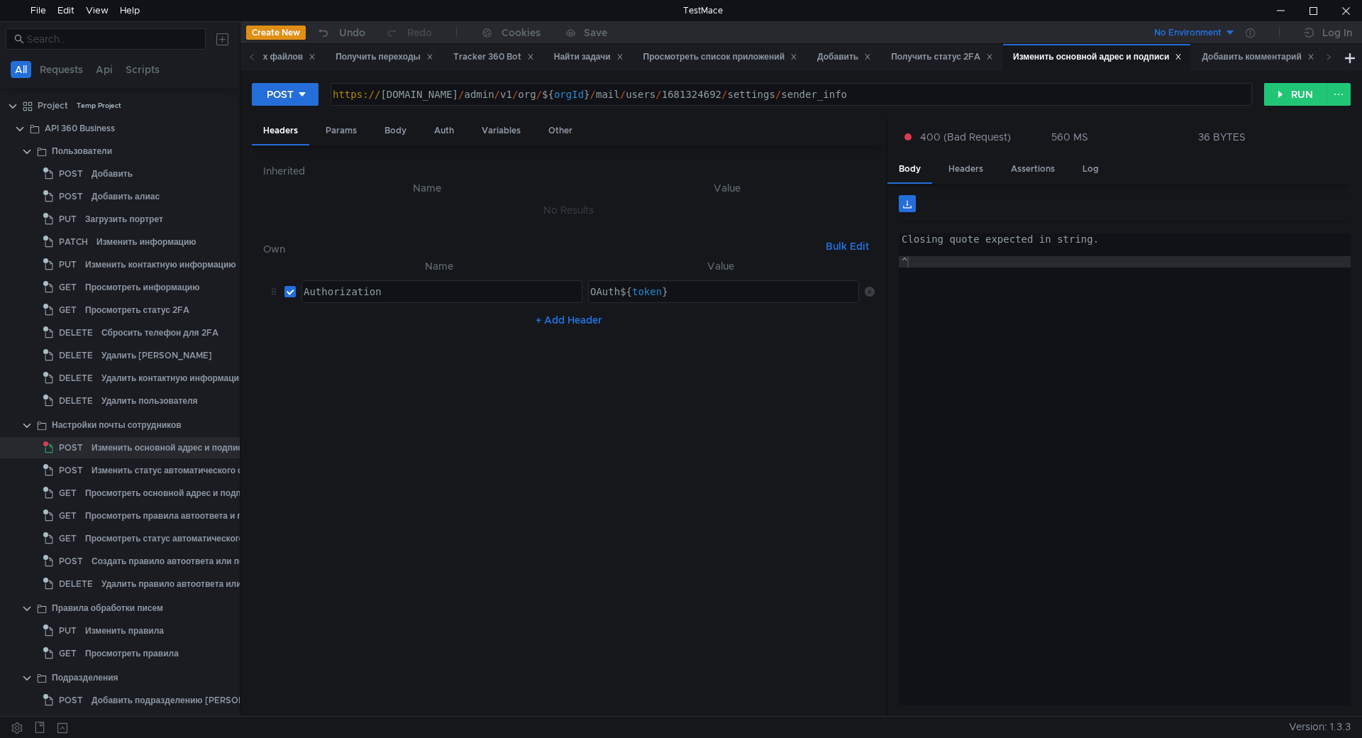
click at [293, 295] on input "checkbox" at bounding box center [289, 291] width 11 height 11
click at [292, 299] on label at bounding box center [289, 292] width 11 height 16
checkbox input "true"
drag, startPoint x: 617, startPoint y: 293, endPoint x: 578, endPoint y: 292, distance: 39.0
click at [578, 292] on tr "Authorization ההההההההההההההההההההההההההההההההההההההההההההההההההההההההההההההההה…" at bounding box center [568, 291] width 611 height 34
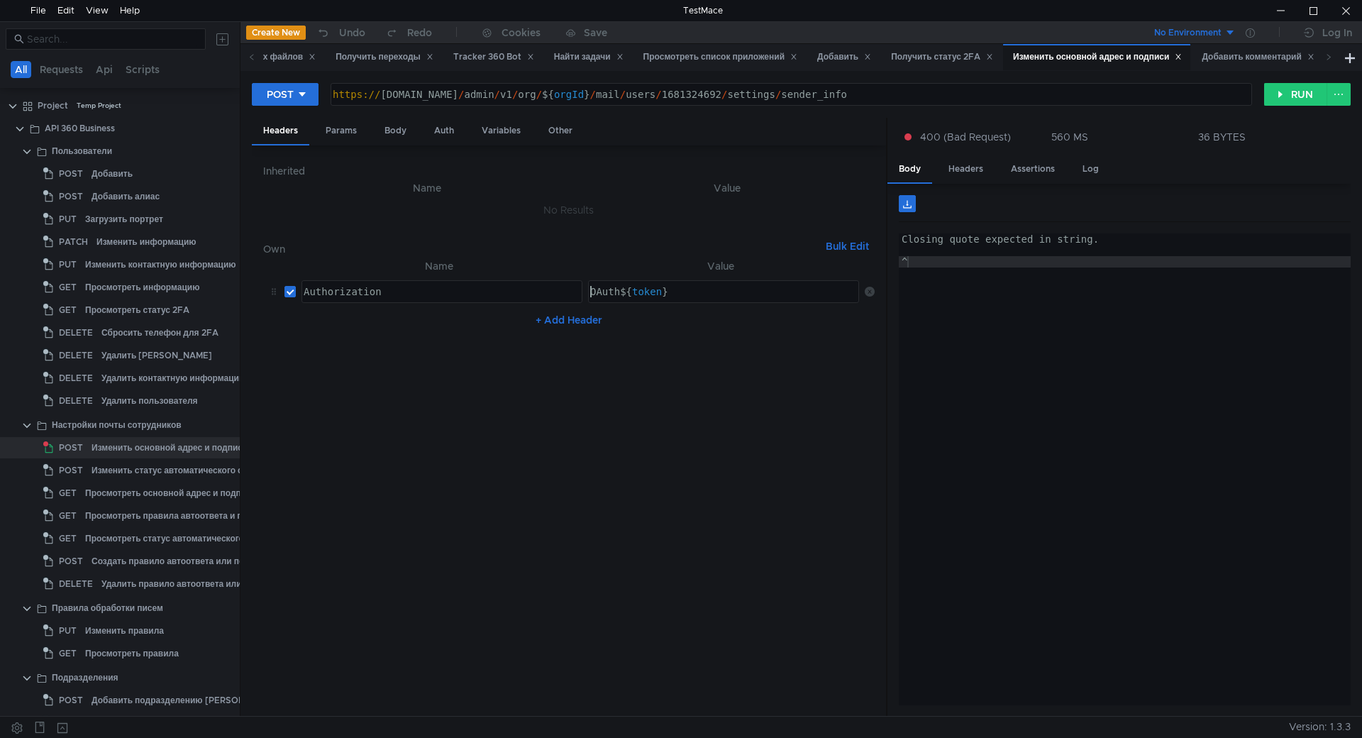
type textarea "OAuth ${token}"
click at [682, 315] on div "+ Add Header" at bounding box center [568, 320] width 611 height 23
click at [705, 395] on nz-table "Name Value Authorization הההההההההההההההההההההההההההההההההההההההההההההההההההההה…" at bounding box center [568, 481] width 611 height 448
checkbox input "false"
click at [622, 287] on div "OAuth ${ token }" at bounding box center [723, 303] width 272 height 34
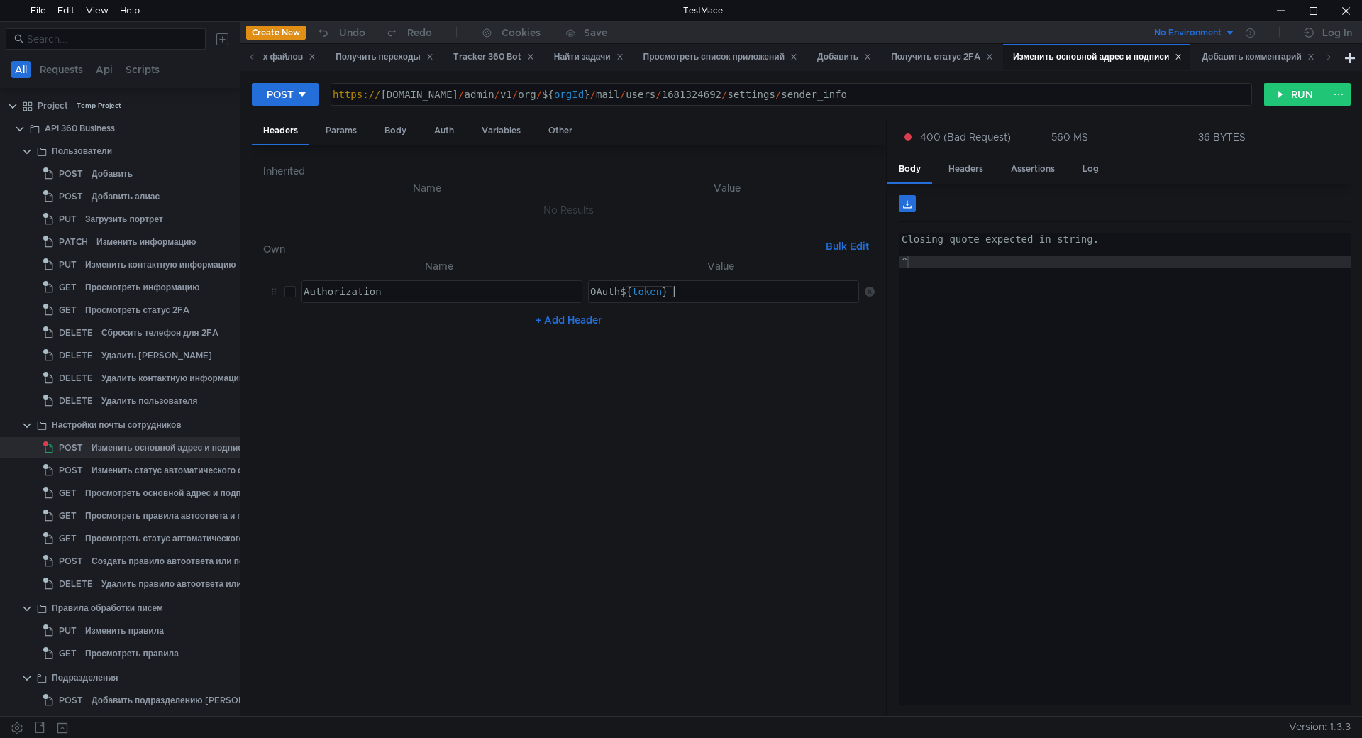
click at [719, 284] on div "OAuth ${ token }" at bounding box center [724, 291] width 270 height 21
click at [1062, 274] on div "Closing quote expected in string. ^" at bounding box center [1125, 480] width 452 height 494
drag, startPoint x: 1040, startPoint y: 272, endPoint x: 926, endPoint y: 228, distance: 122.4
click at [914, 225] on div "^ Closing quote expected in string. ^ ההההההההההההההההההההההההההההההההההההההההה…" at bounding box center [1125, 450] width 452 height 510
click at [1029, 272] on div "Closing quote expected in string. ^" at bounding box center [1125, 469] width 452 height 472
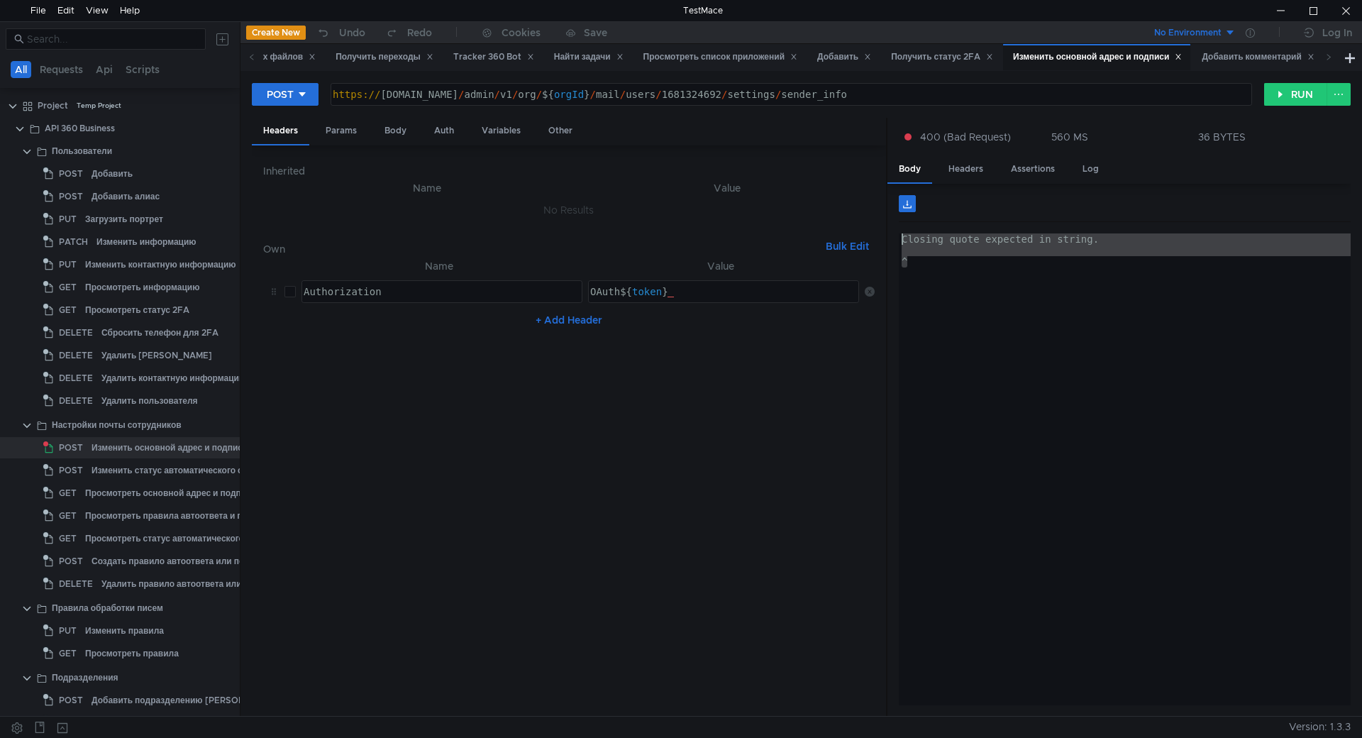
type textarea "^"
drag, startPoint x: 766, startPoint y: 474, endPoint x: 674, endPoint y: 539, distance: 112.5
click at [766, 474] on nz-table "Name Value Authorization הההההההההההההההההההההההההההההההההההההההההההההההההההההה…" at bounding box center [568, 481] width 611 height 448
